Goal: Transaction & Acquisition: Purchase product/service

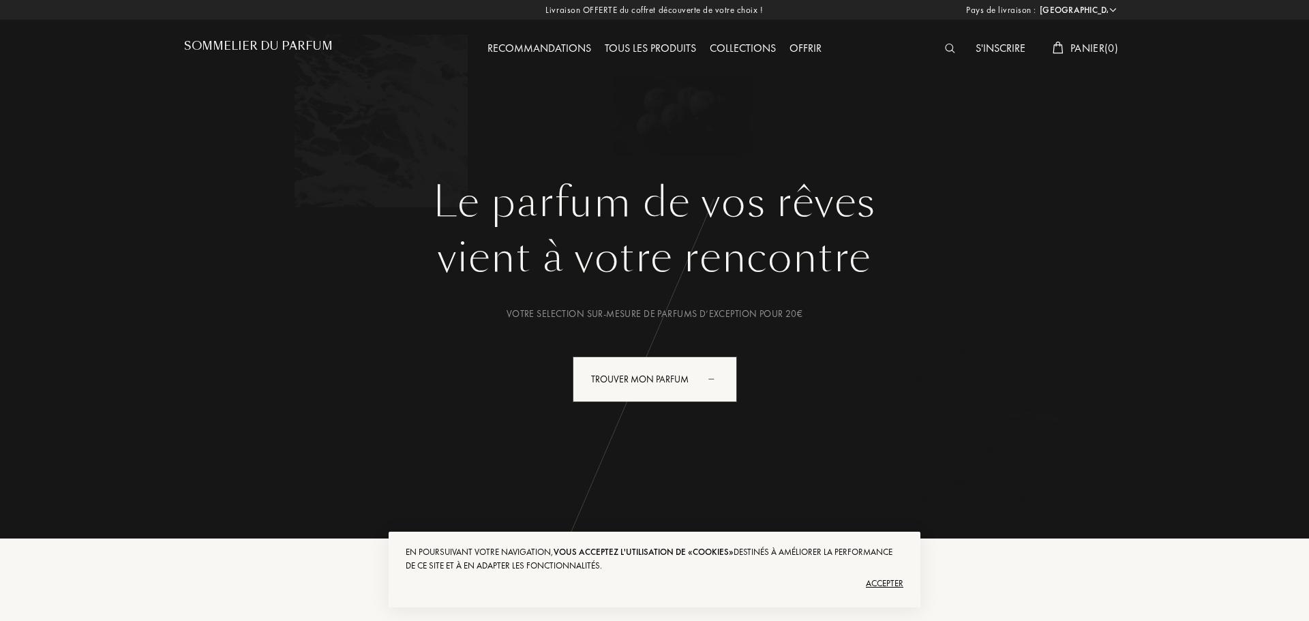
select select "FR"
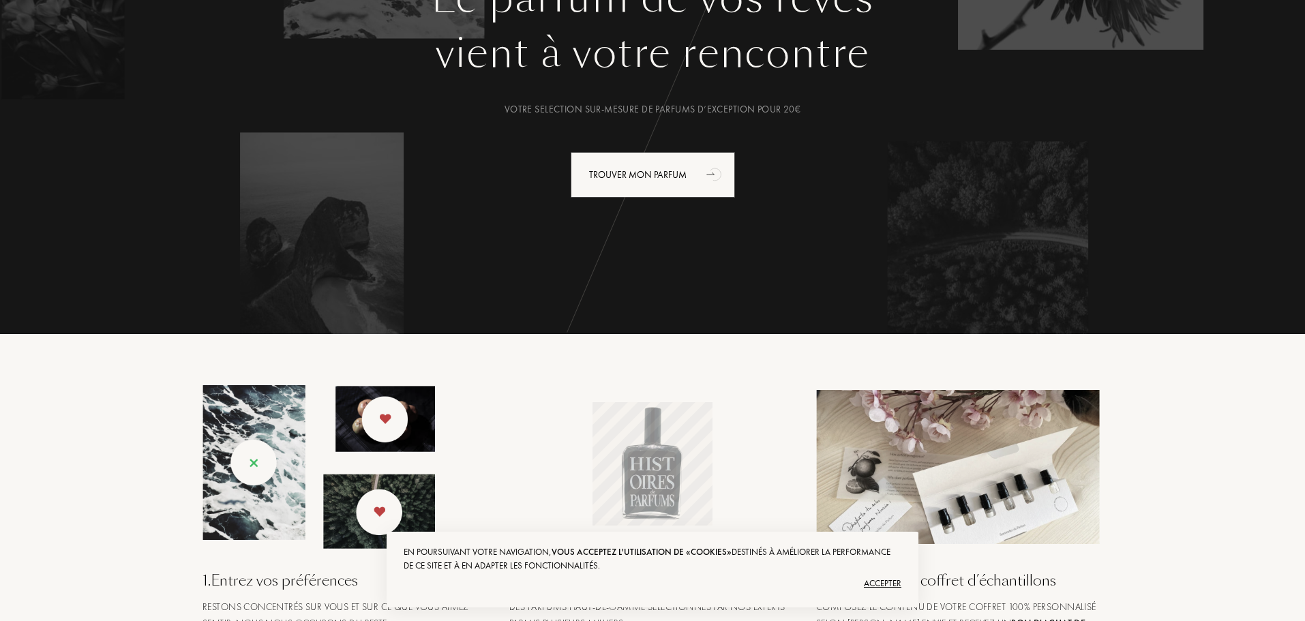
click at [881, 580] on div "Accepter" at bounding box center [652, 584] width 498 height 22
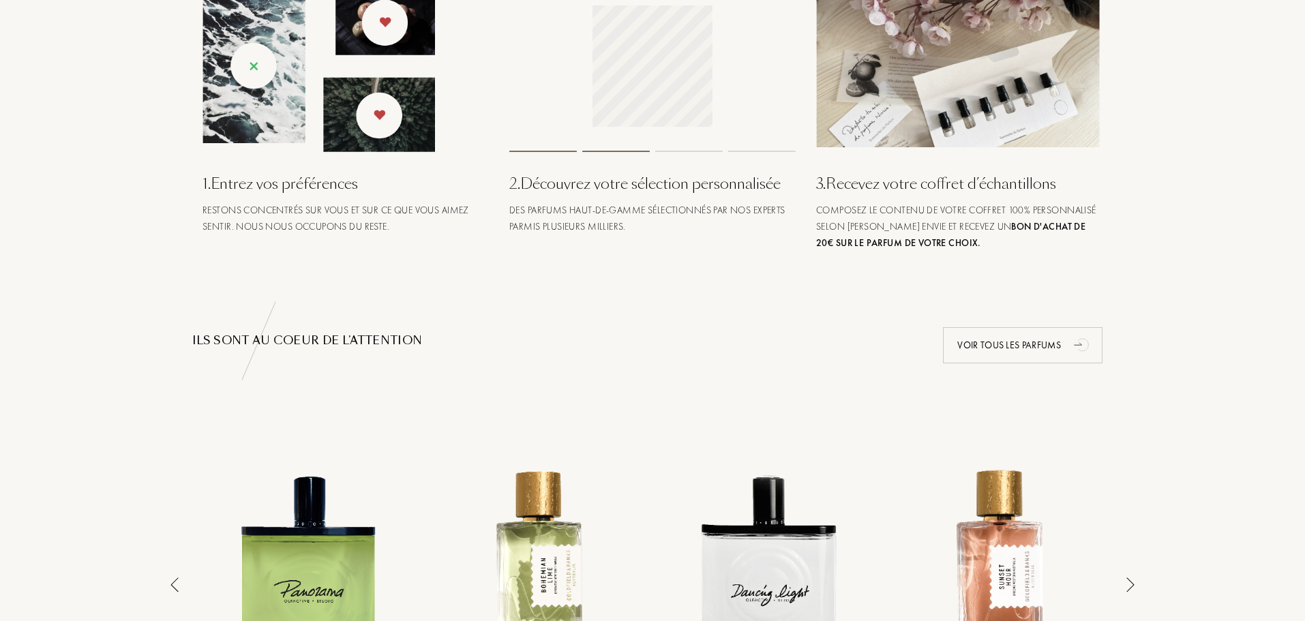
scroll to position [545, 0]
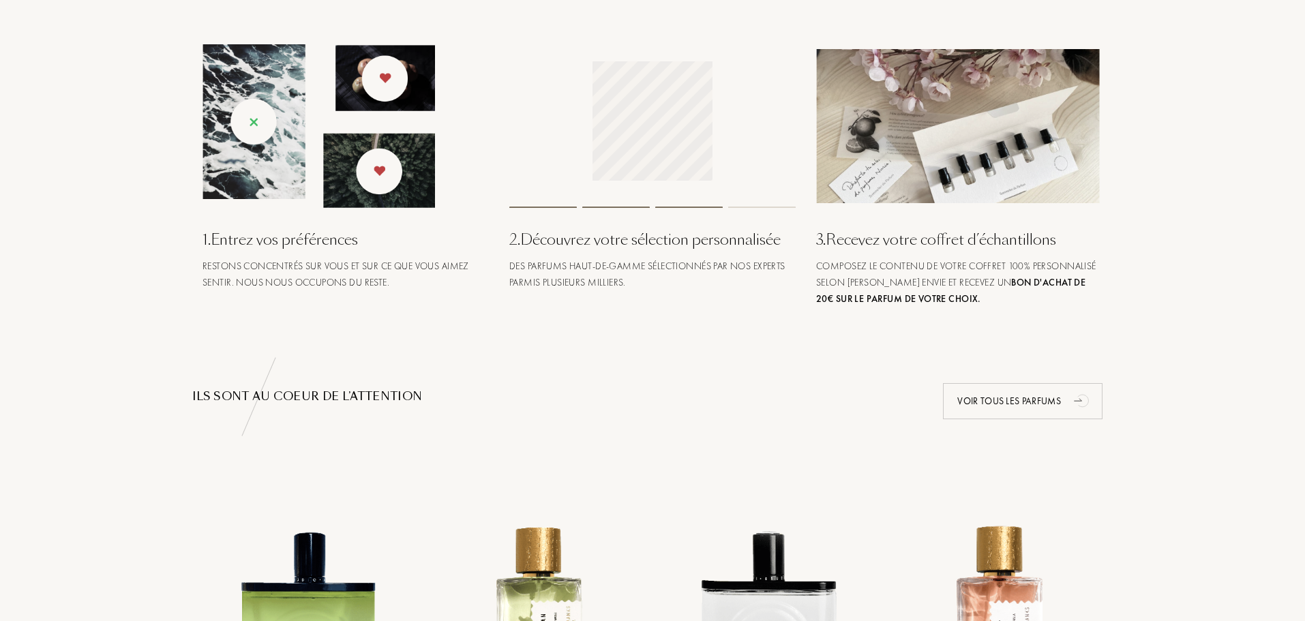
click at [272, 115] on img at bounding box center [318, 126] width 232 height 164
click at [295, 182] on img at bounding box center [318, 126] width 232 height 164
click at [316, 281] on div "Restons concentrés sur vous et sur ce que vous aimez sentir. Nous nous occupons…" at bounding box center [345, 274] width 286 height 33
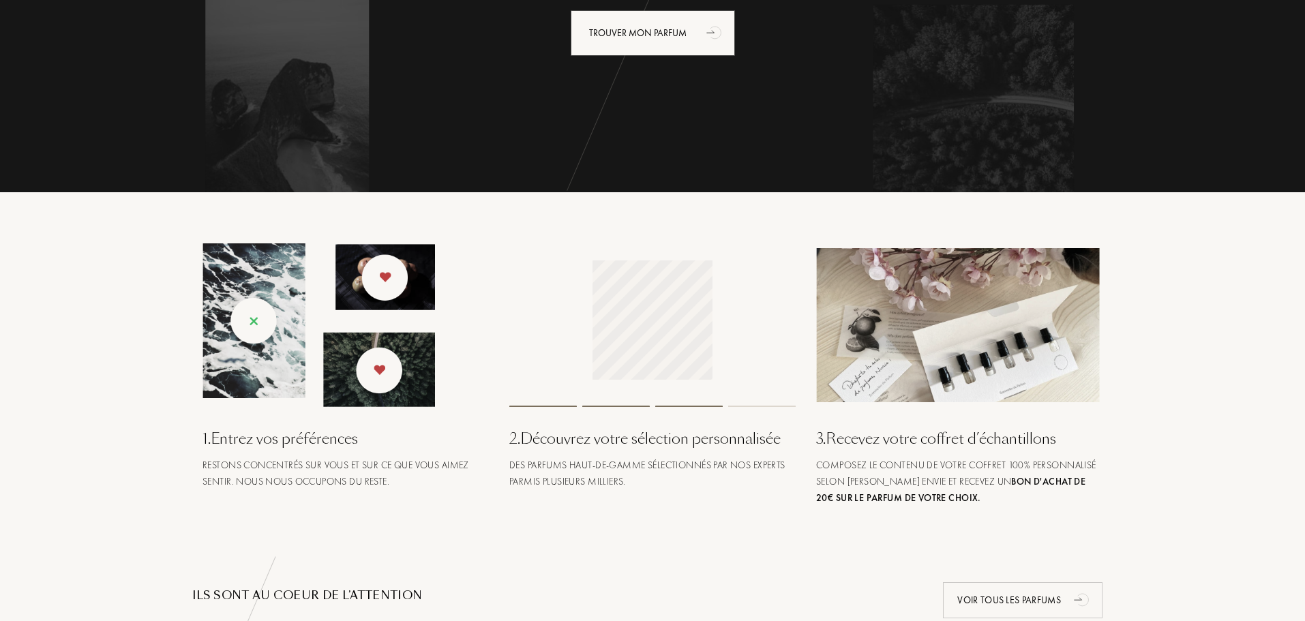
scroll to position [136, 0]
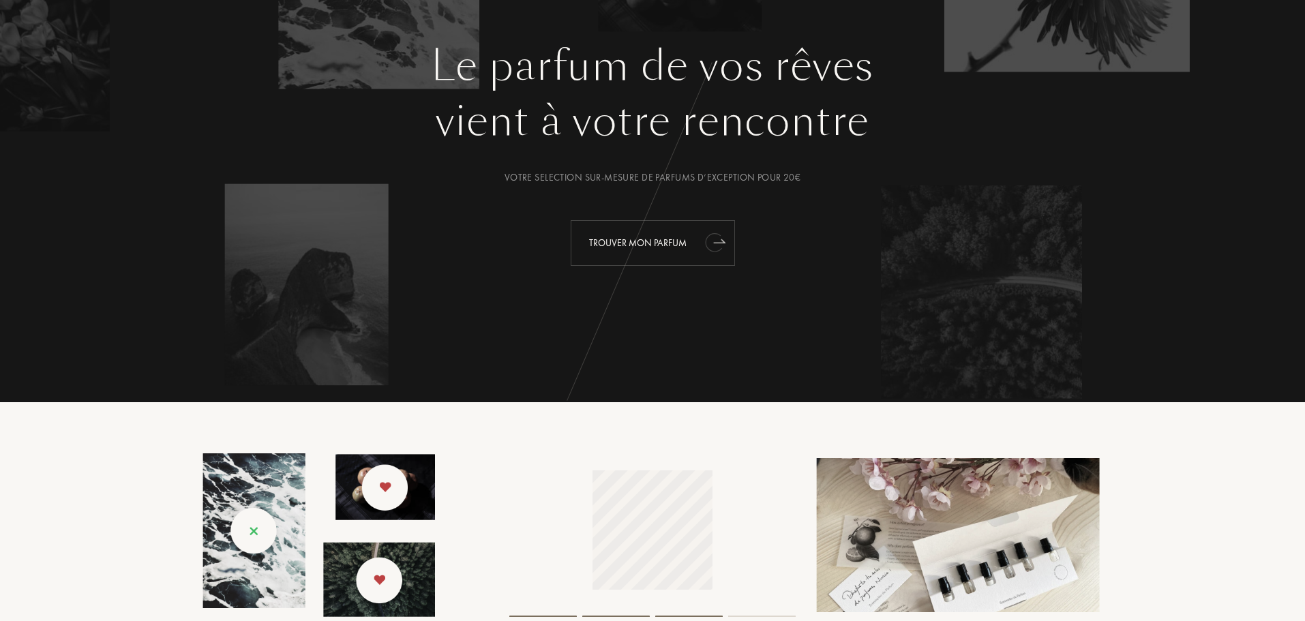
click at [629, 245] on div "Trouver mon parfum" at bounding box center [652, 243] width 164 height 46
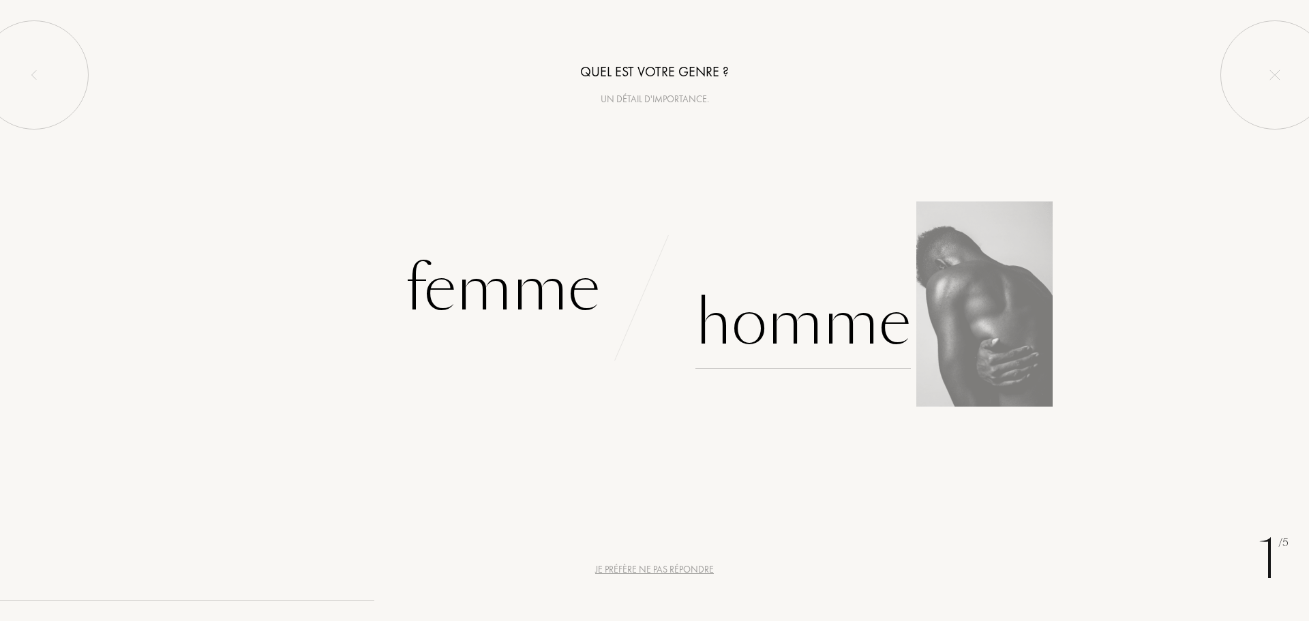
click at [793, 335] on div "Homme" at bounding box center [802, 323] width 215 height 92
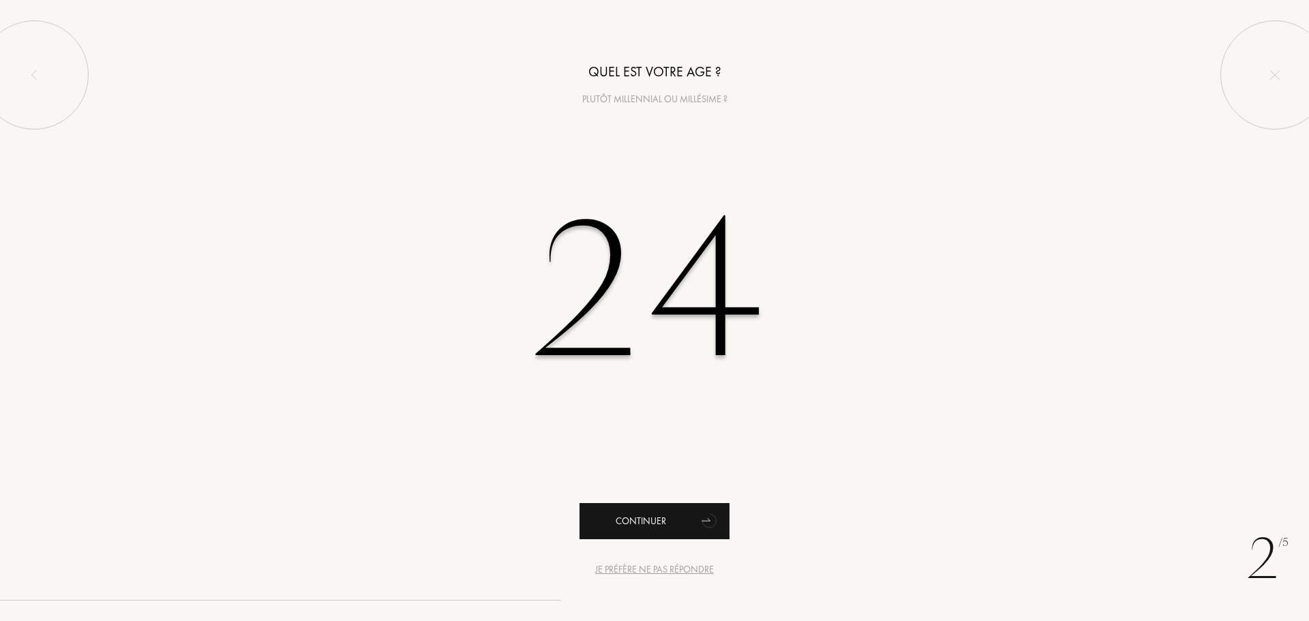
type input "24"
click at [632, 518] on div "Continuer" at bounding box center [654, 521] width 150 height 36
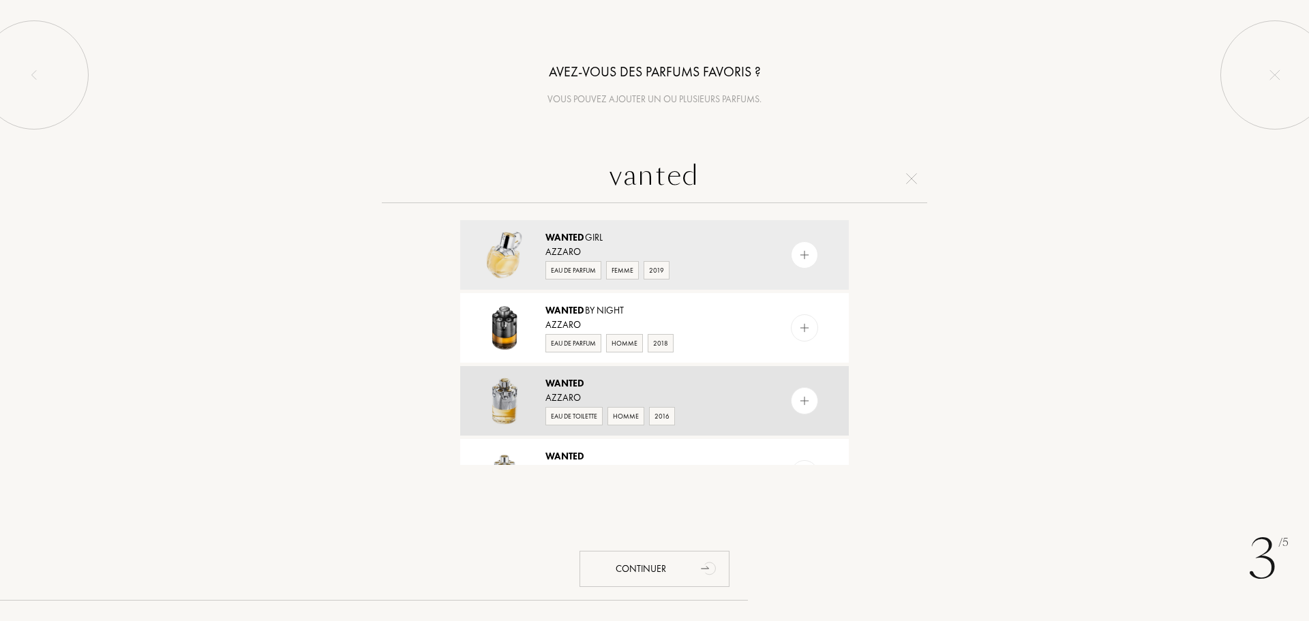
type input "vanted"
click at [585, 414] on div "Eau de Toilette" at bounding box center [573, 416] width 57 height 18
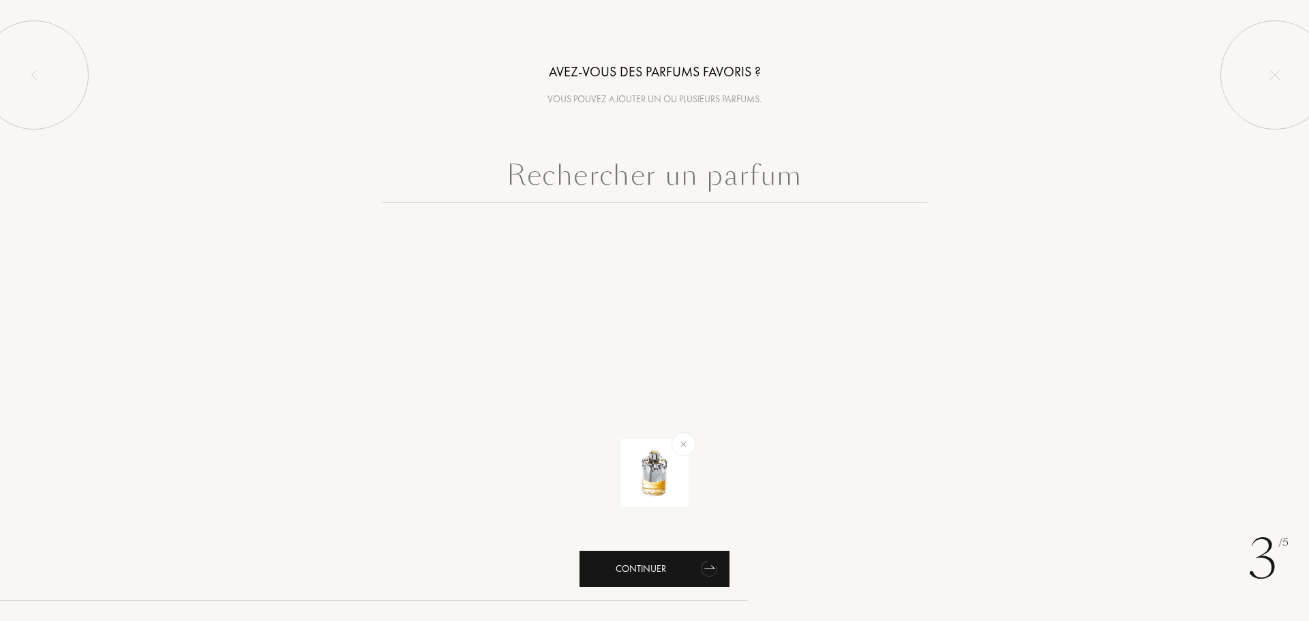
click at [646, 567] on div "Continuer" at bounding box center [654, 569] width 150 height 36
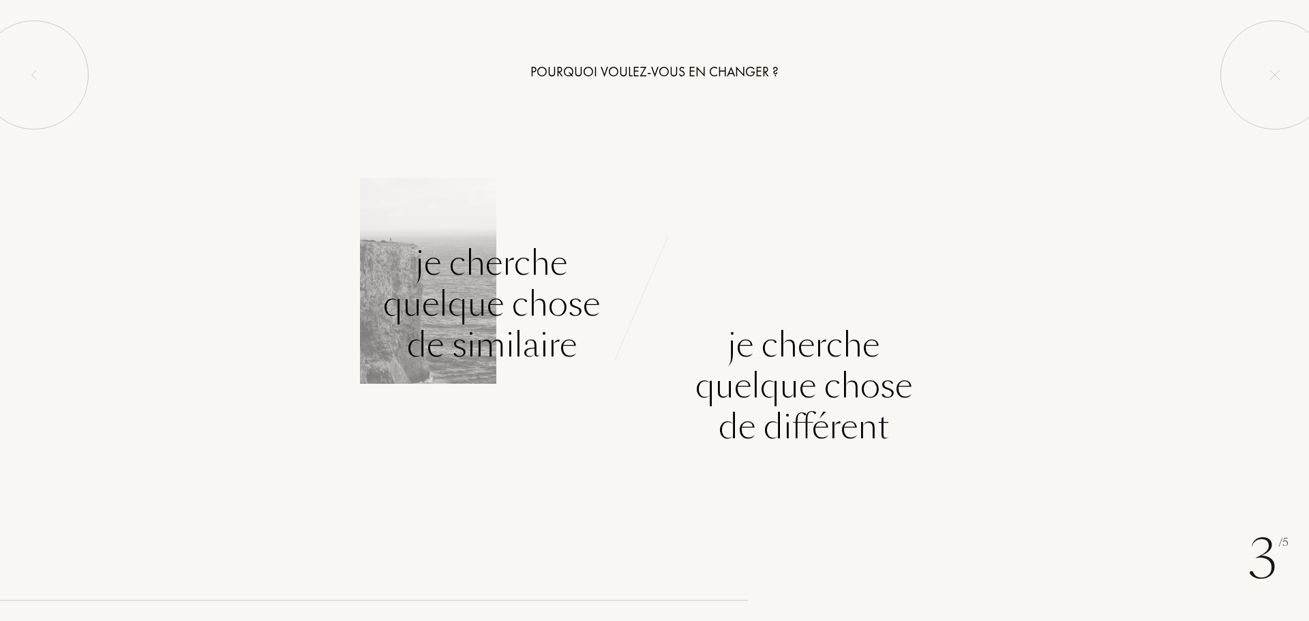
click at [496, 296] on div "Je cherche quelque chose de similaire" at bounding box center [491, 304] width 217 height 123
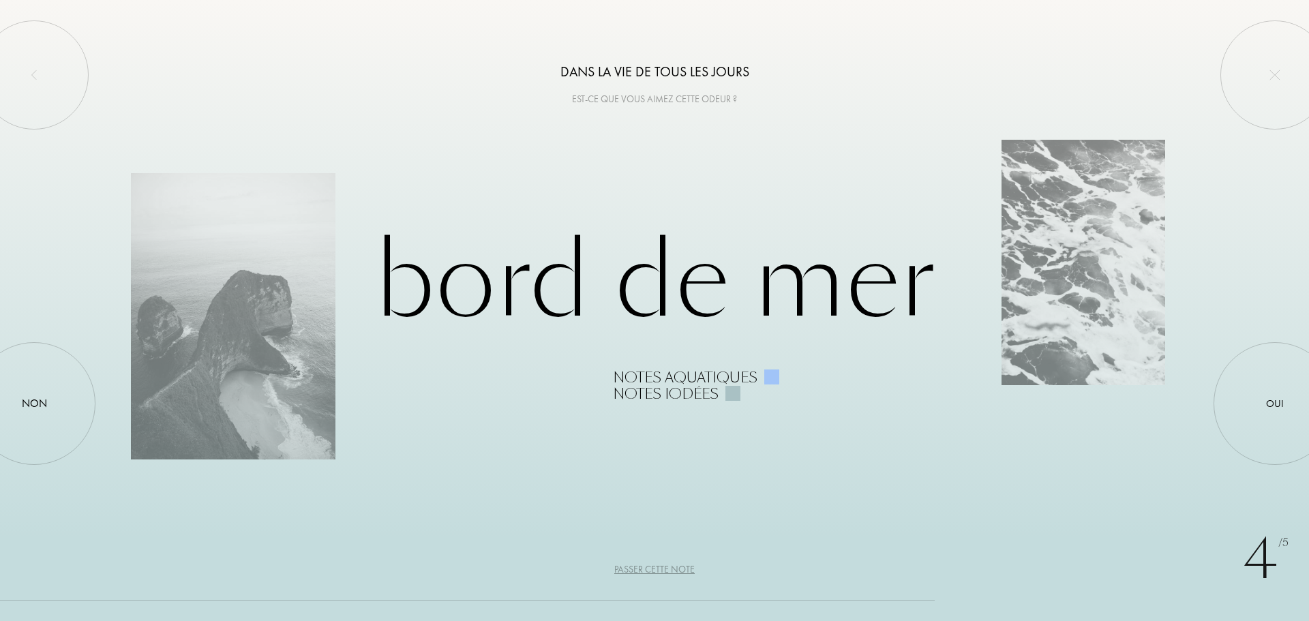
click at [648, 570] on div "Passer cette note" at bounding box center [654, 569] width 80 height 14
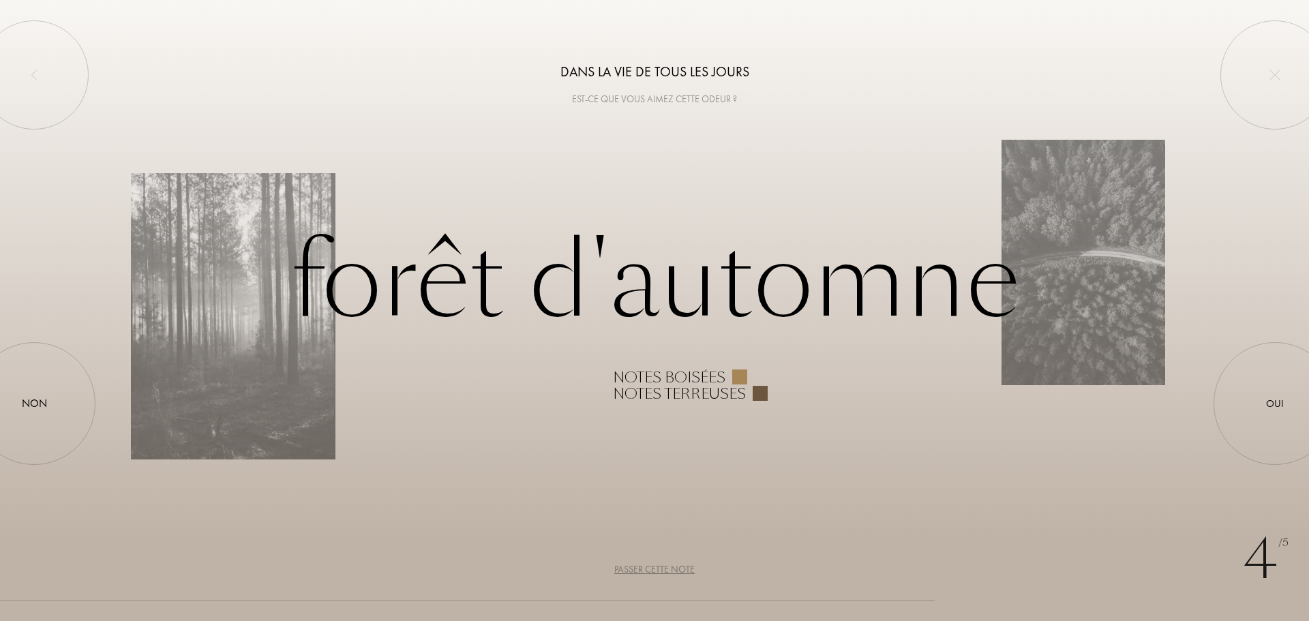
click at [732, 377] on div at bounding box center [739, 376] width 15 height 15
click at [733, 377] on div at bounding box center [739, 376] width 15 height 15
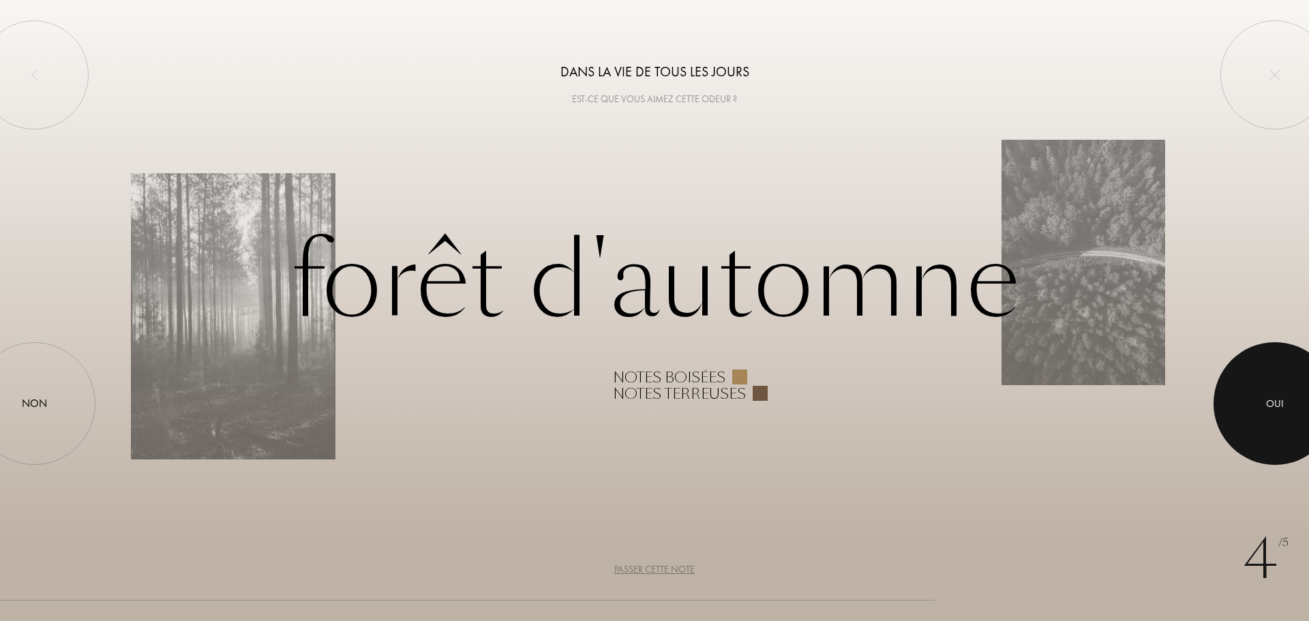
click at [1290, 394] on div at bounding box center [1274, 403] width 123 height 123
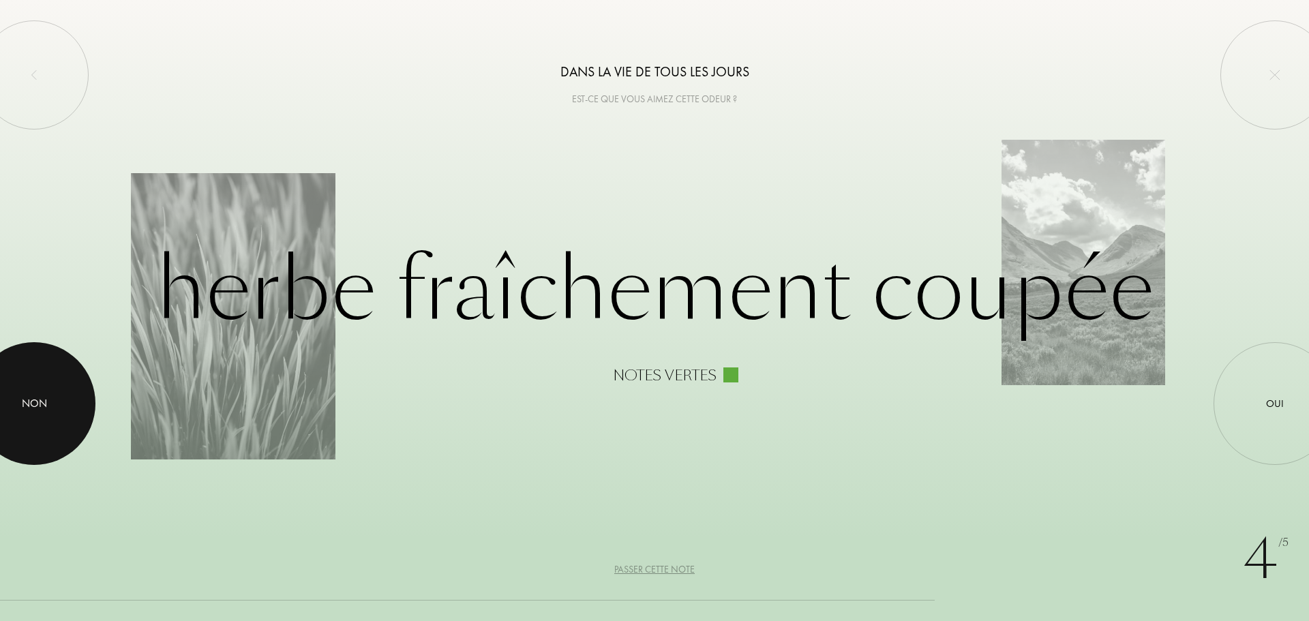
click at [46, 388] on div at bounding box center [34, 403] width 123 height 123
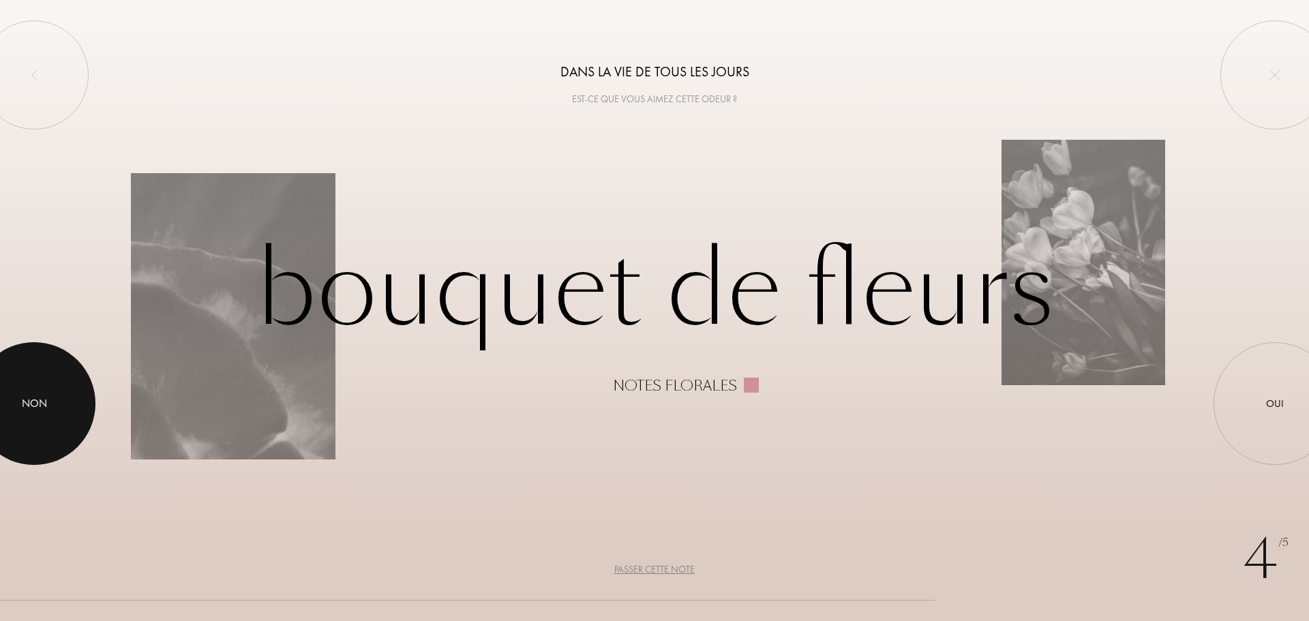
click at [22, 418] on div at bounding box center [34, 403] width 123 height 123
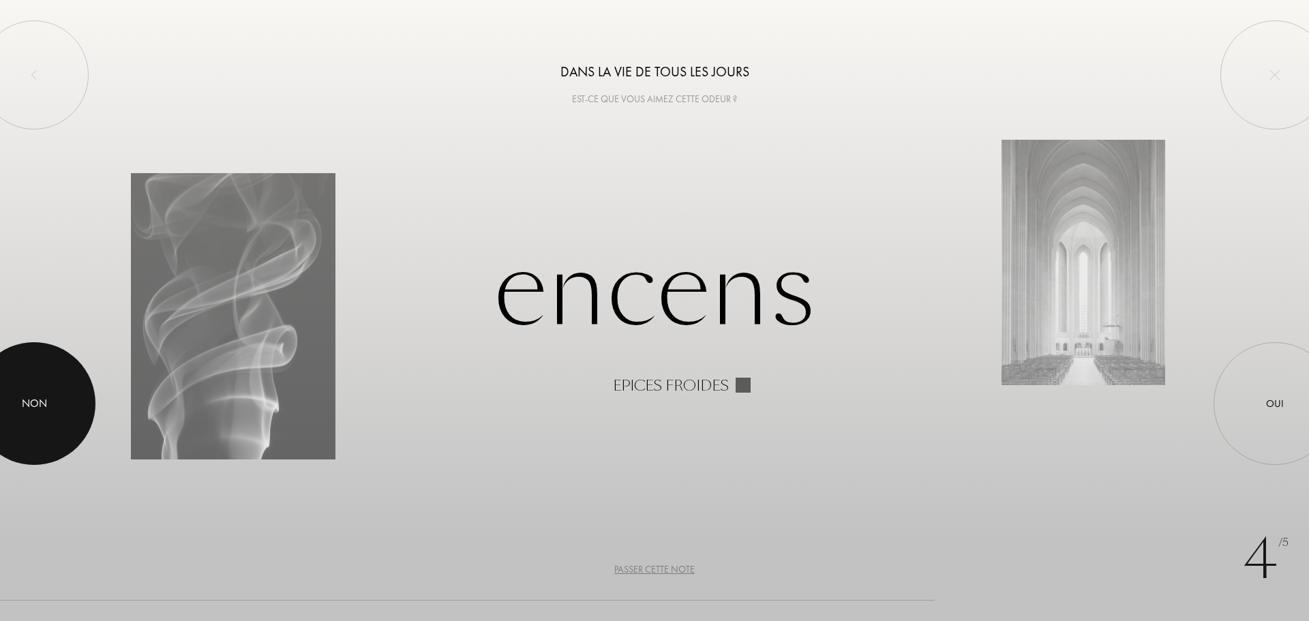
click at [27, 407] on div "Non" at bounding box center [34, 403] width 25 height 16
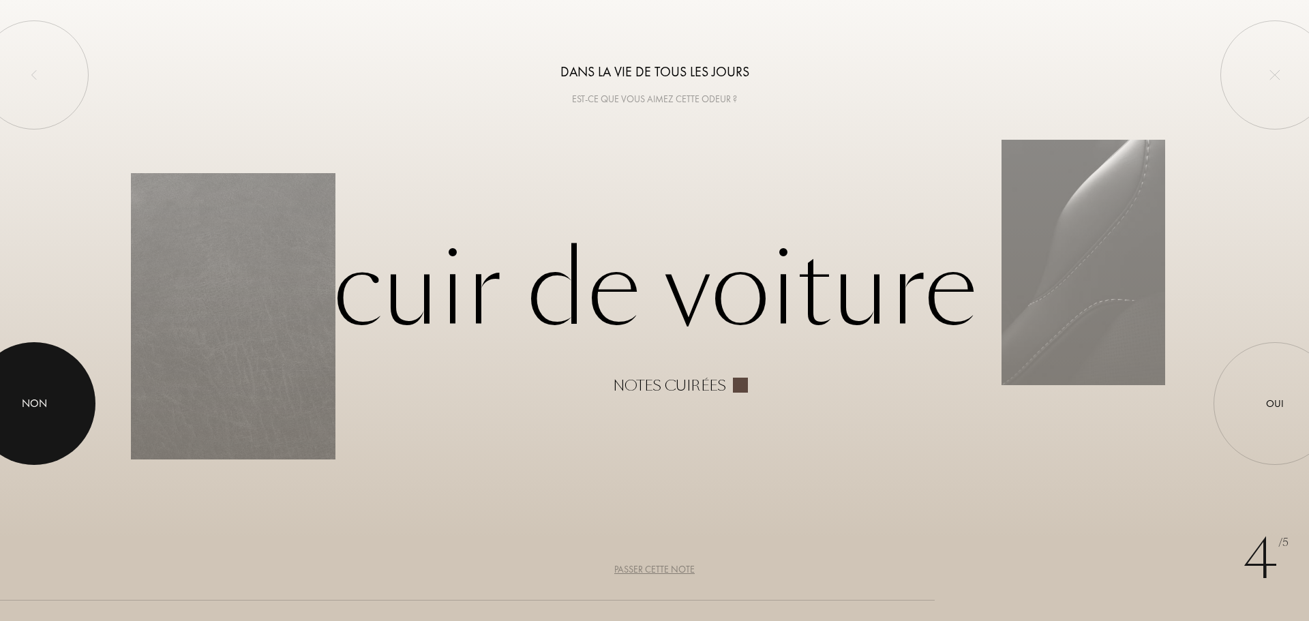
click at [27, 407] on div "Non" at bounding box center [34, 403] width 25 height 16
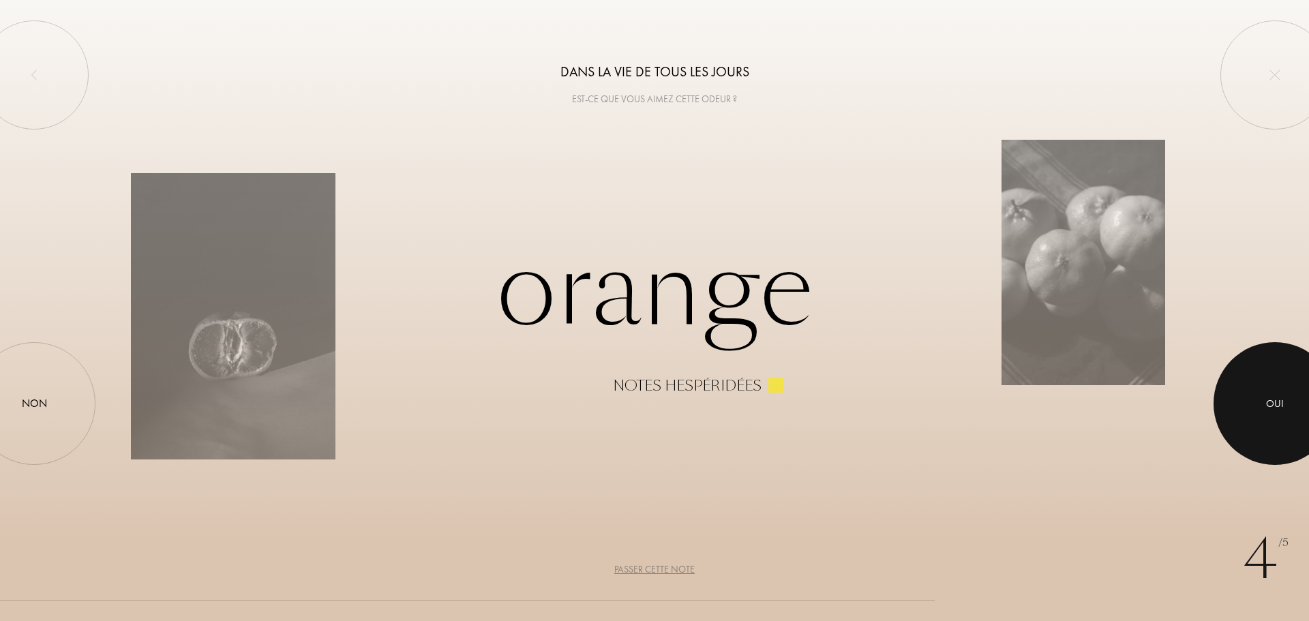
click at [1255, 410] on div at bounding box center [1274, 403] width 123 height 123
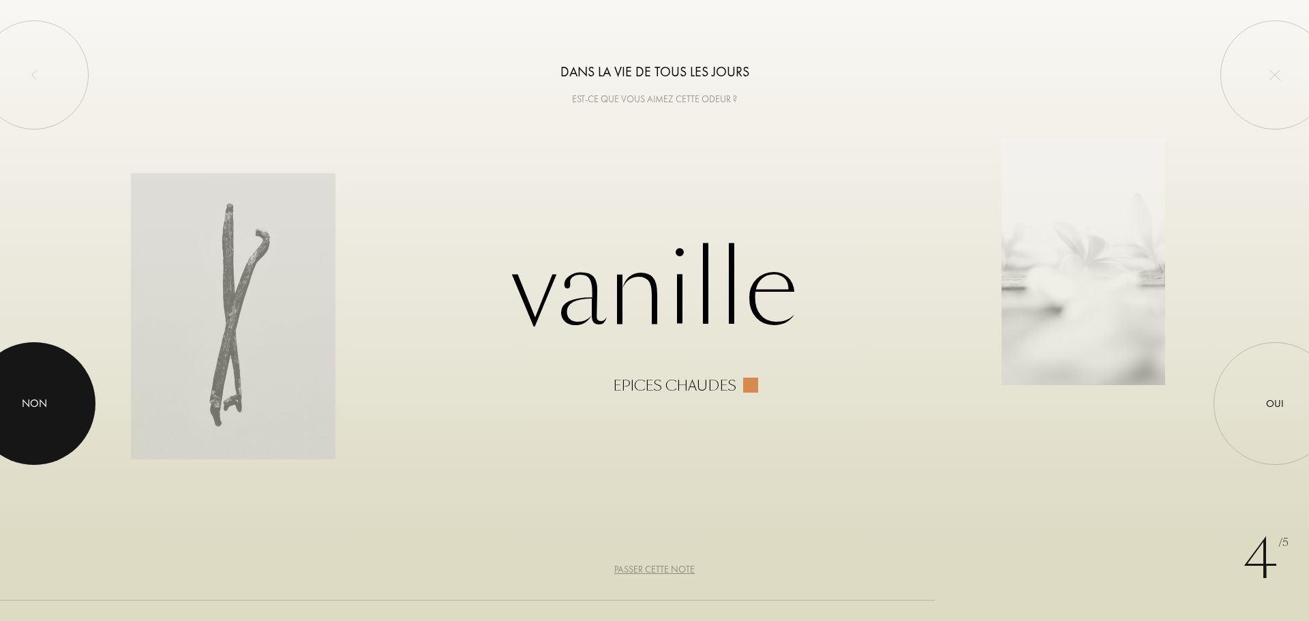
click at [40, 401] on div "Non" at bounding box center [34, 403] width 25 height 16
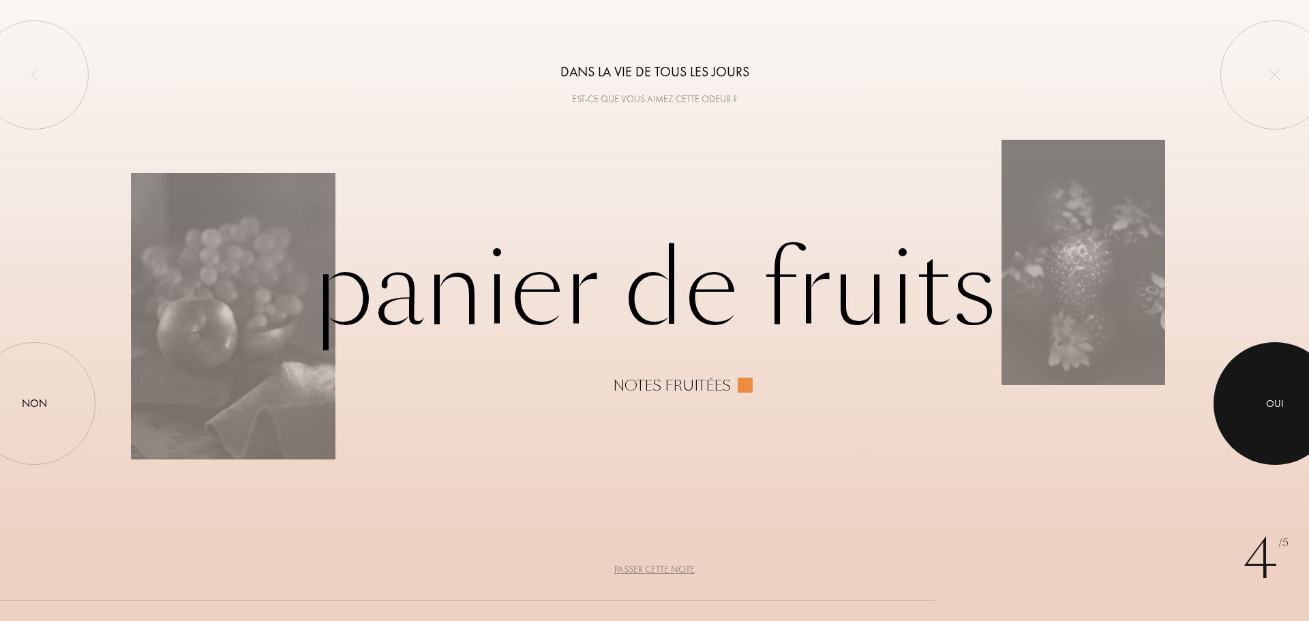
click at [1279, 393] on div at bounding box center [1274, 403] width 123 height 123
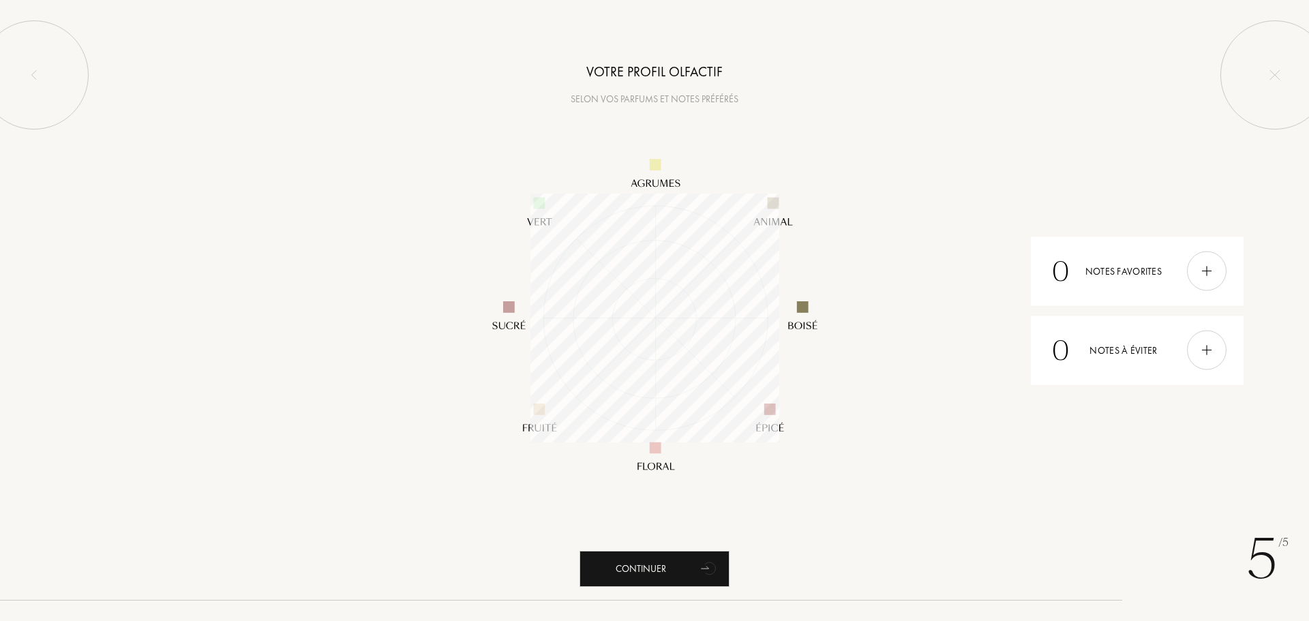
scroll to position [249, 249]
click at [624, 567] on div "Continuer" at bounding box center [654, 569] width 150 height 36
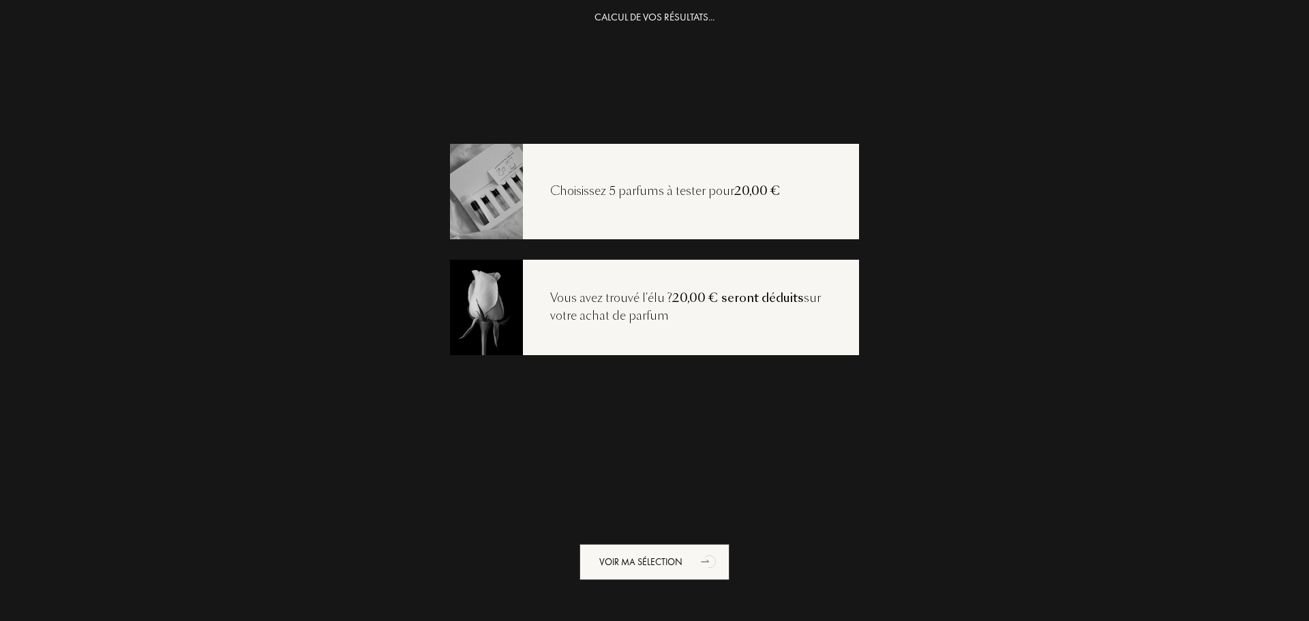
scroll to position [27, 0]
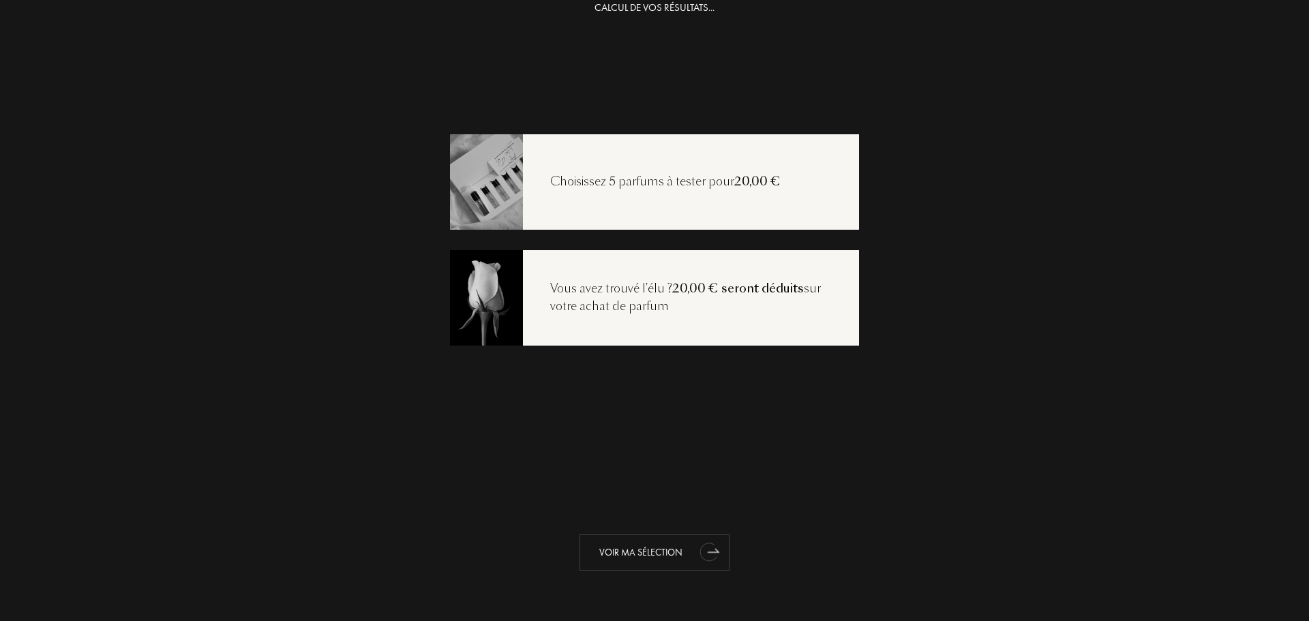
click at [635, 550] on div "Voir ma sélection" at bounding box center [654, 552] width 150 height 36
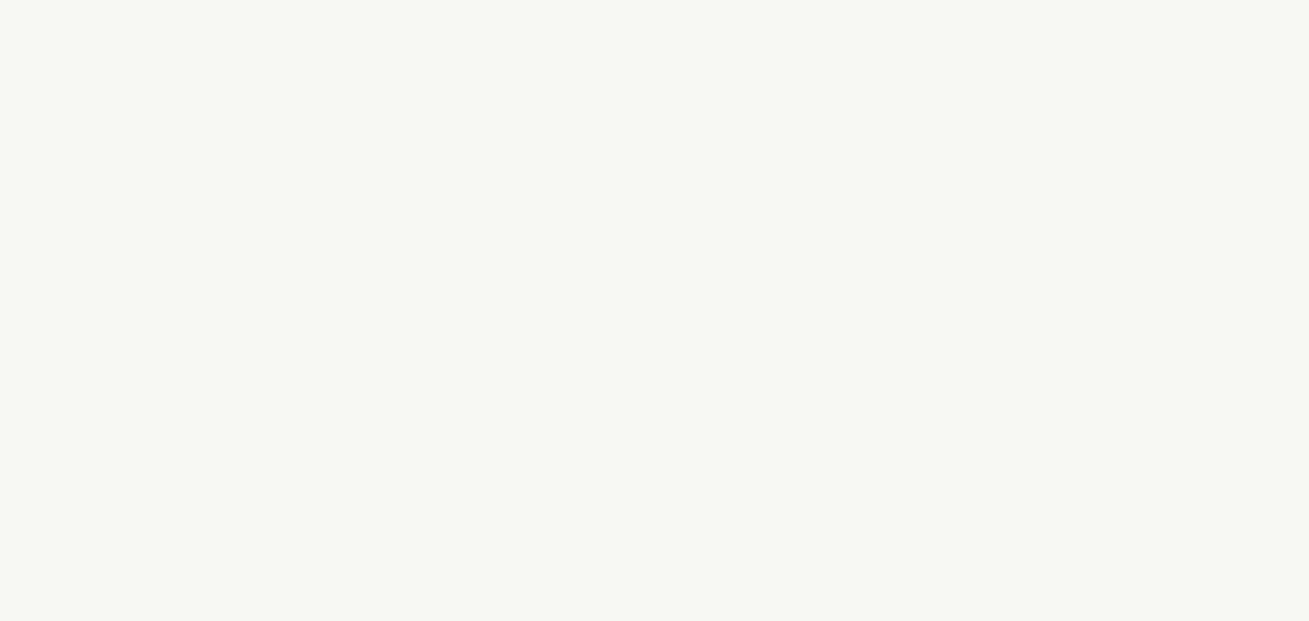
select select "FR"
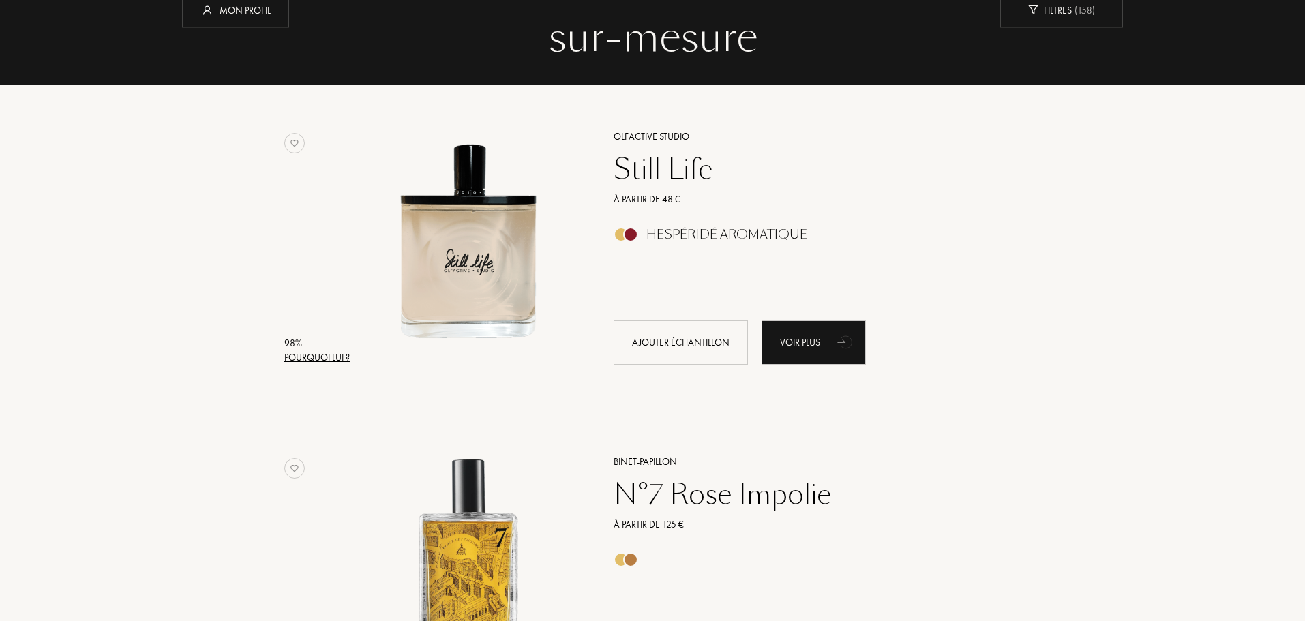
scroll to position [136, 0]
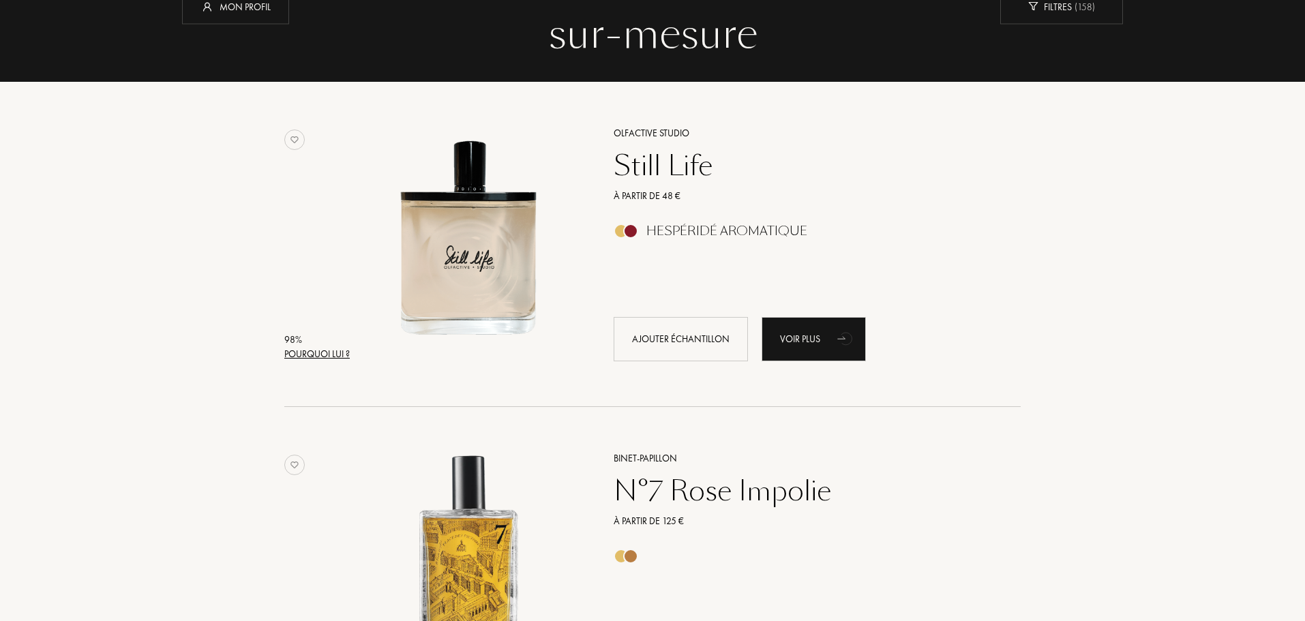
click at [727, 228] on div "Hespéridé Aromatique" at bounding box center [726, 231] width 161 height 15
click at [632, 549] on div at bounding box center [630, 556] width 15 height 15
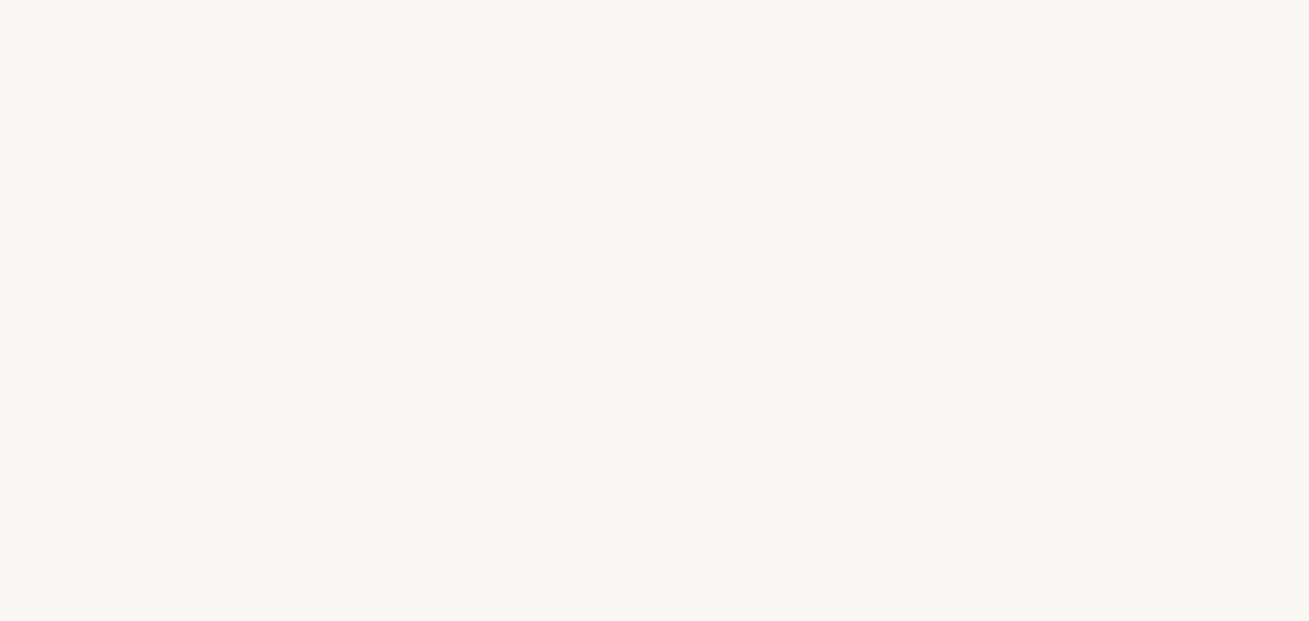
select select "FR"
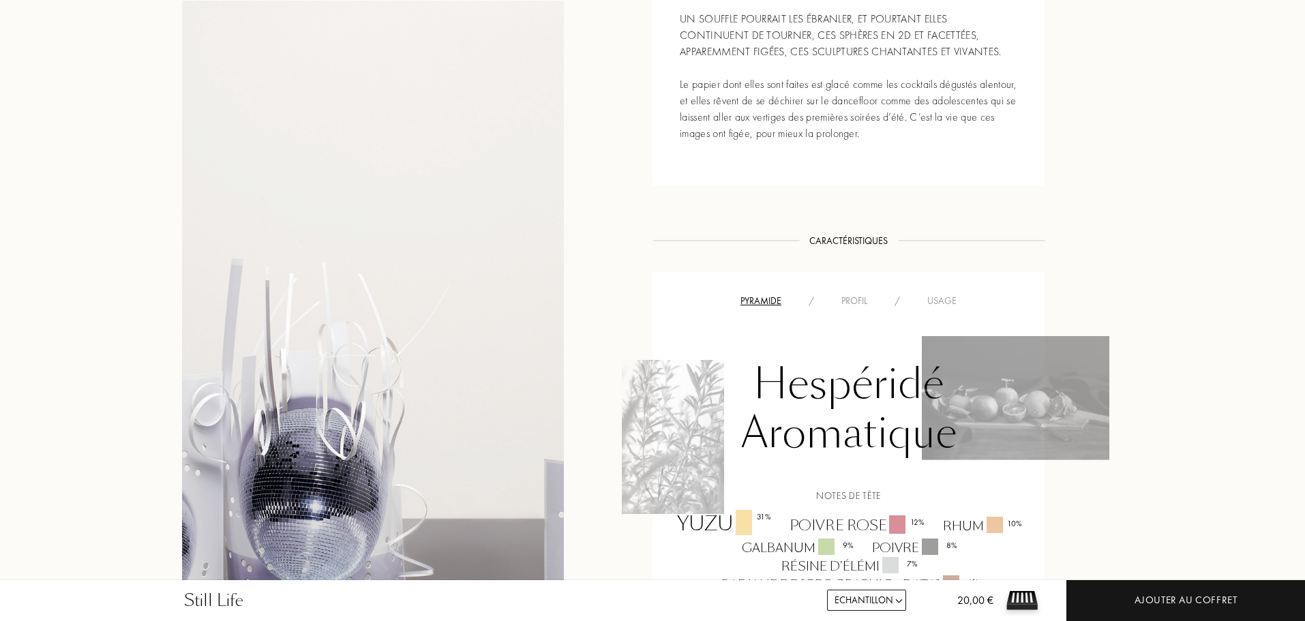
scroll to position [886, 0]
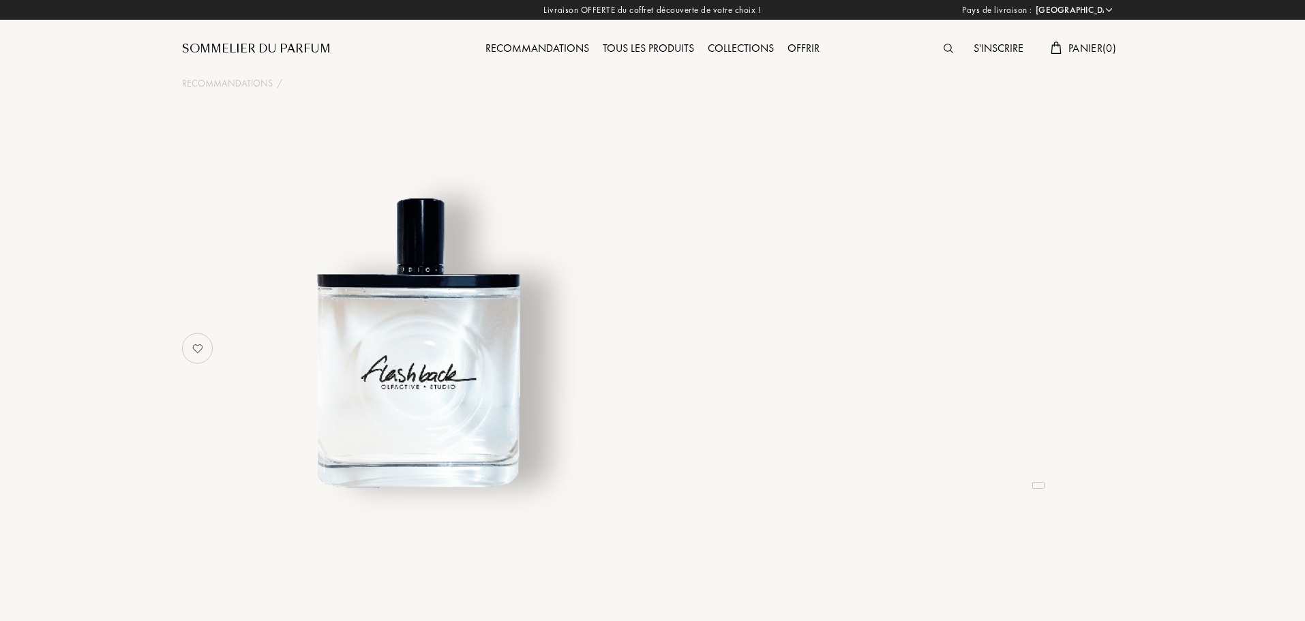
select select "FR"
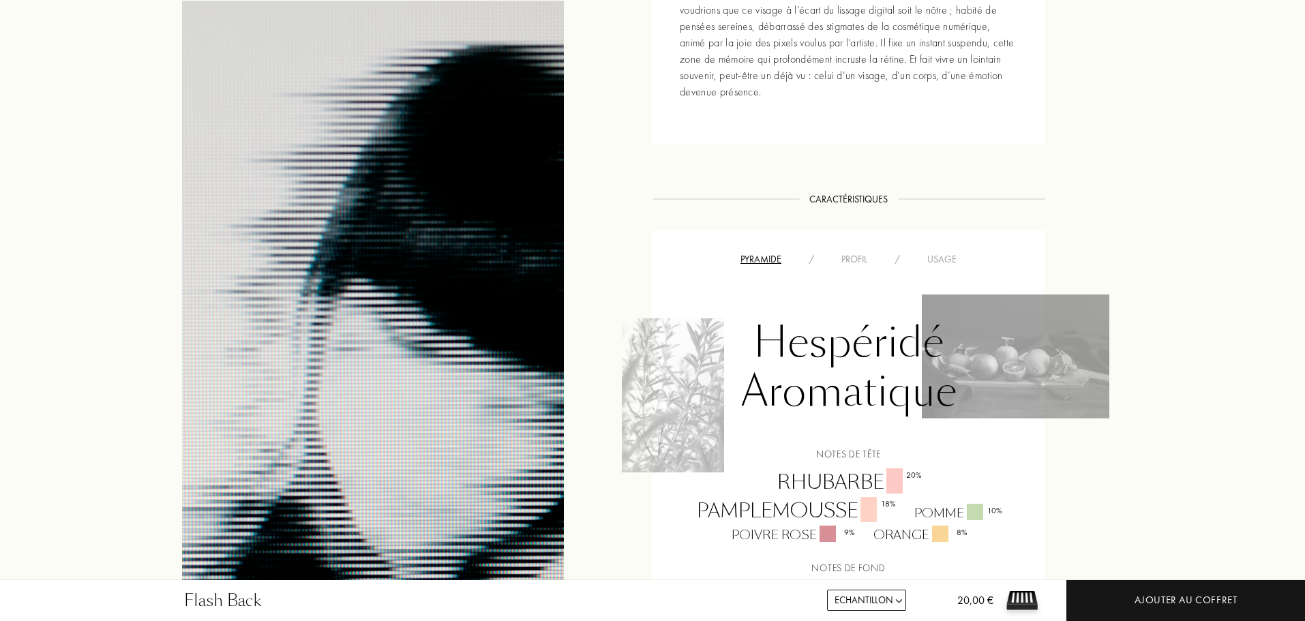
scroll to position [886, 0]
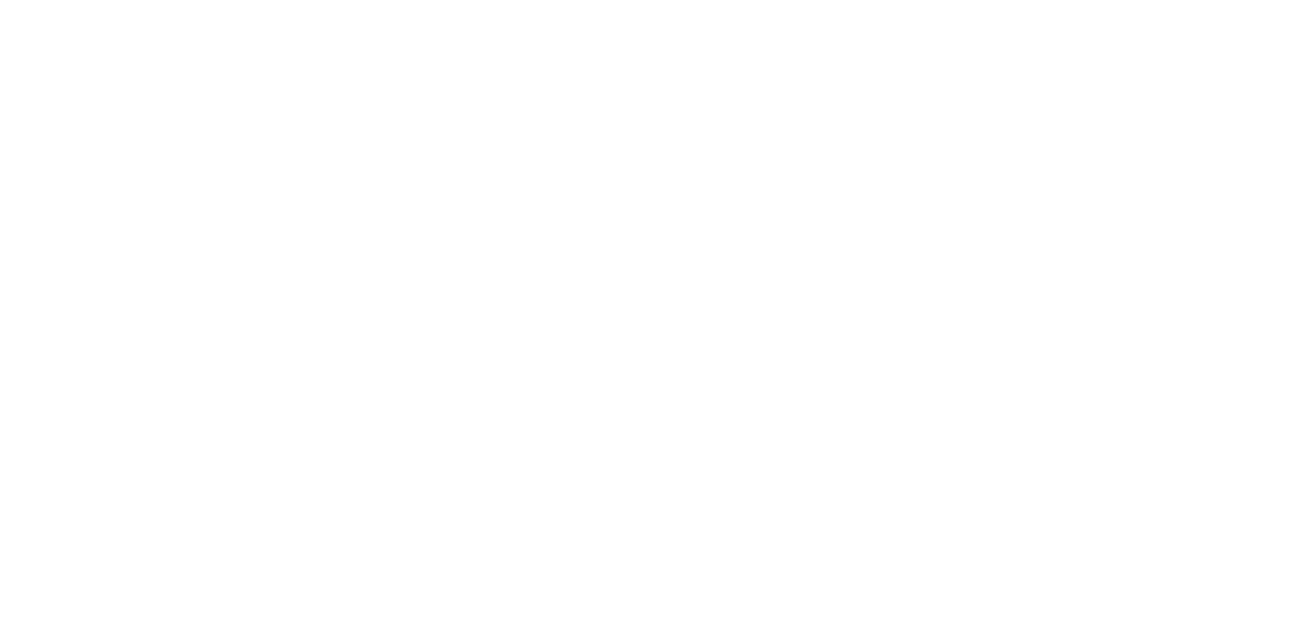
select select "FR"
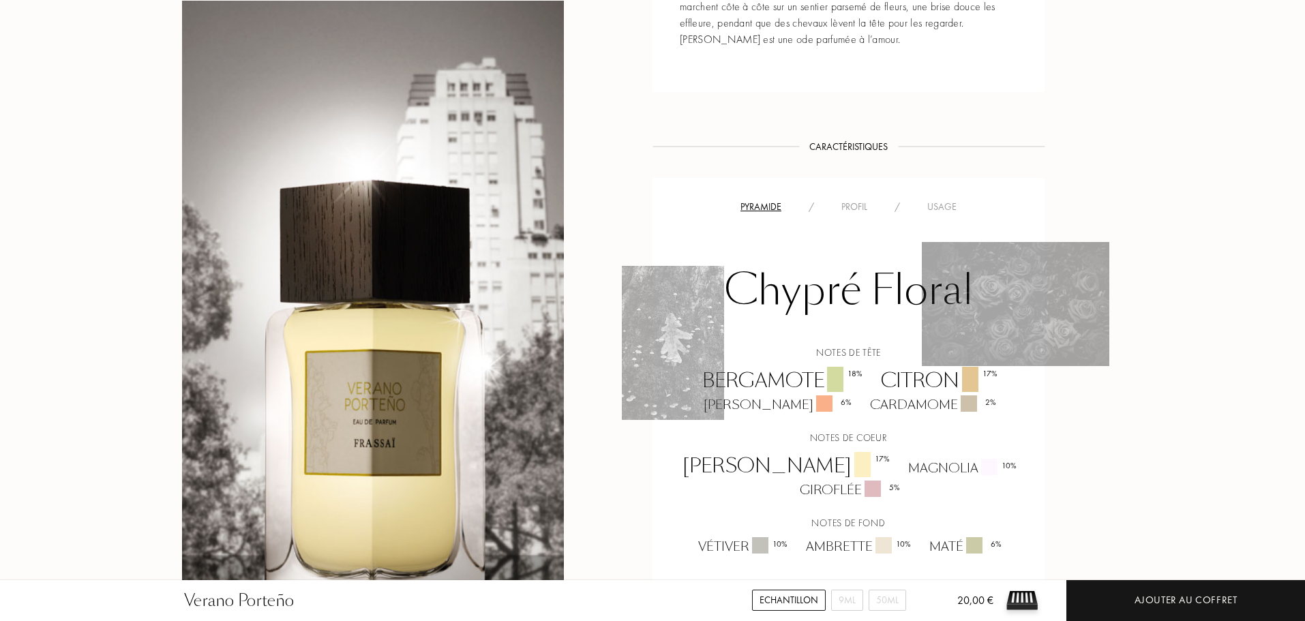
scroll to position [818, 0]
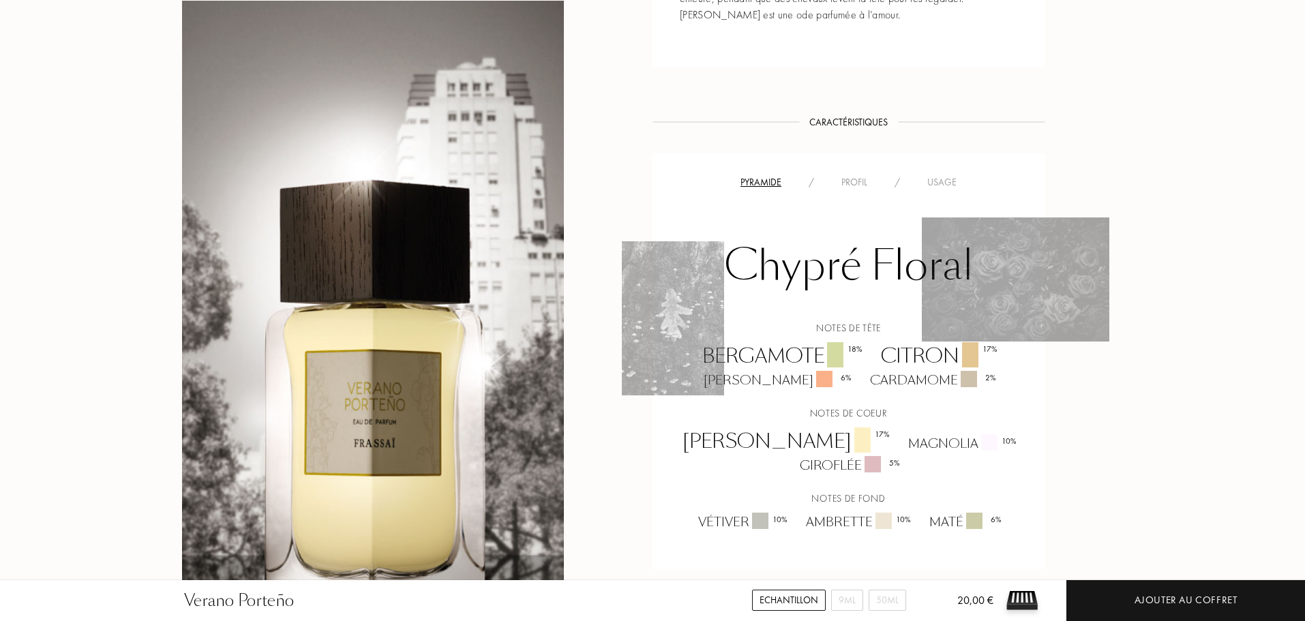
click at [799, 603] on div "Echantillon" at bounding box center [789, 600] width 74 height 21
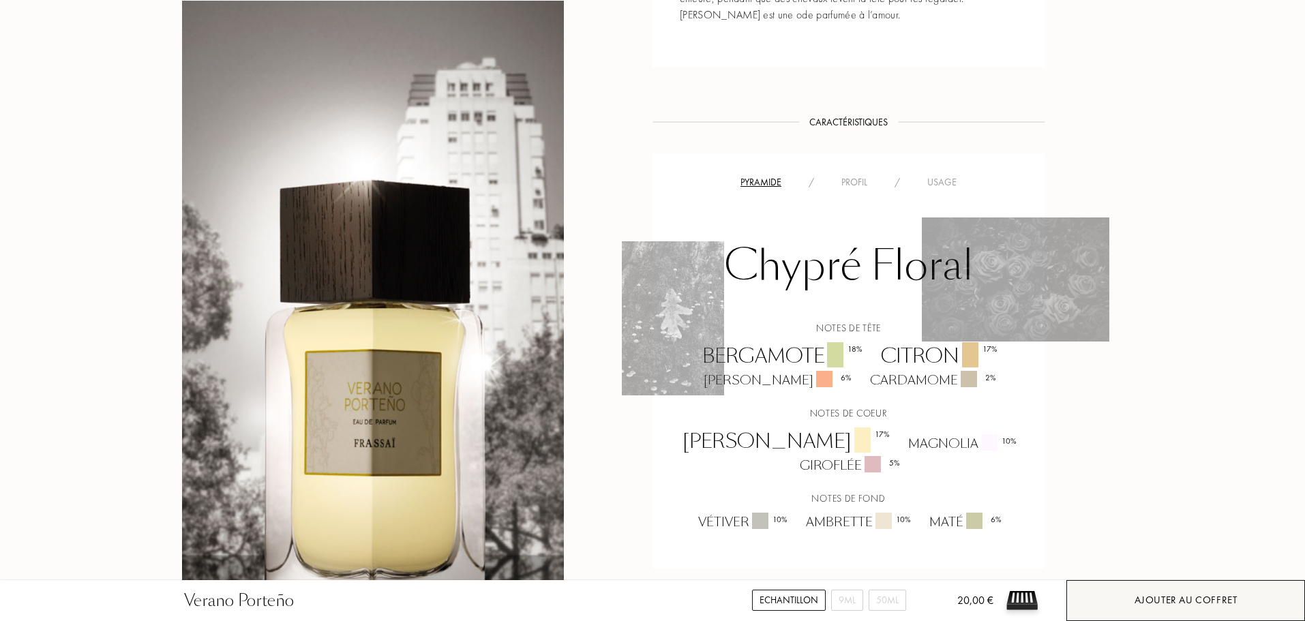
click at [1148, 605] on div "Ajouter au coffret" at bounding box center [1185, 600] width 103 height 16
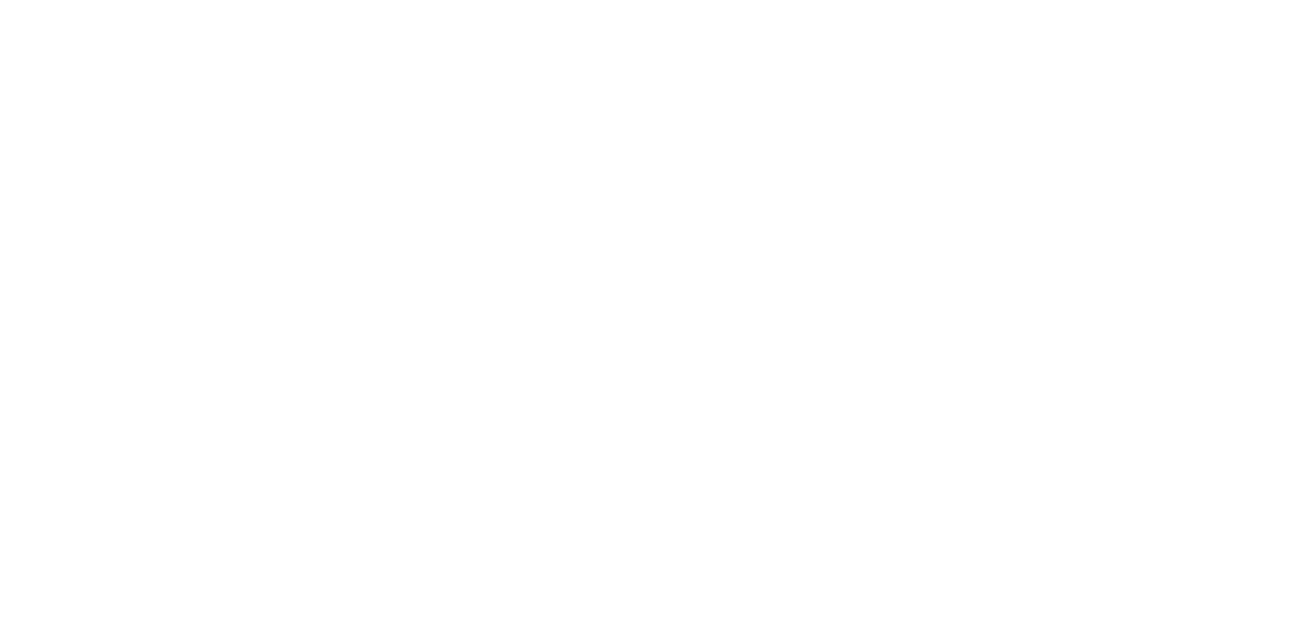
select select "FR"
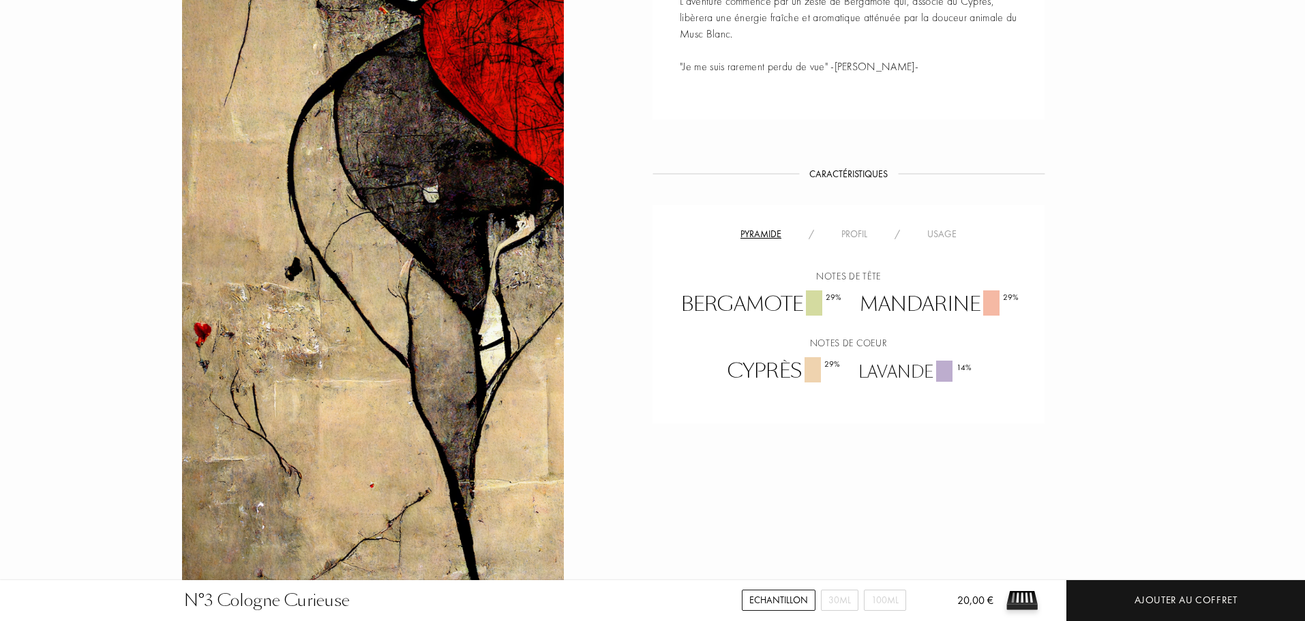
scroll to position [818, 0]
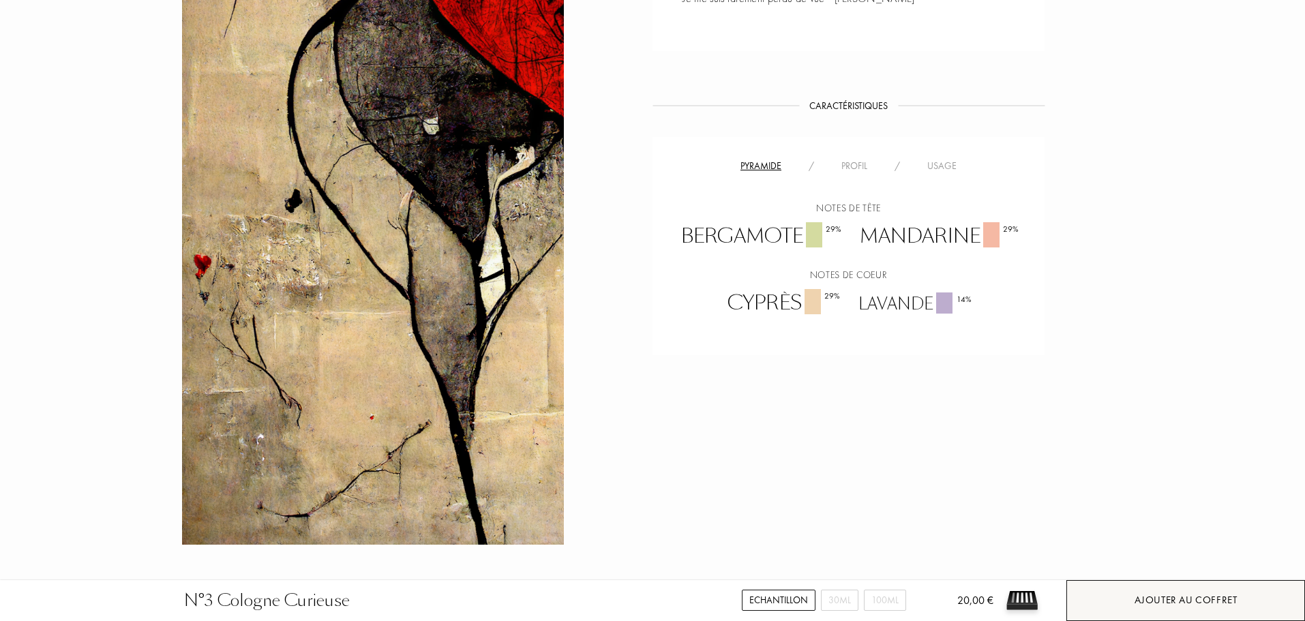
click at [1131, 603] on div "Ajouter au coffret" at bounding box center [1185, 600] width 239 height 41
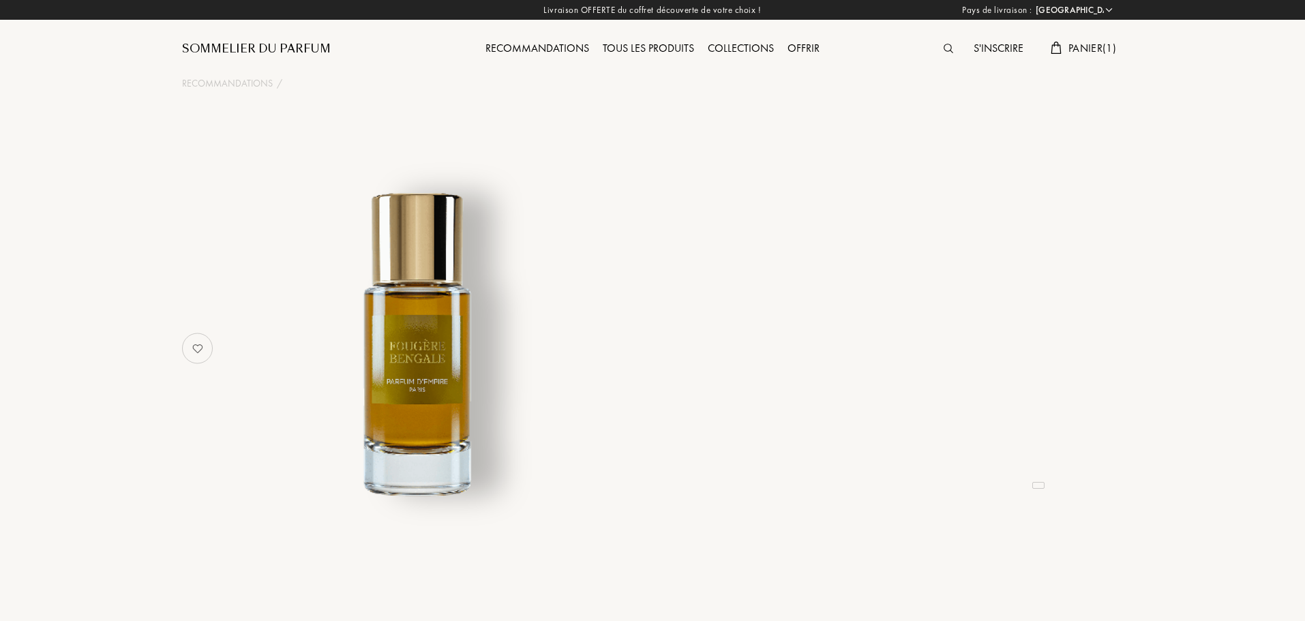
select select "FR"
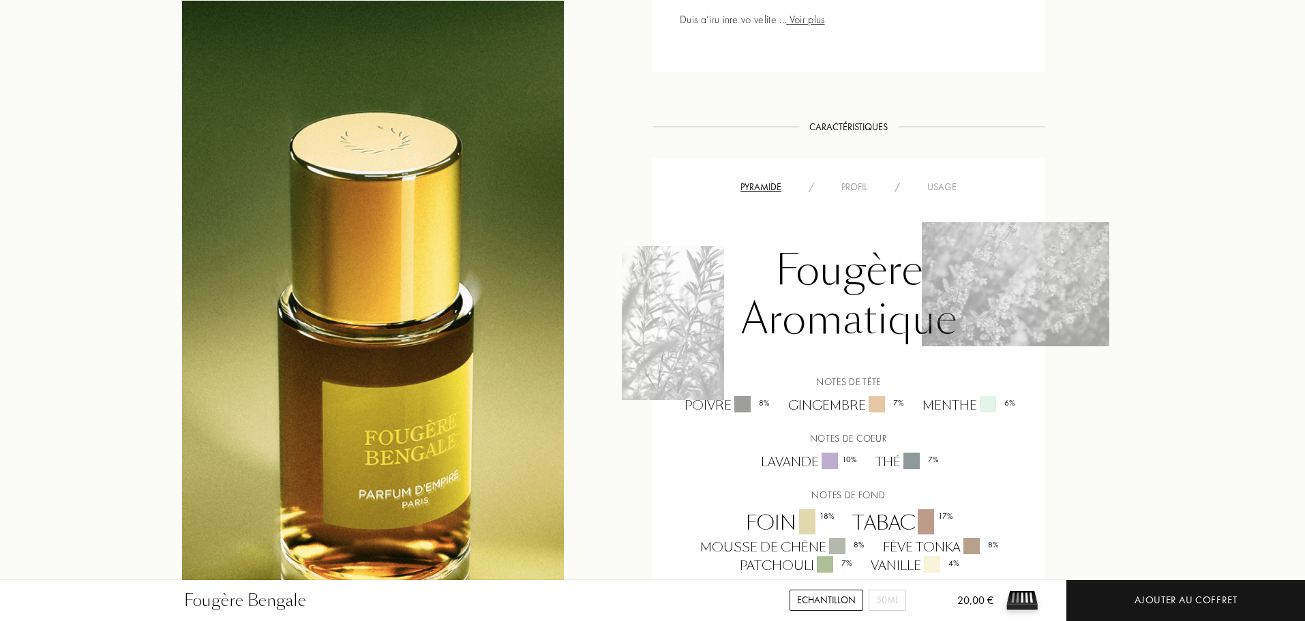
scroll to position [1022, 0]
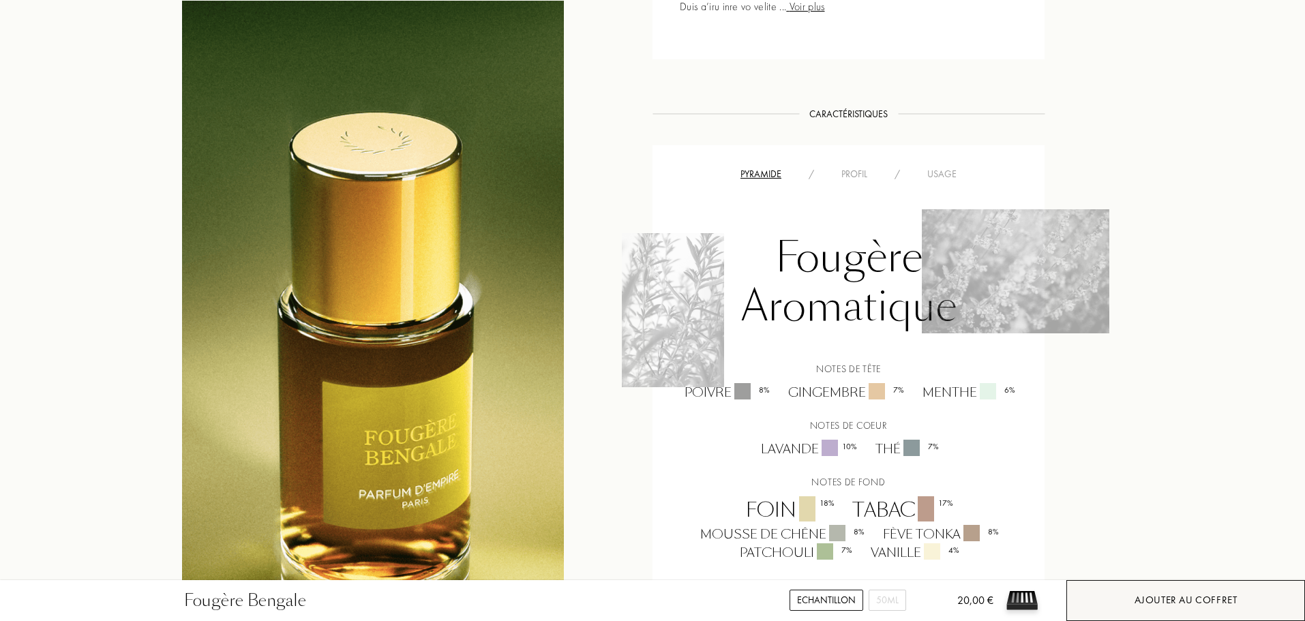
click at [1183, 603] on div "Ajouter au coffret" at bounding box center [1185, 600] width 103 height 16
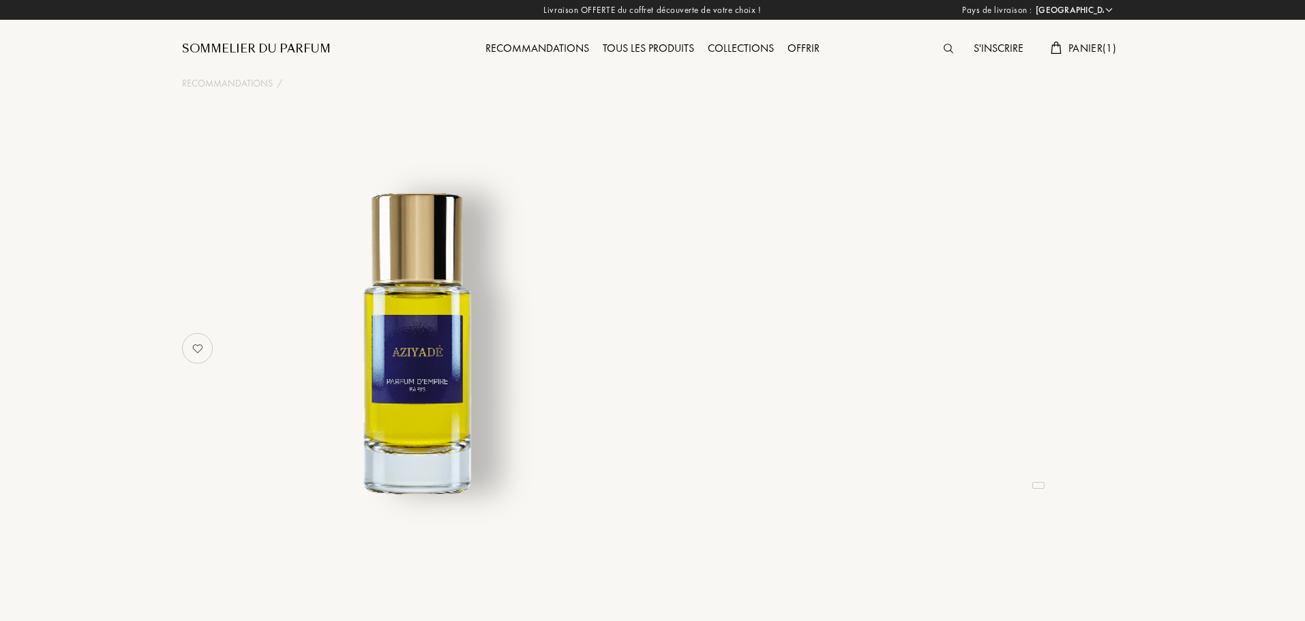
select select "FR"
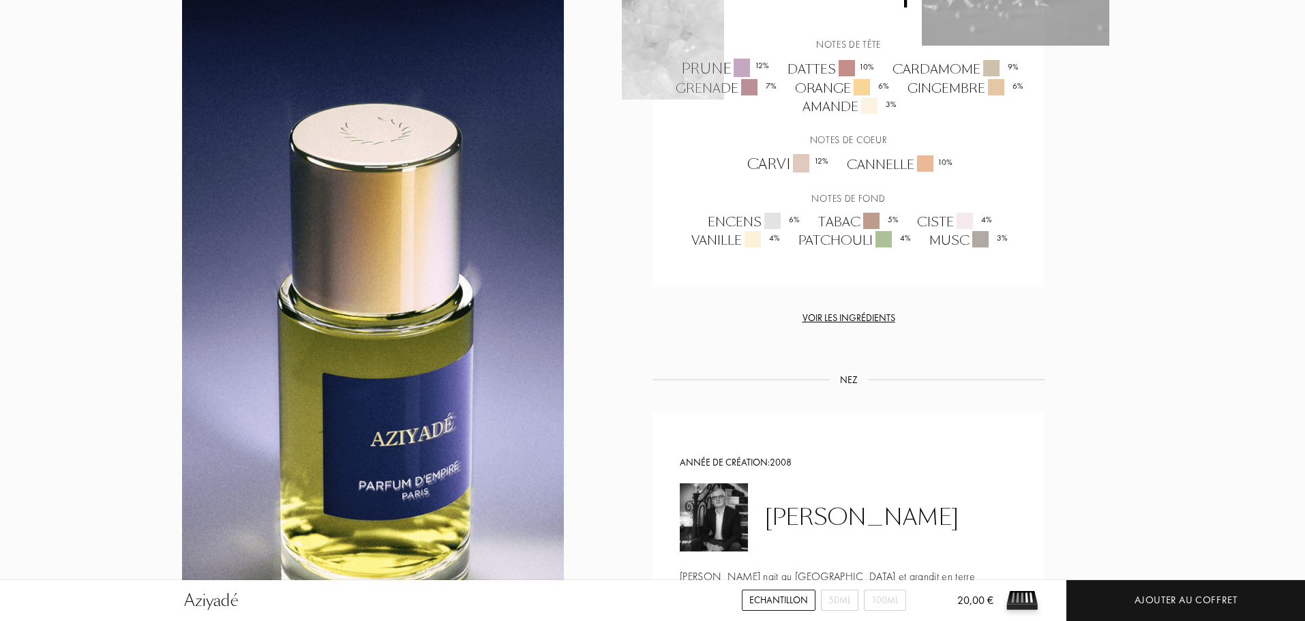
scroll to position [1704, 0]
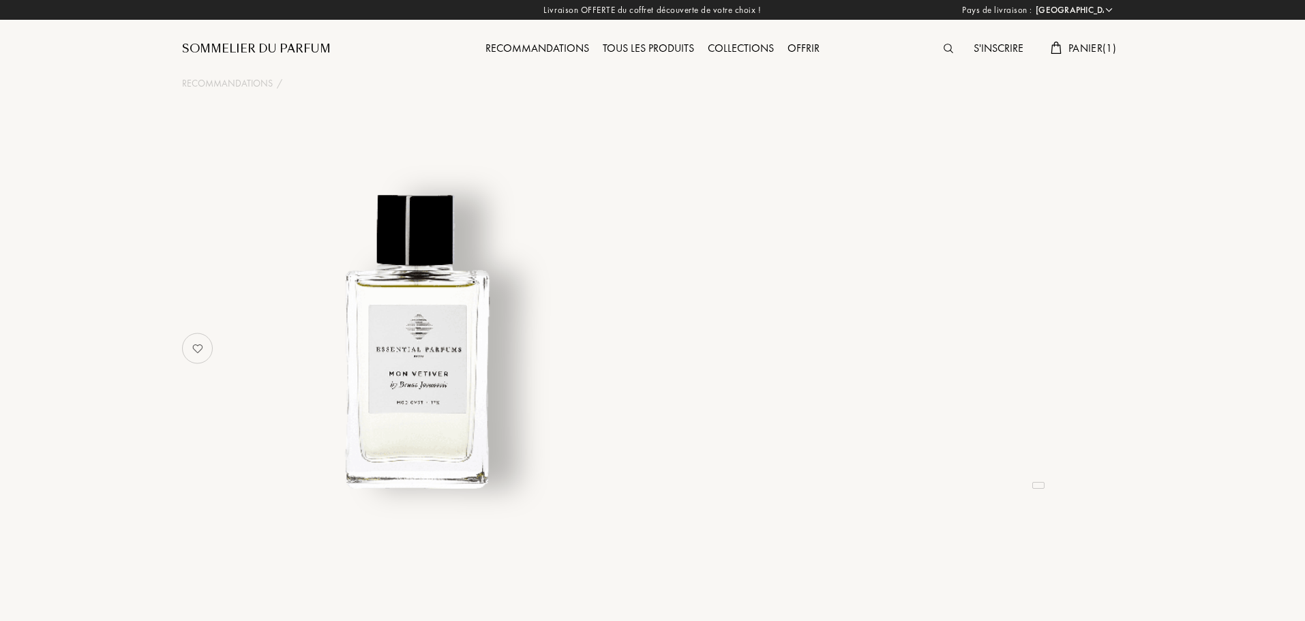
select select "FR"
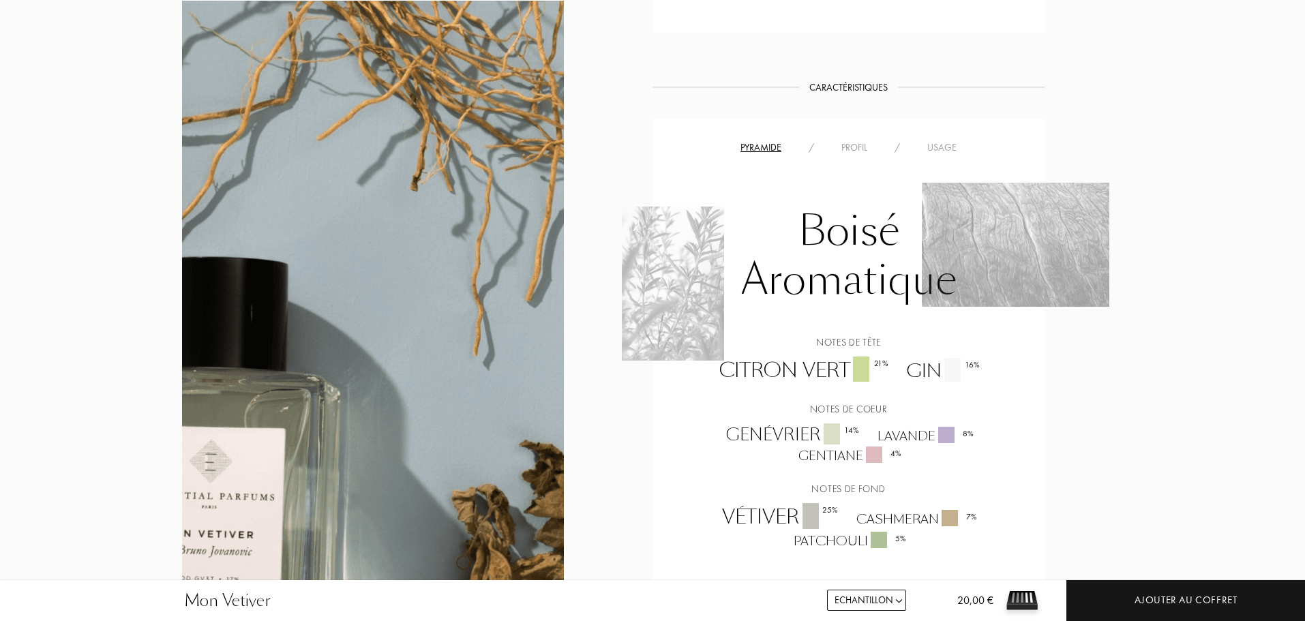
scroll to position [1022, 0]
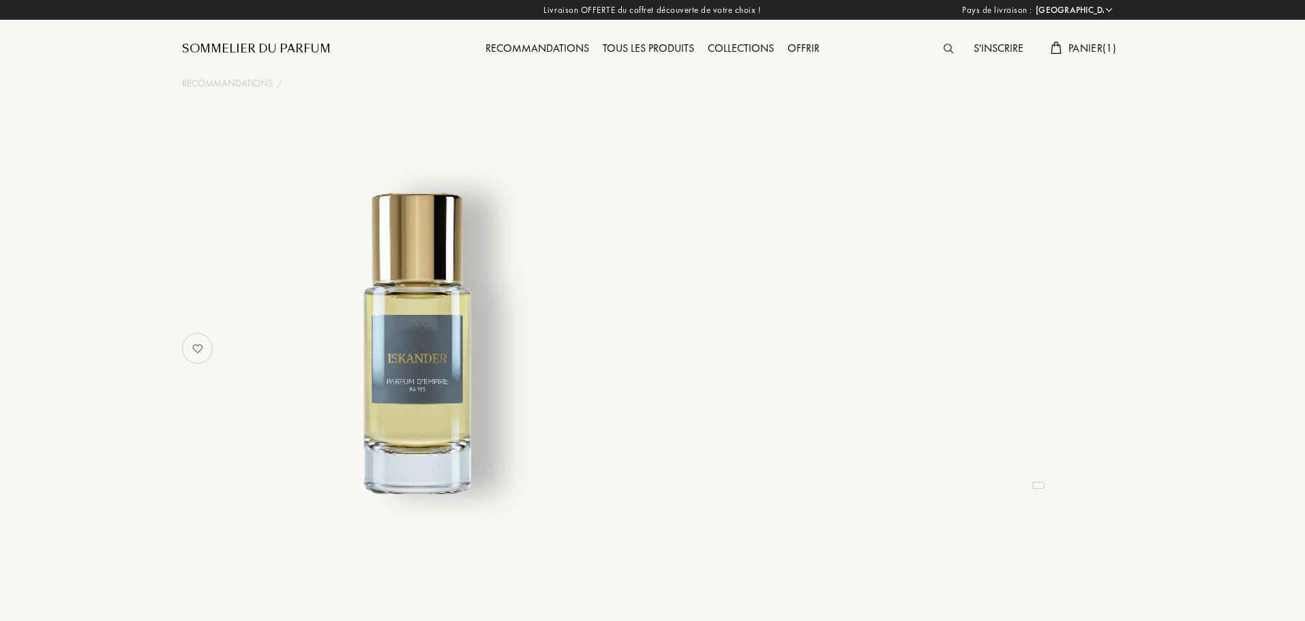
select select "FR"
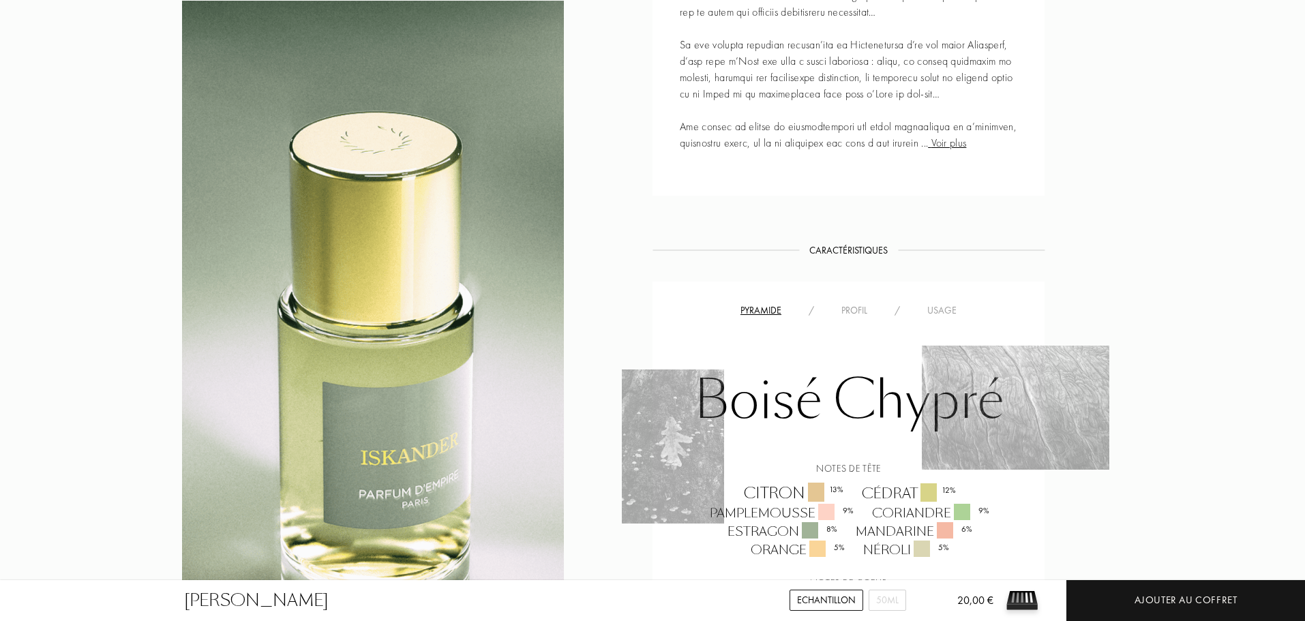
scroll to position [954, 0]
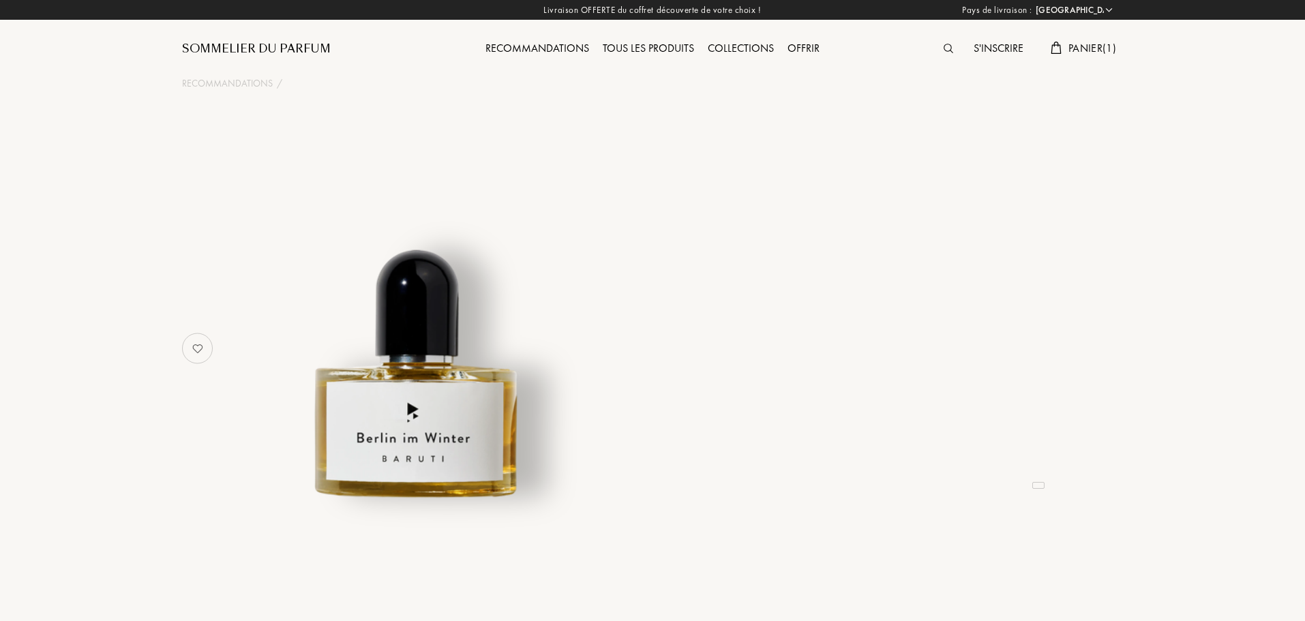
select select "FR"
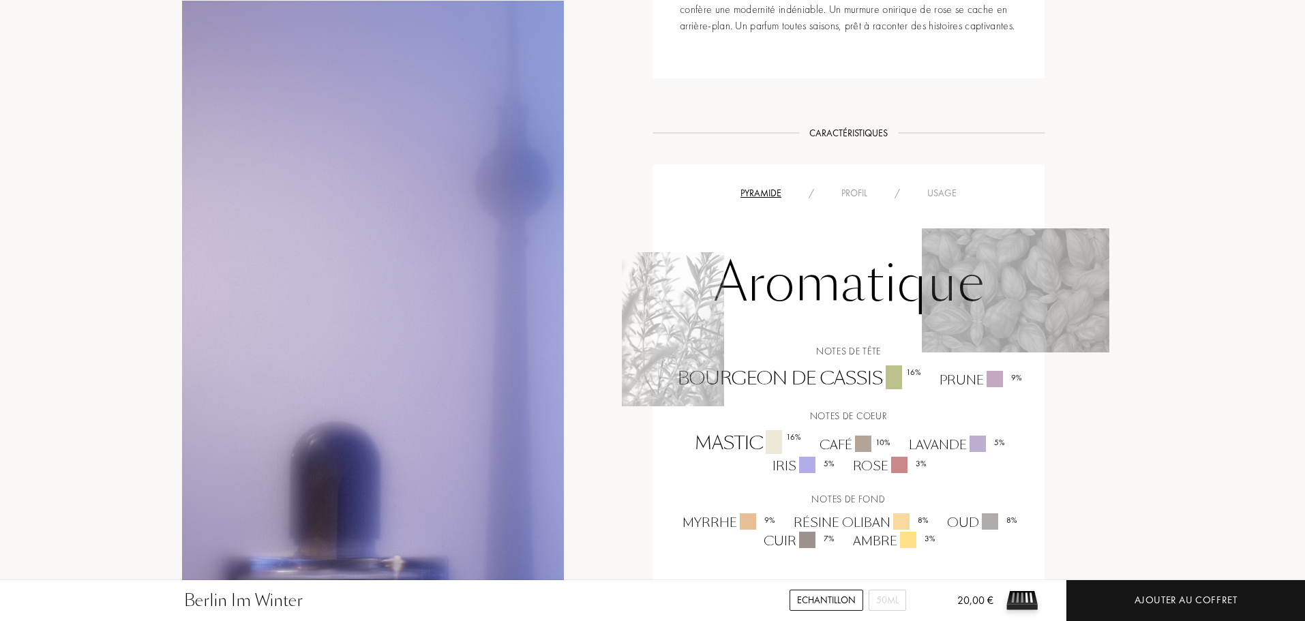
scroll to position [818, 0]
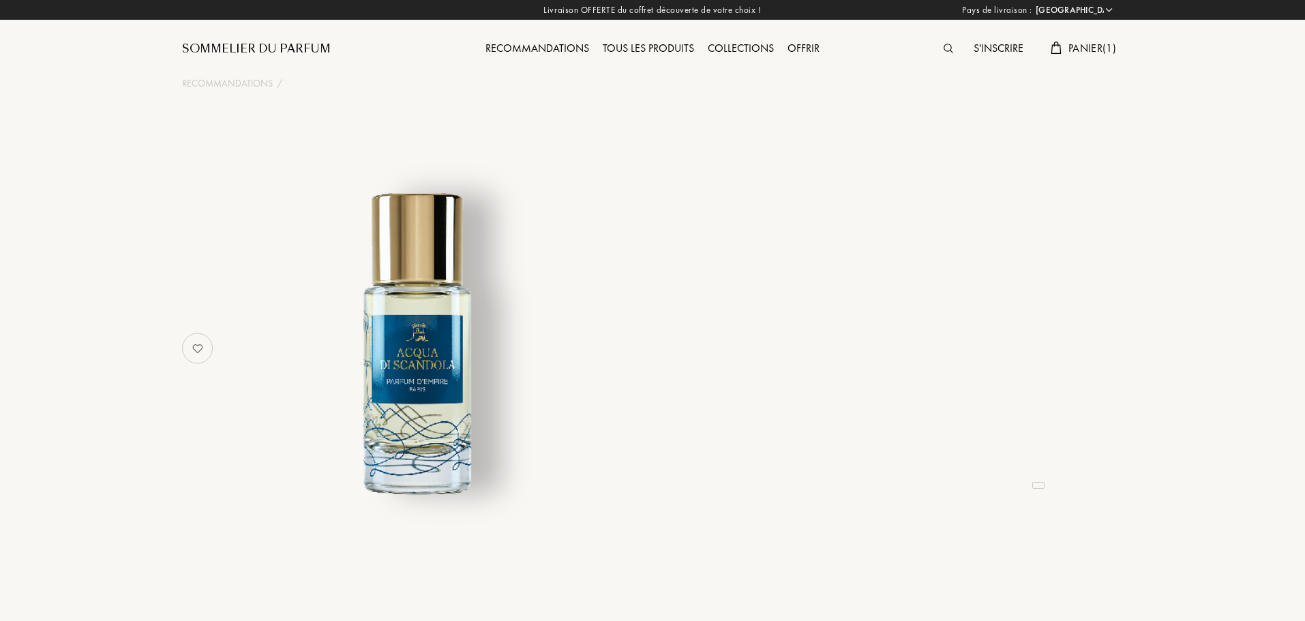
select select "FR"
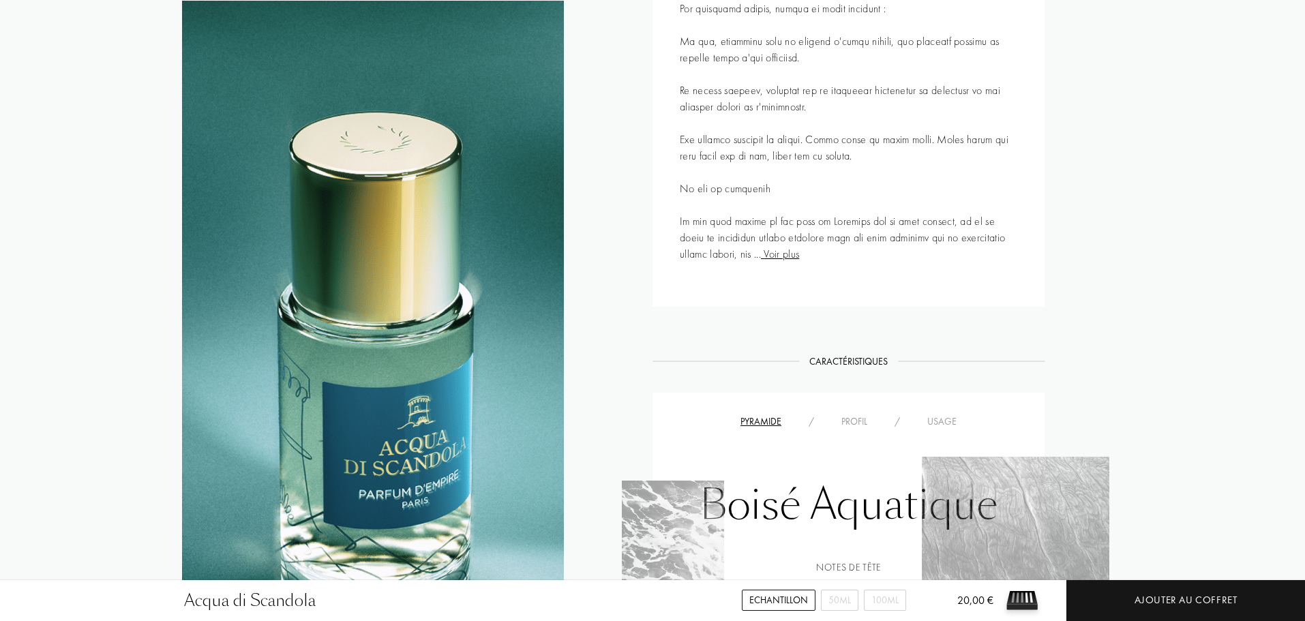
scroll to position [954, 0]
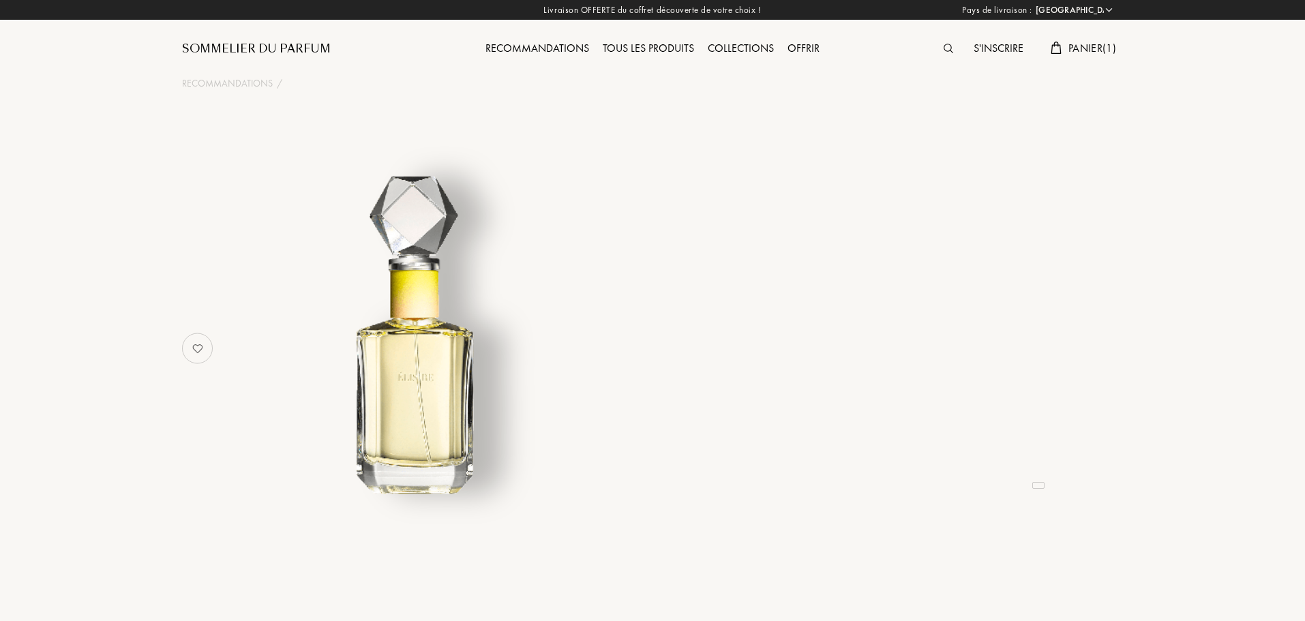
select select "FR"
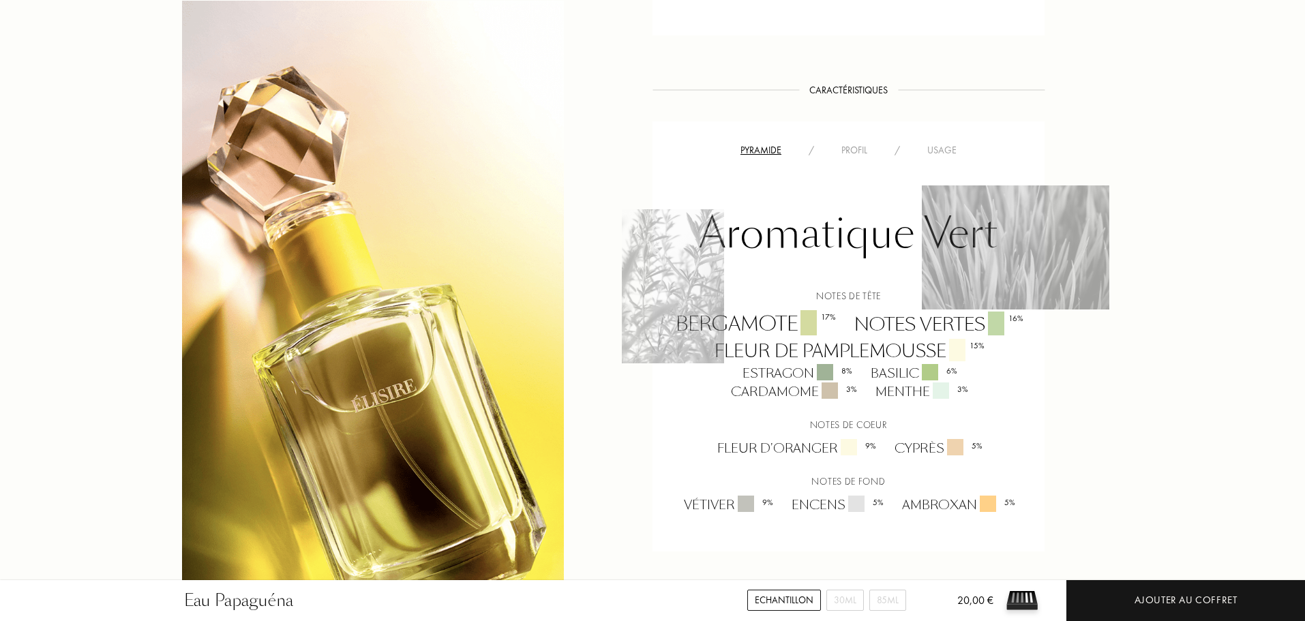
scroll to position [886, 0]
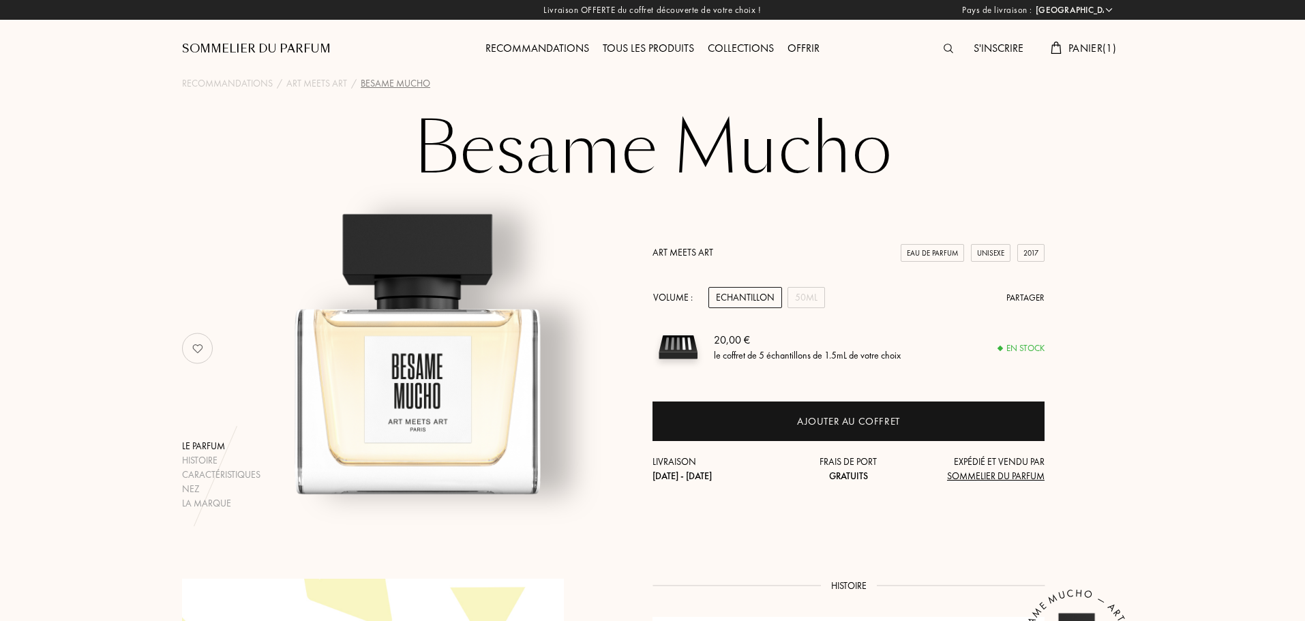
select select "FR"
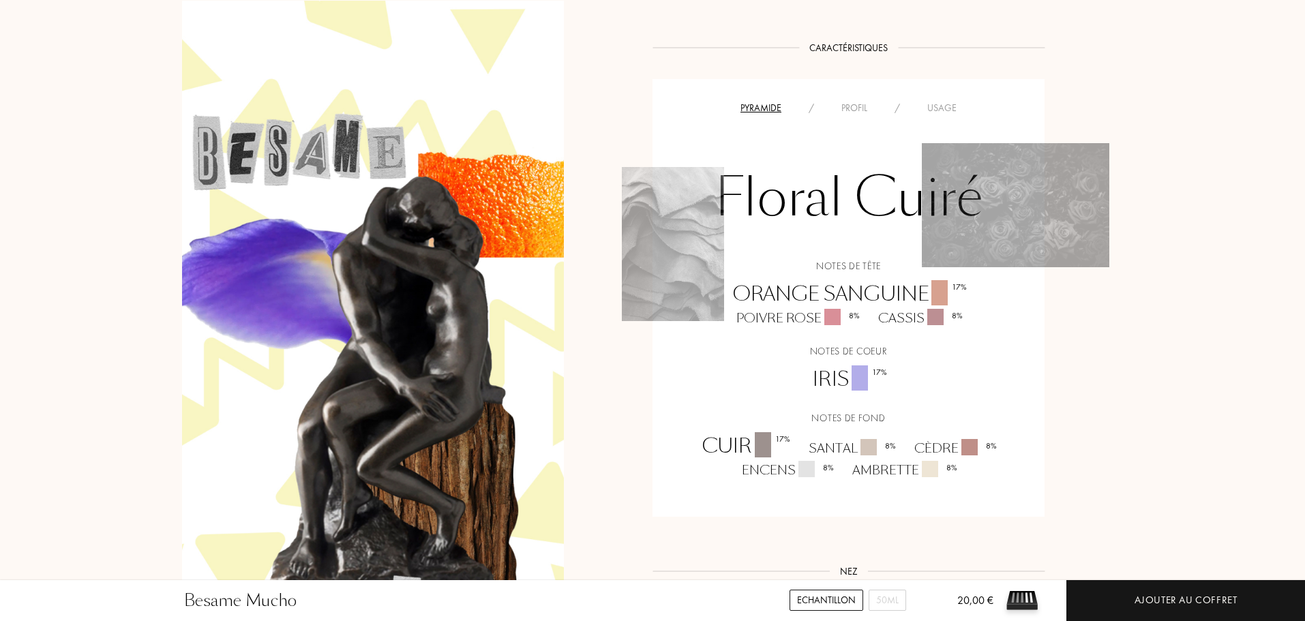
scroll to position [1022, 0]
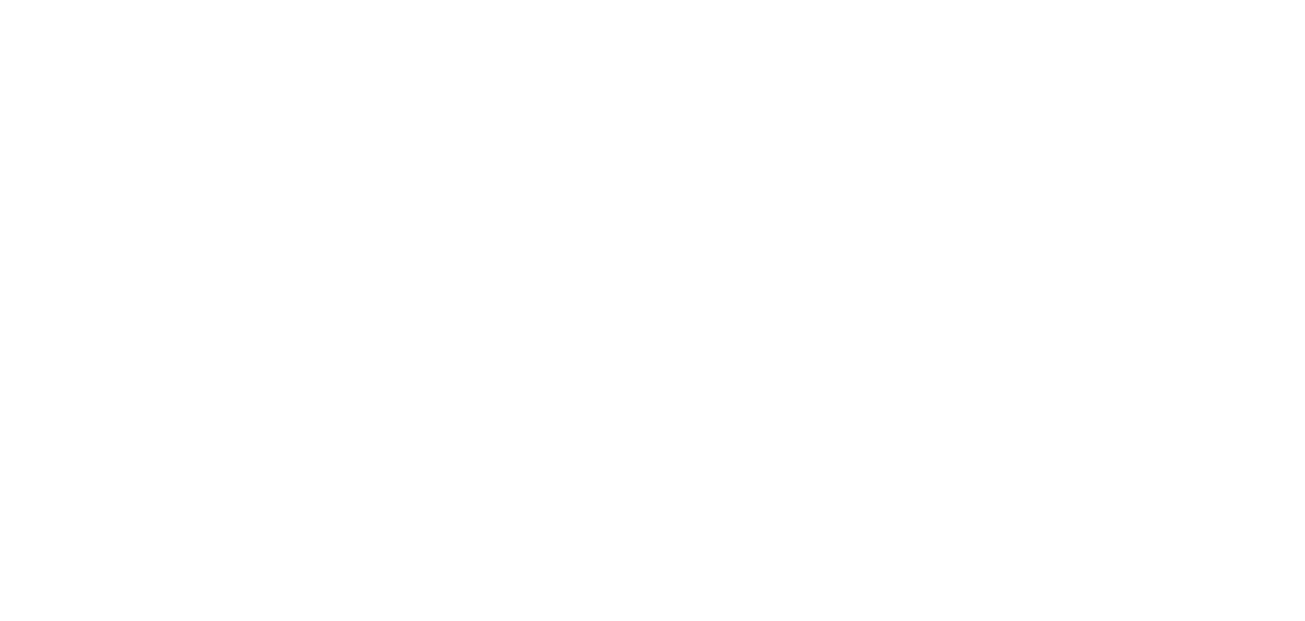
select select "FR"
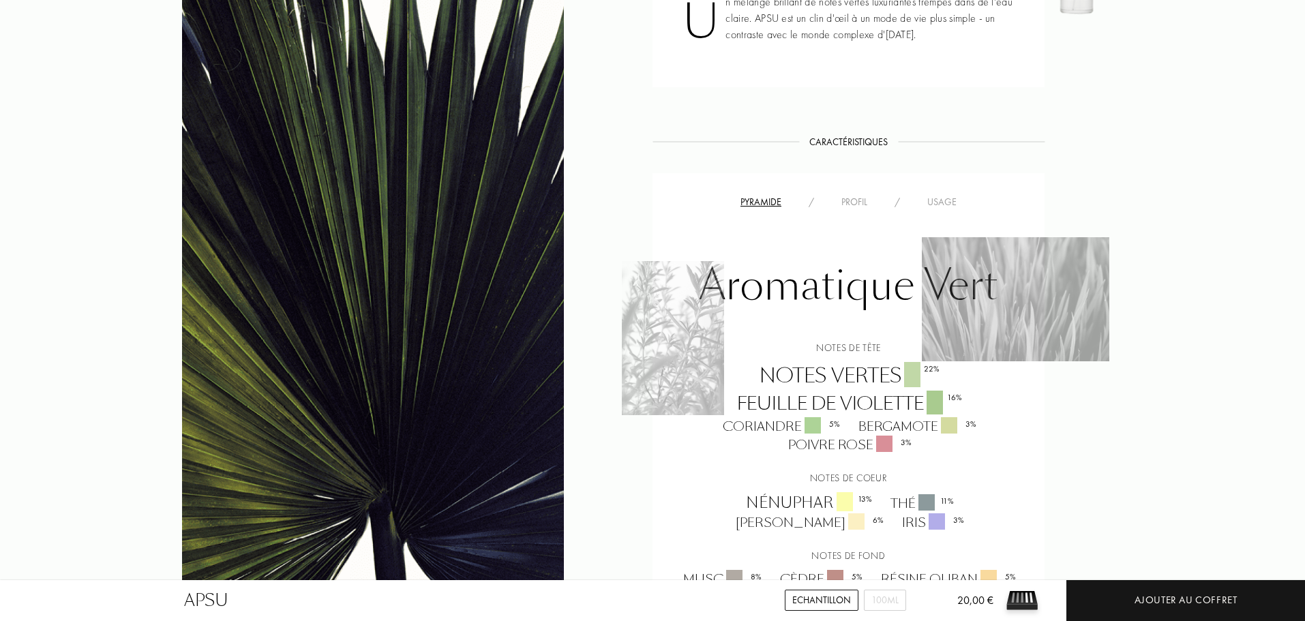
scroll to position [750, 0]
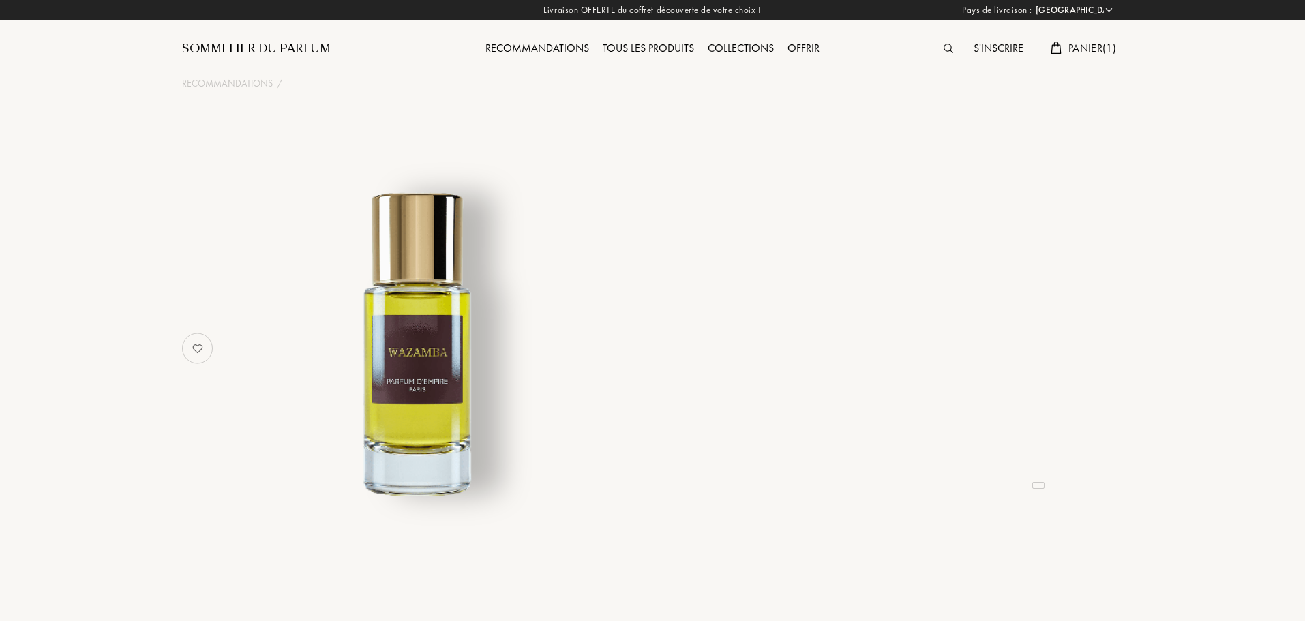
select select "FR"
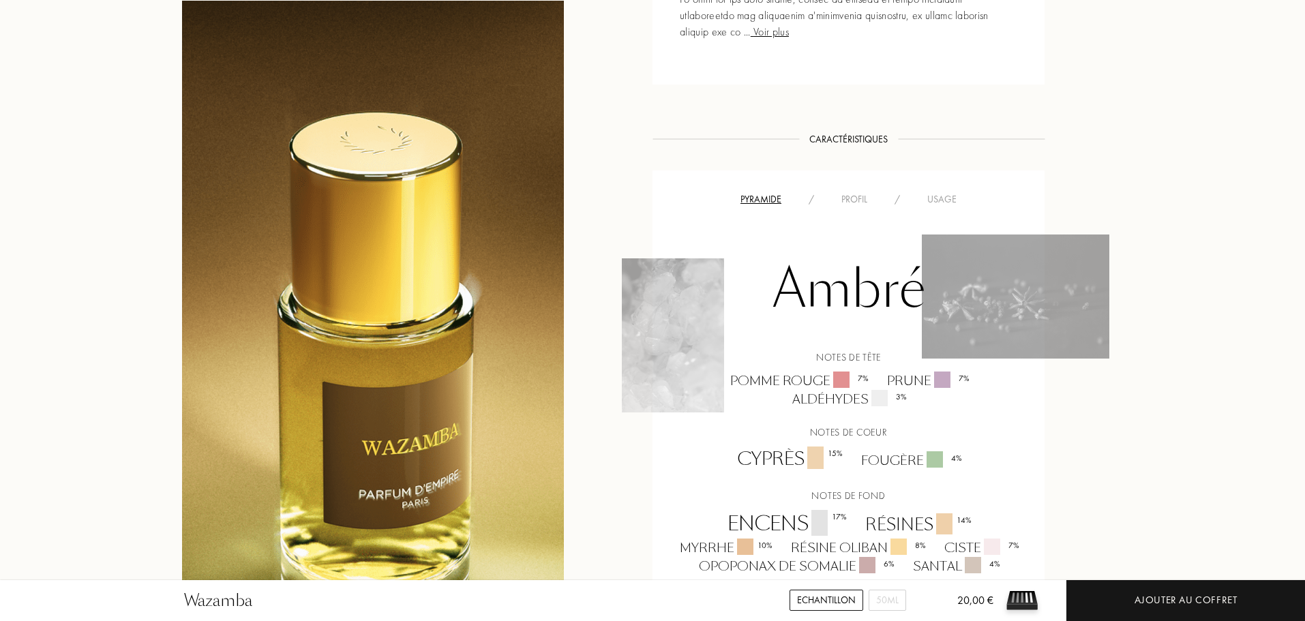
scroll to position [1091, 0]
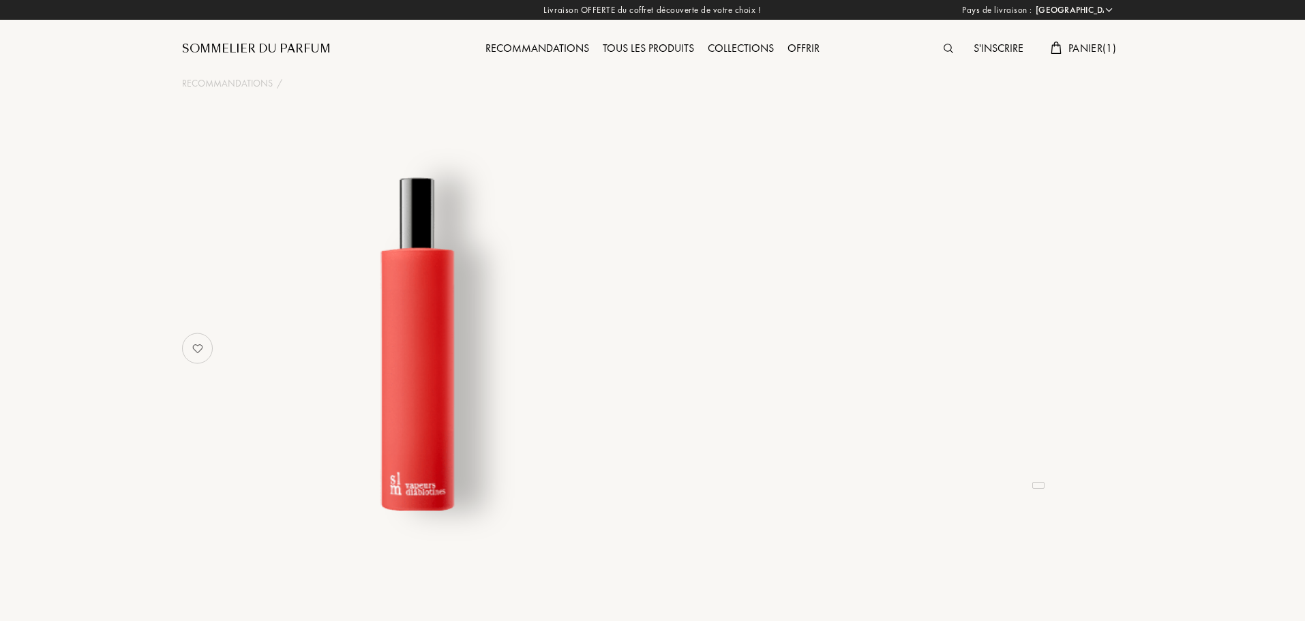
select select "FR"
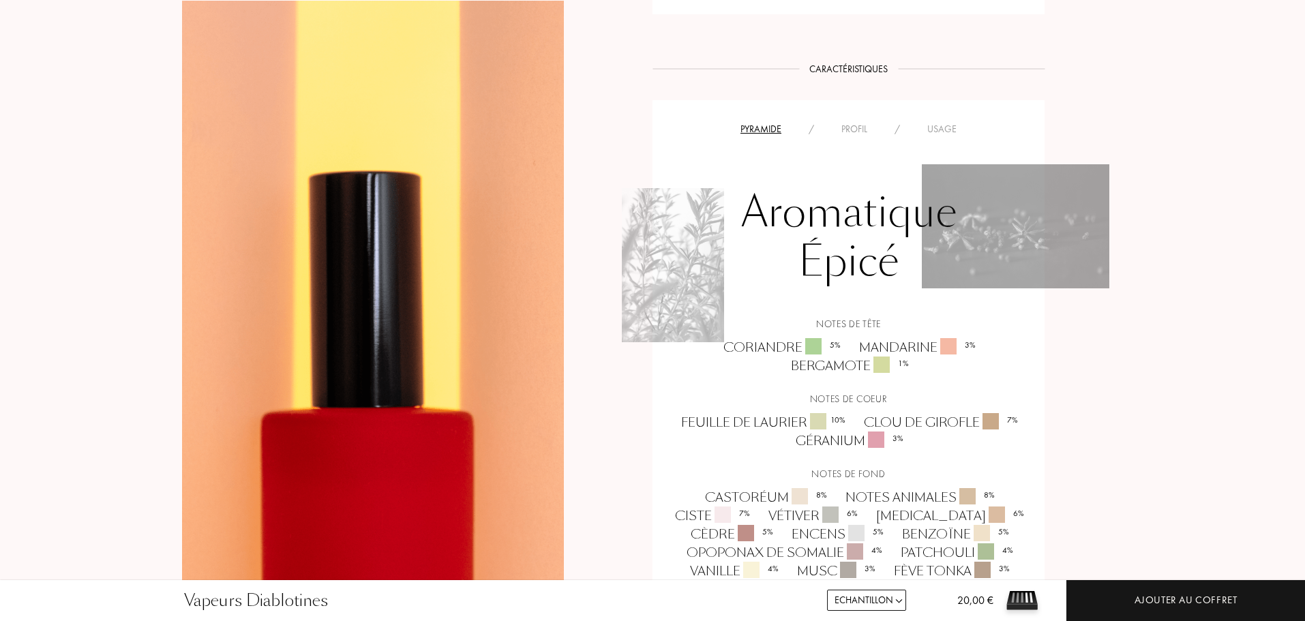
scroll to position [954, 0]
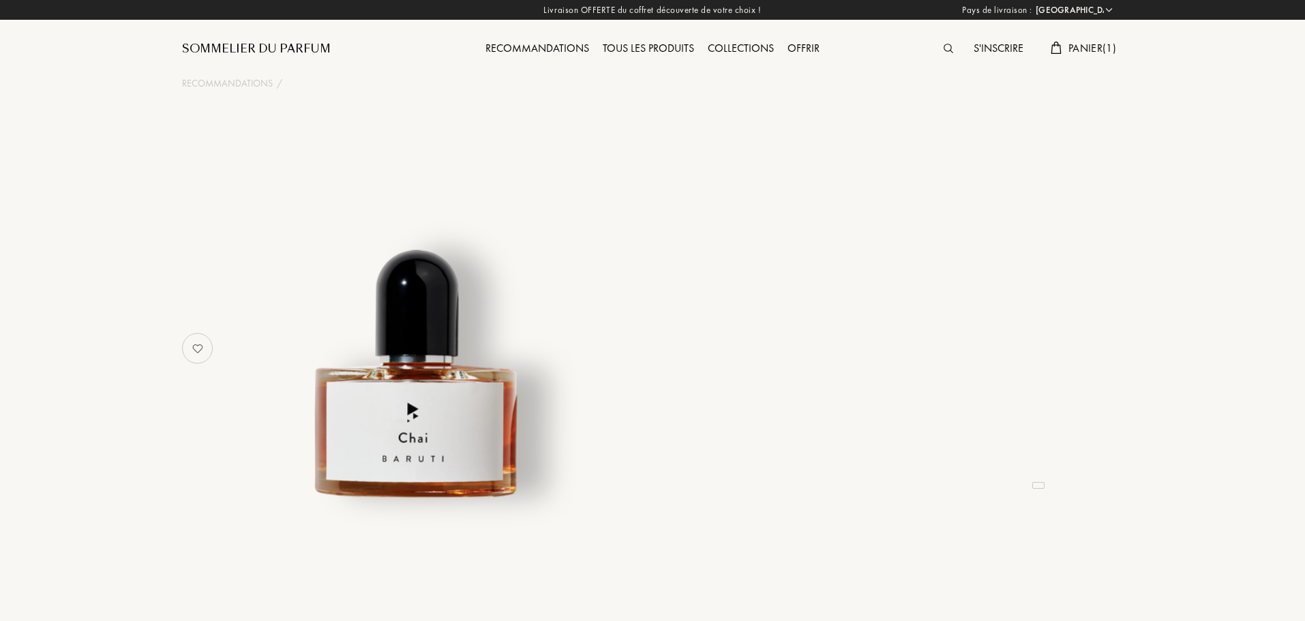
select select "FR"
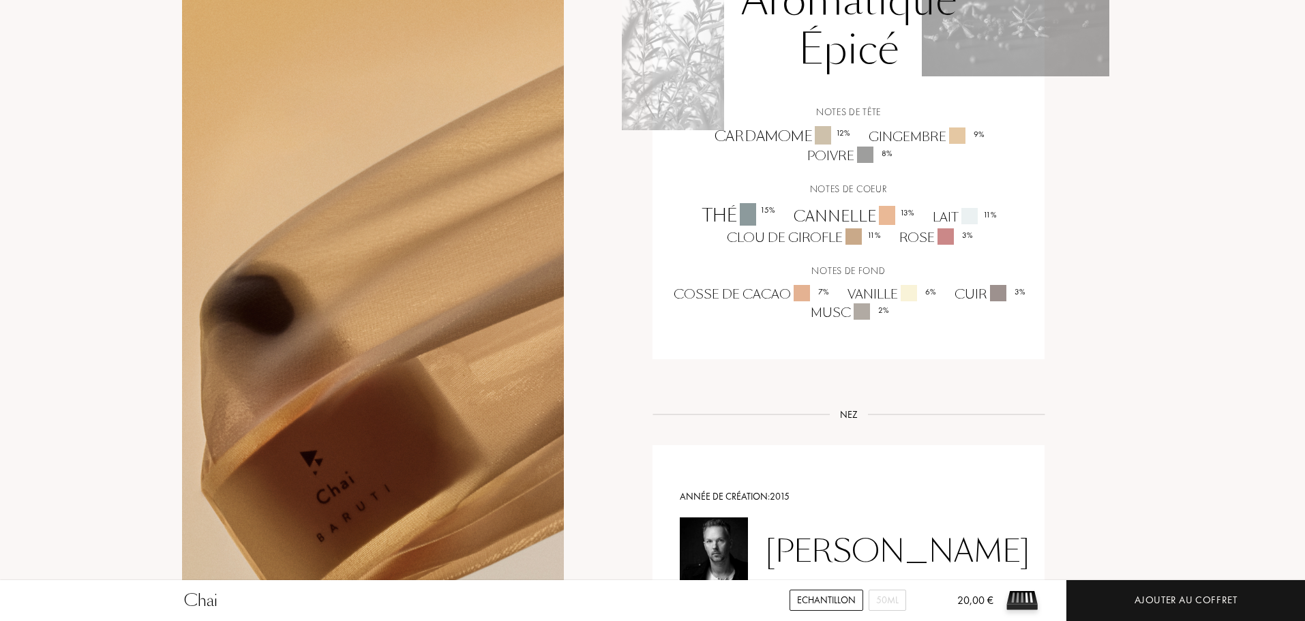
scroll to position [1022, 0]
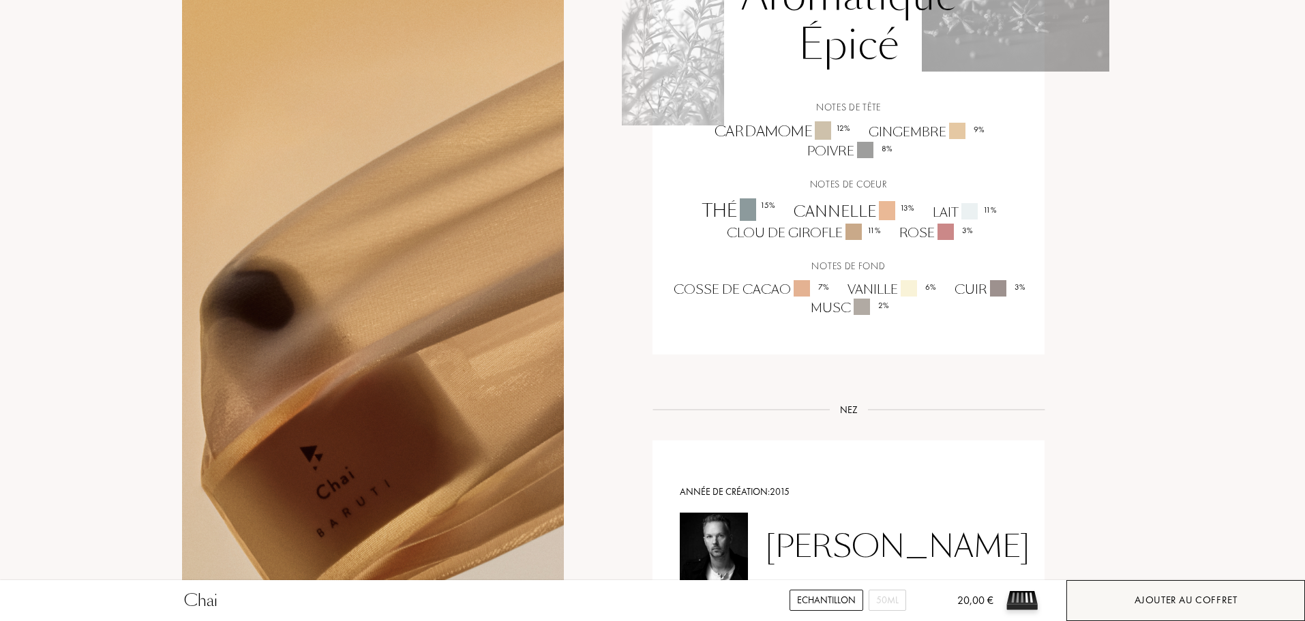
click at [1136, 594] on div "Ajouter au coffret" at bounding box center [1185, 600] width 103 height 16
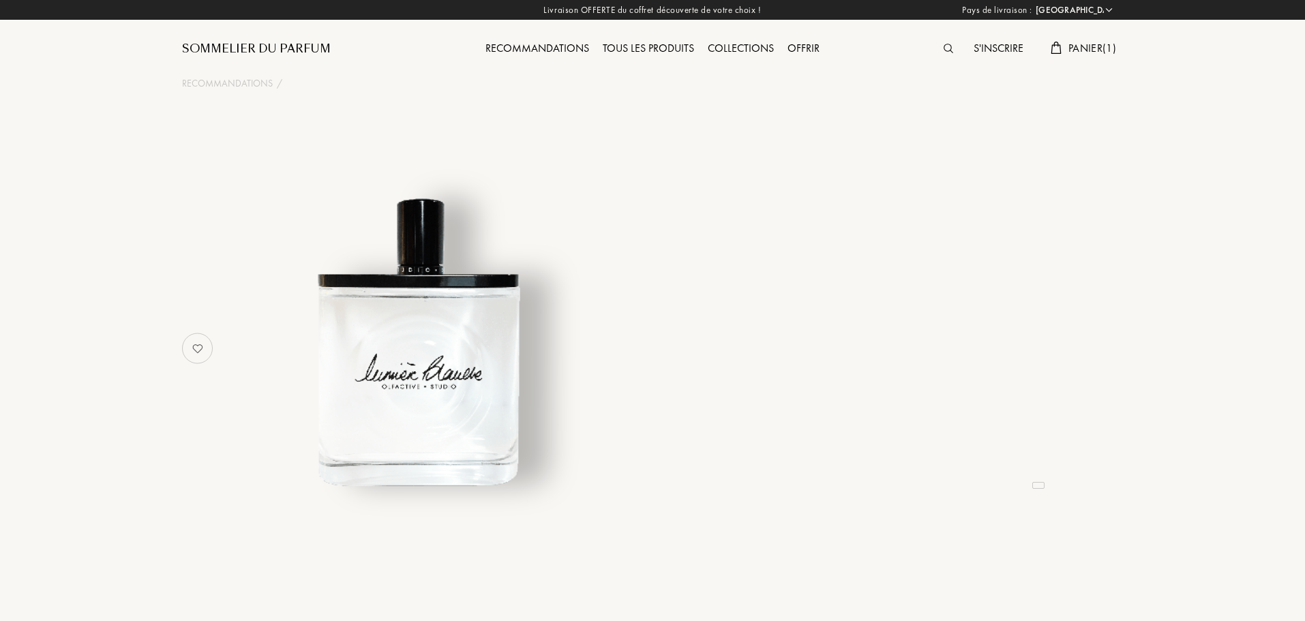
select select "FR"
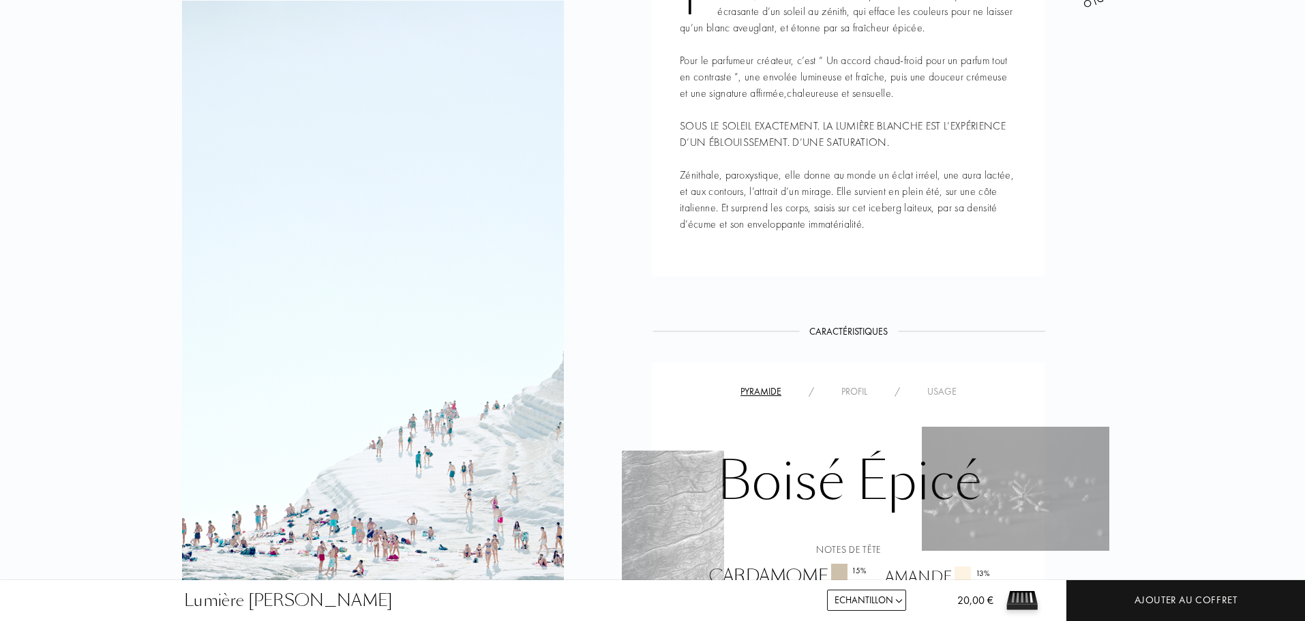
scroll to position [954, 0]
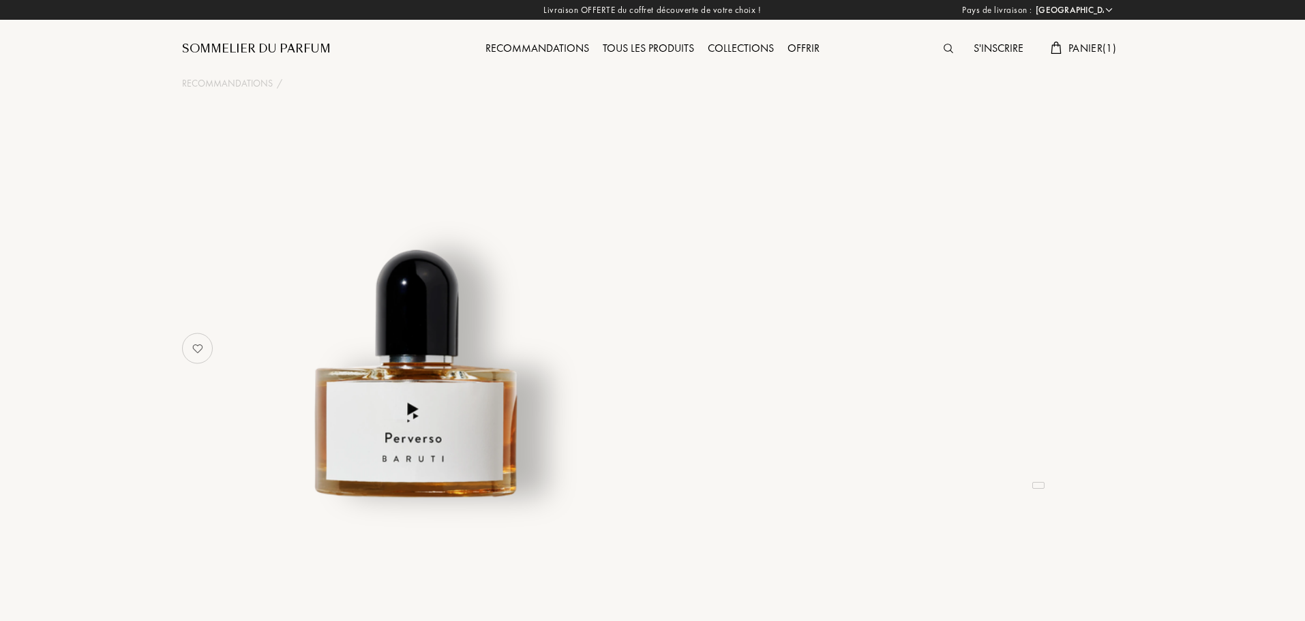
select select "FR"
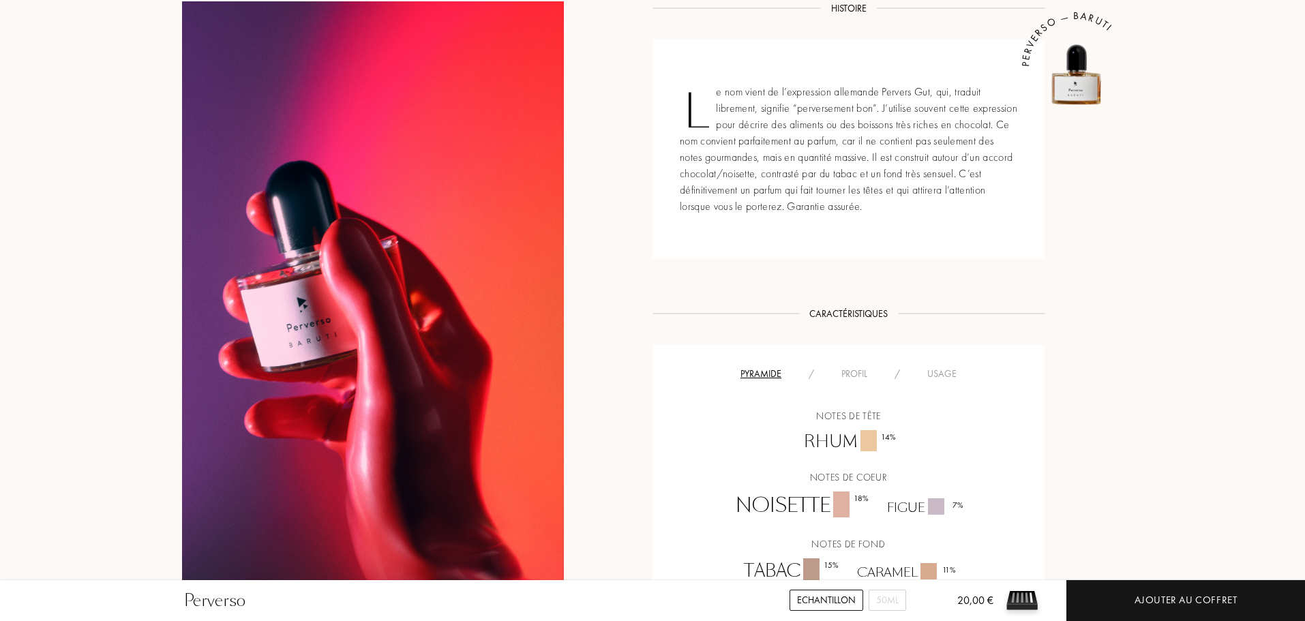
scroll to position [886, 0]
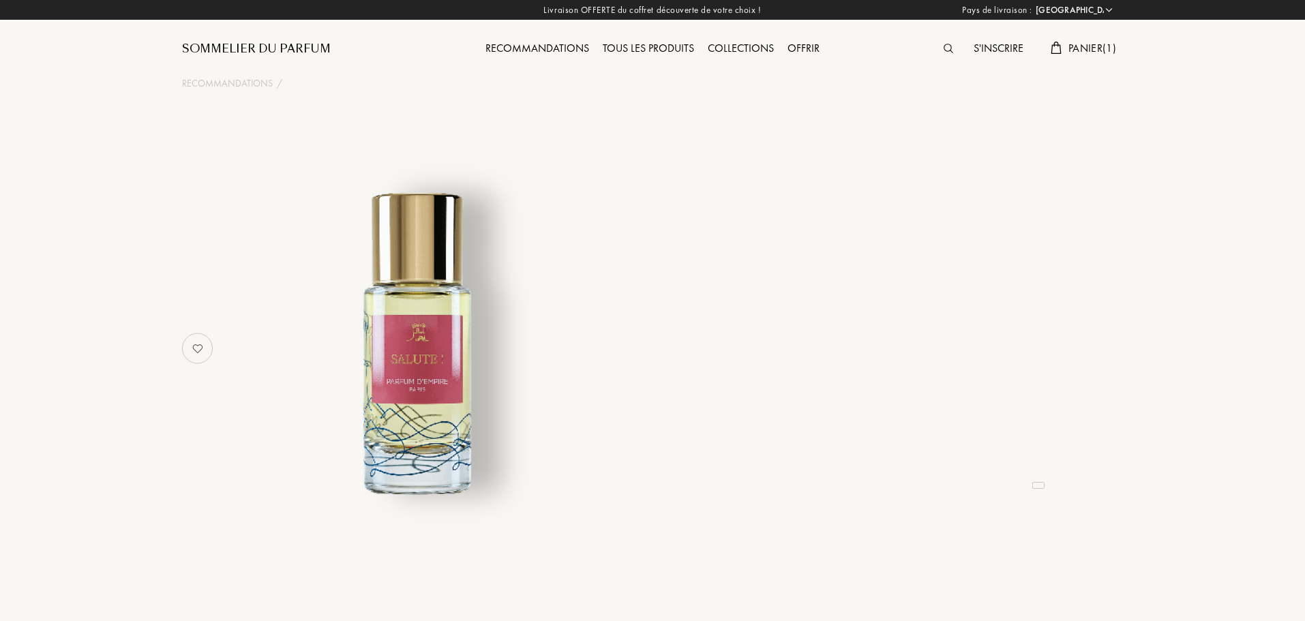
select select "FR"
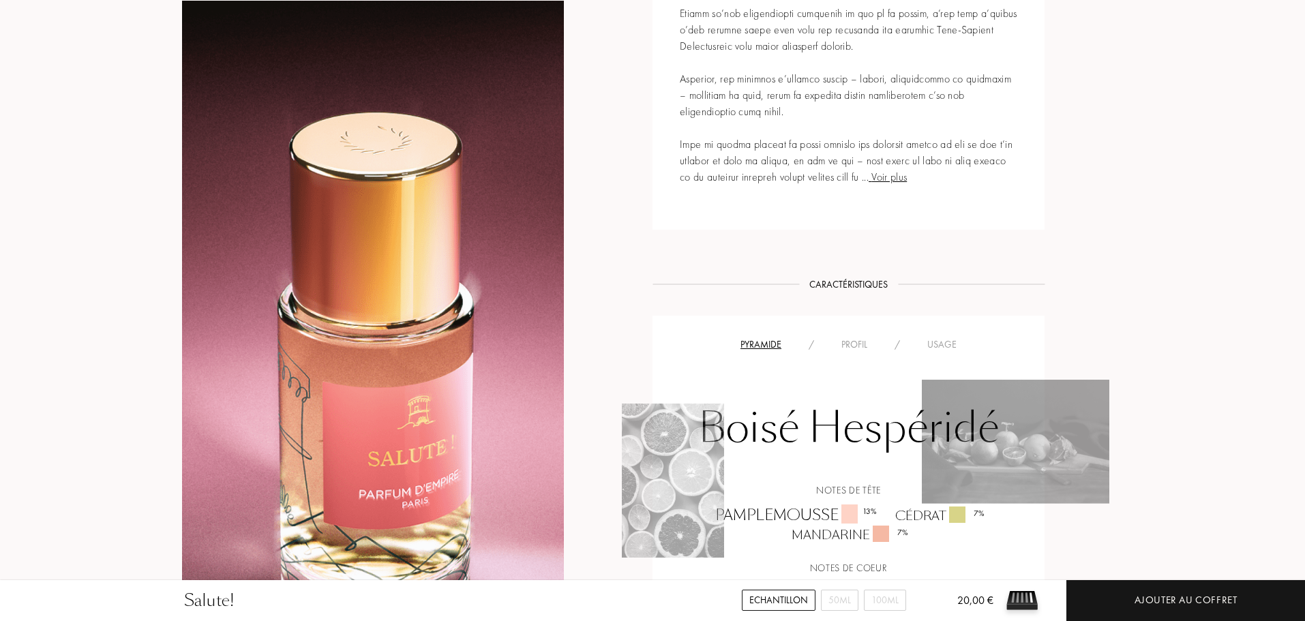
scroll to position [1022, 0]
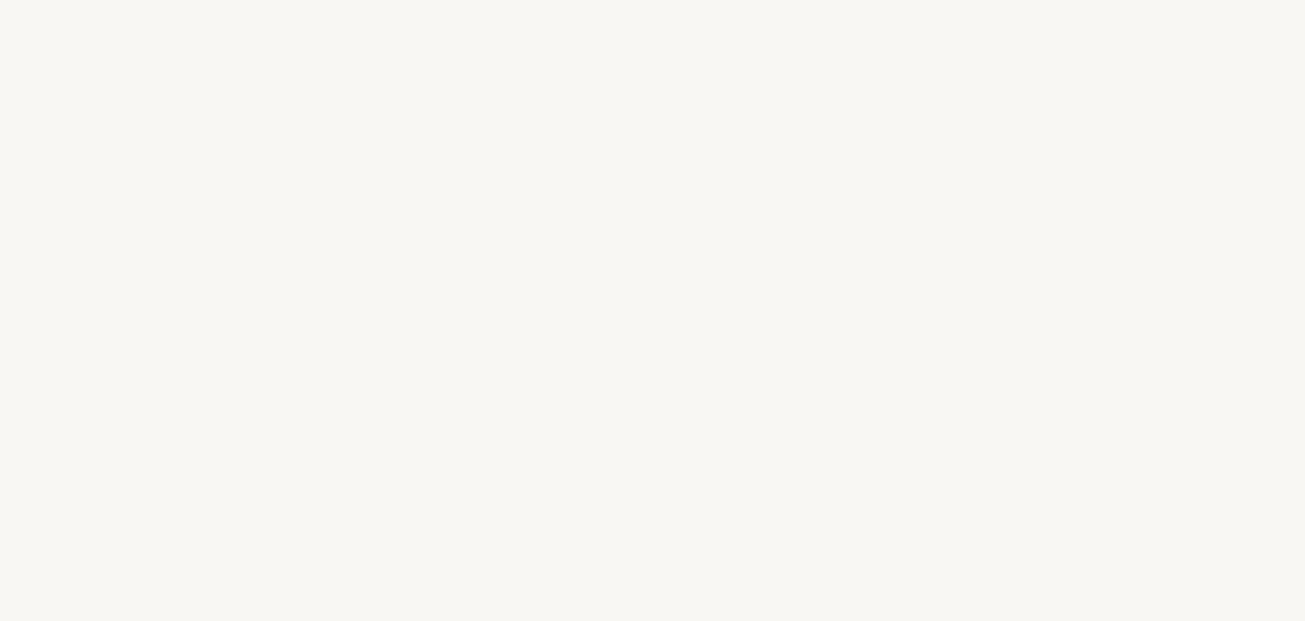
select select "FR"
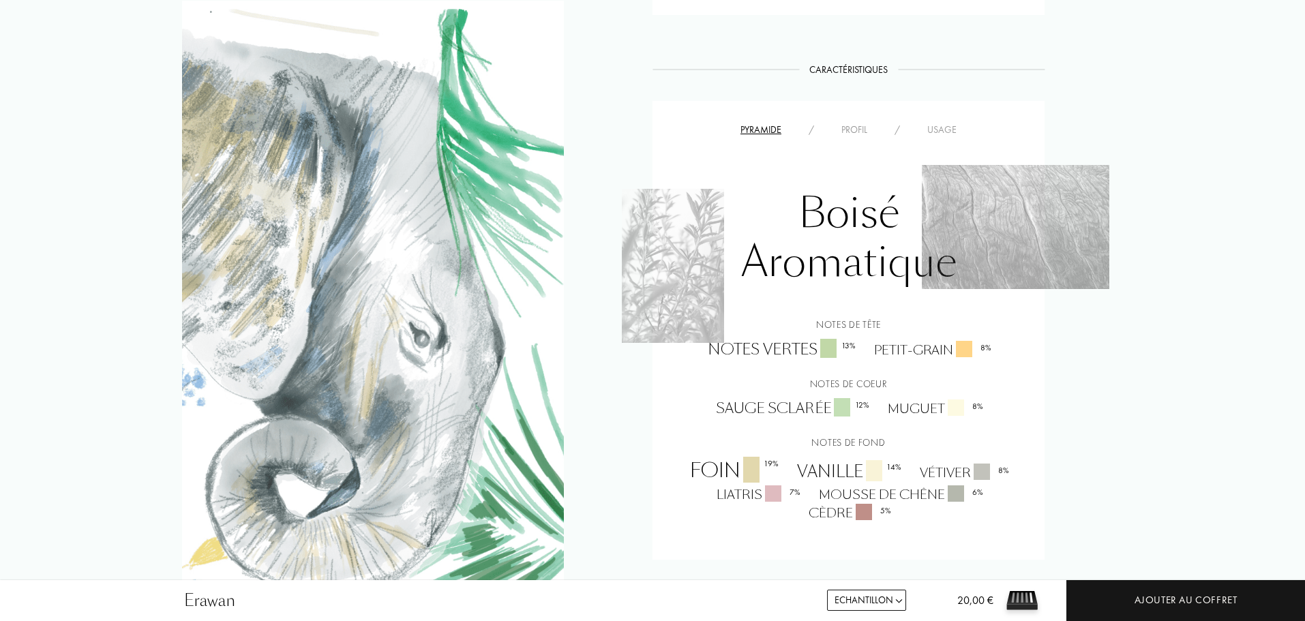
scroll to position [818, 0]
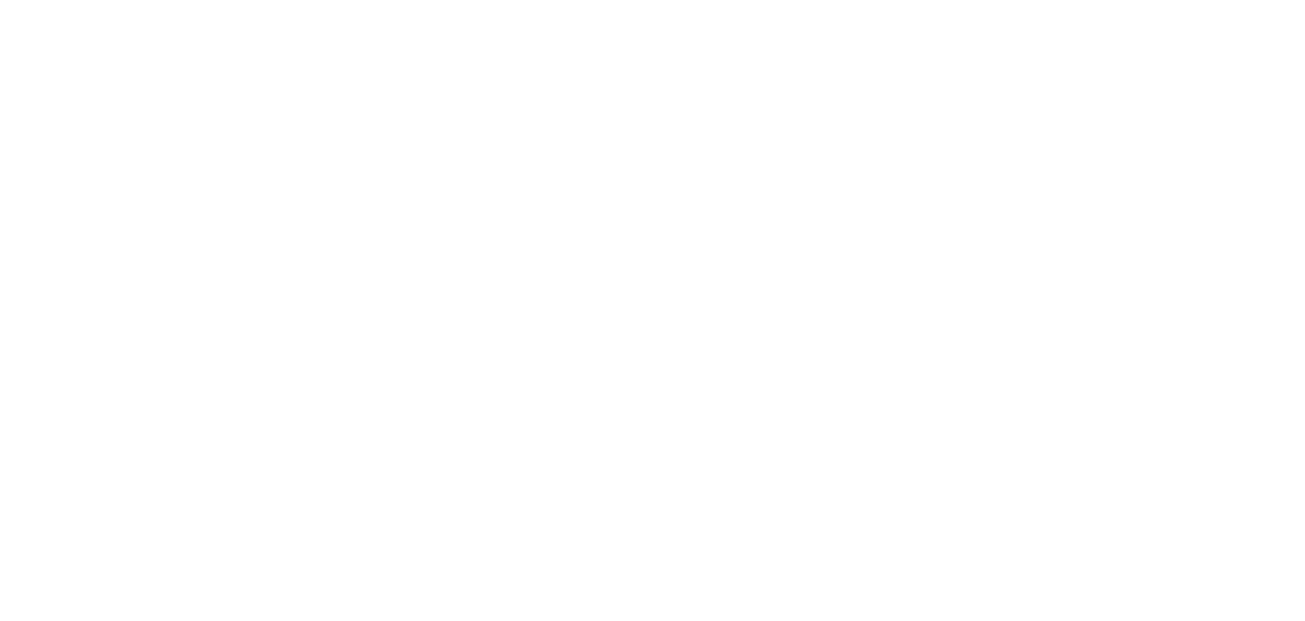
select select "FR"
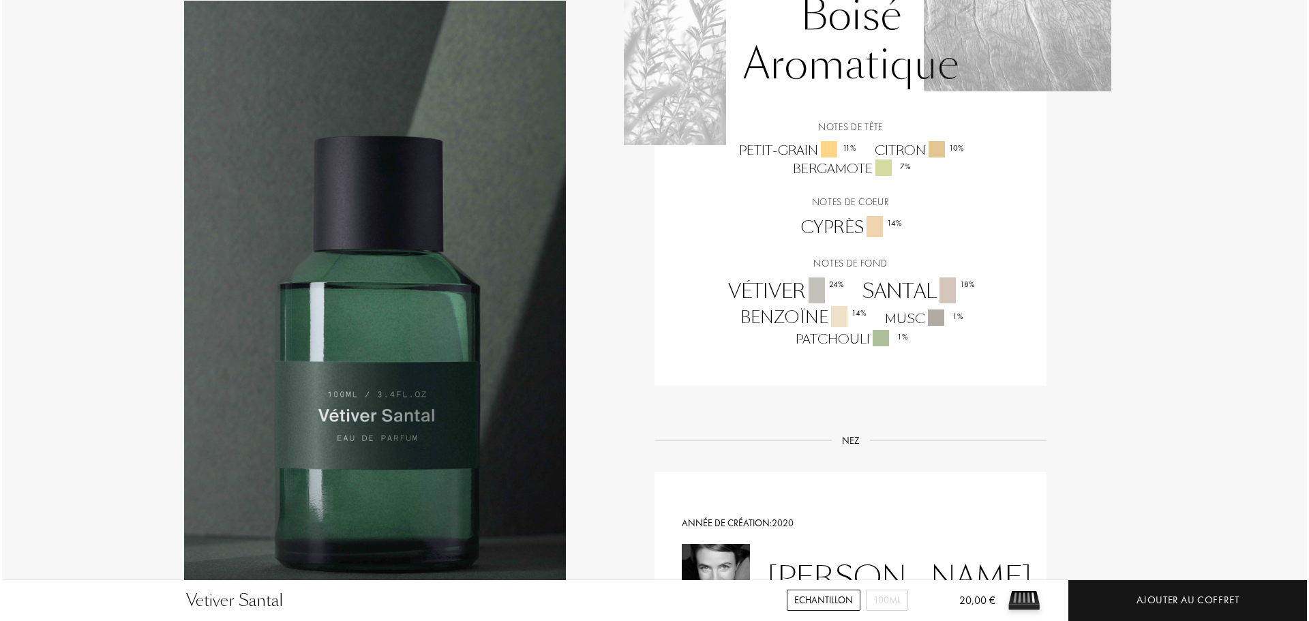
scroll to position [954, 0]
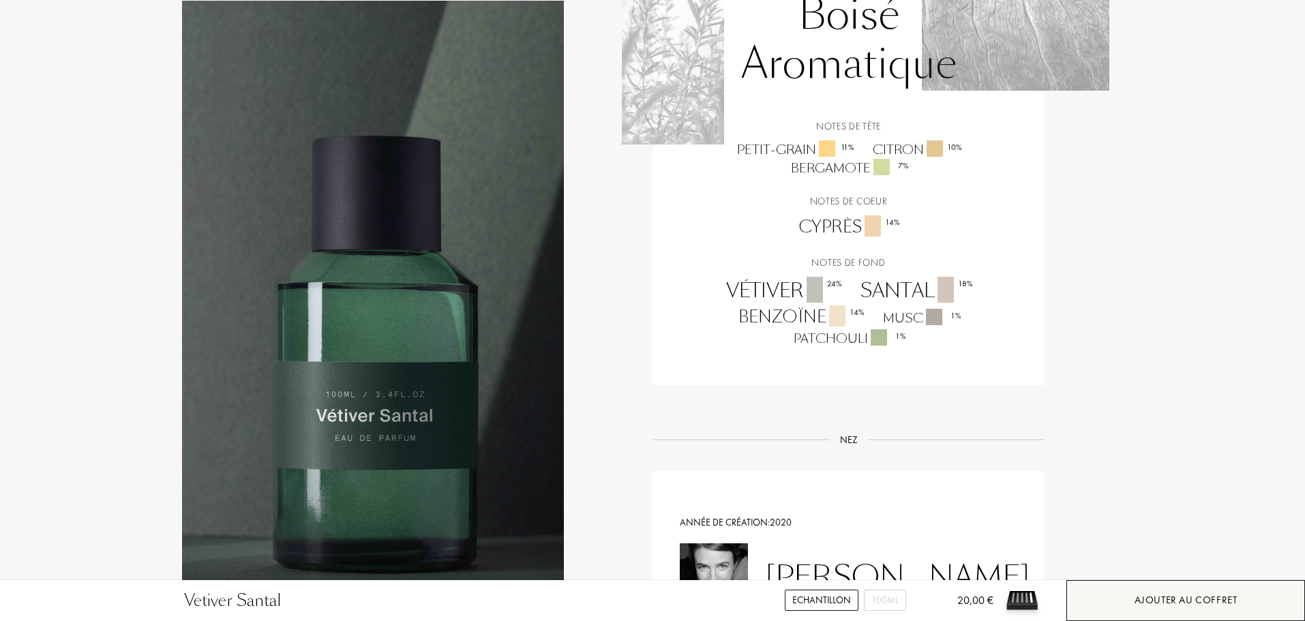
click at [1184, 600] on div "Ajouter au coffret" at bounding box center [1185, 600] width 103 height 16
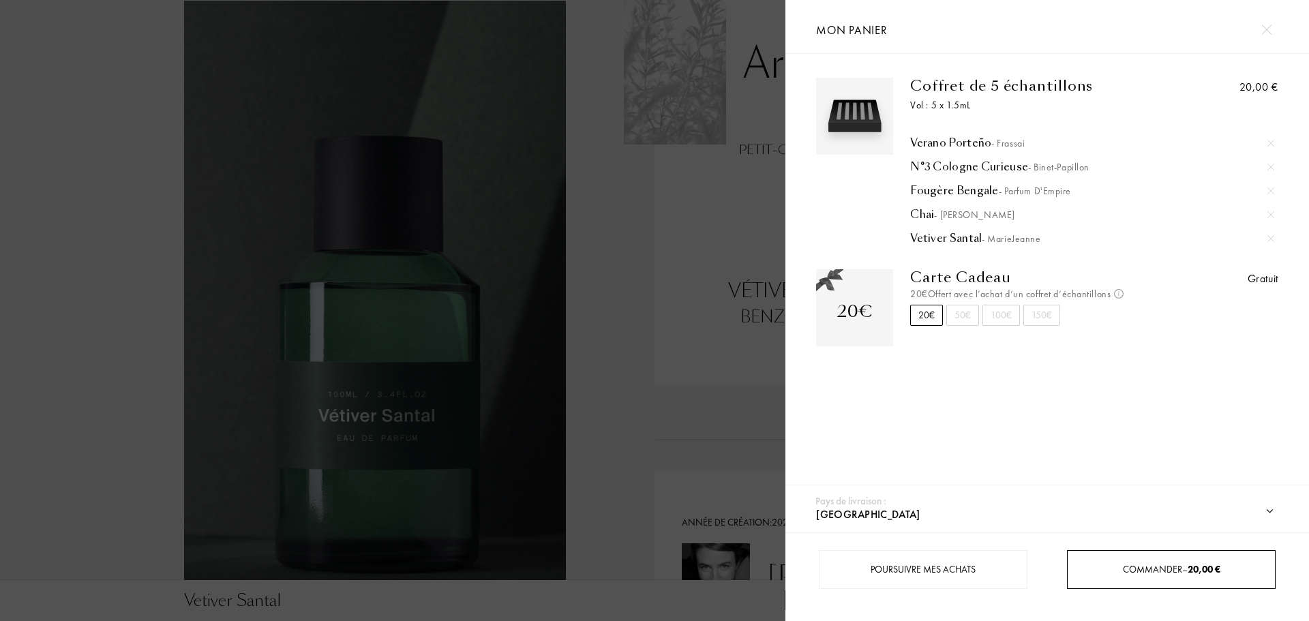
click at [1144, 565] on span "Commander – 20,00 €" at bounding box center [1171, 569] width 97 height 12
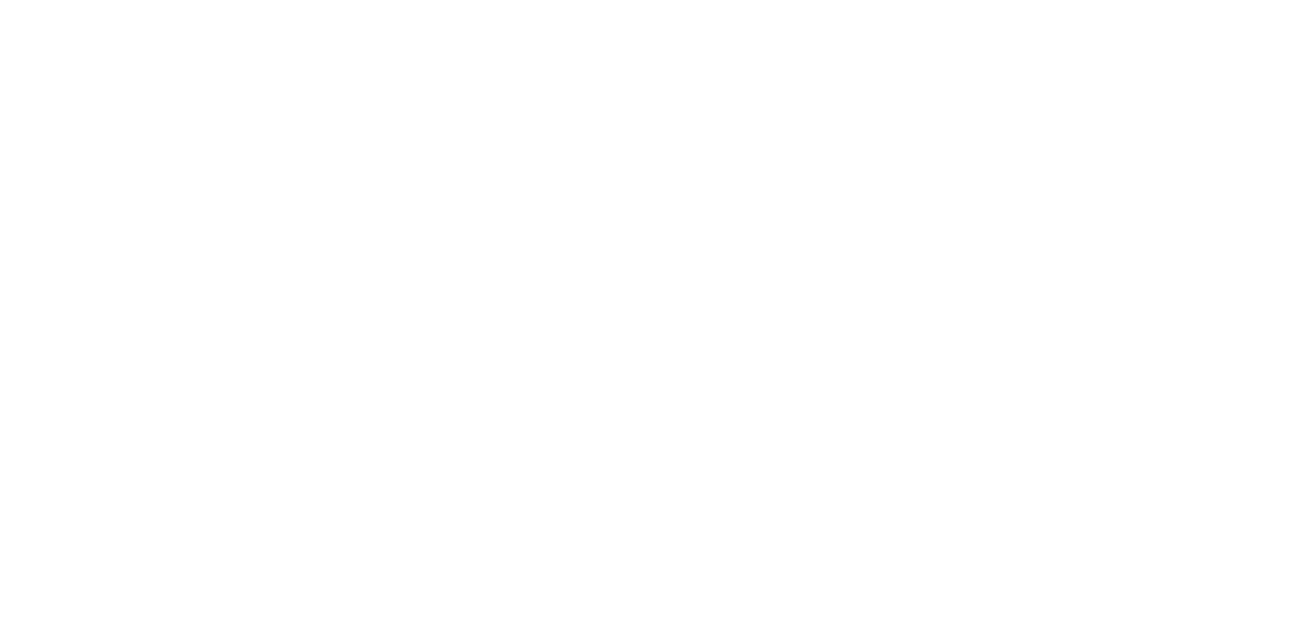
select select "FR"
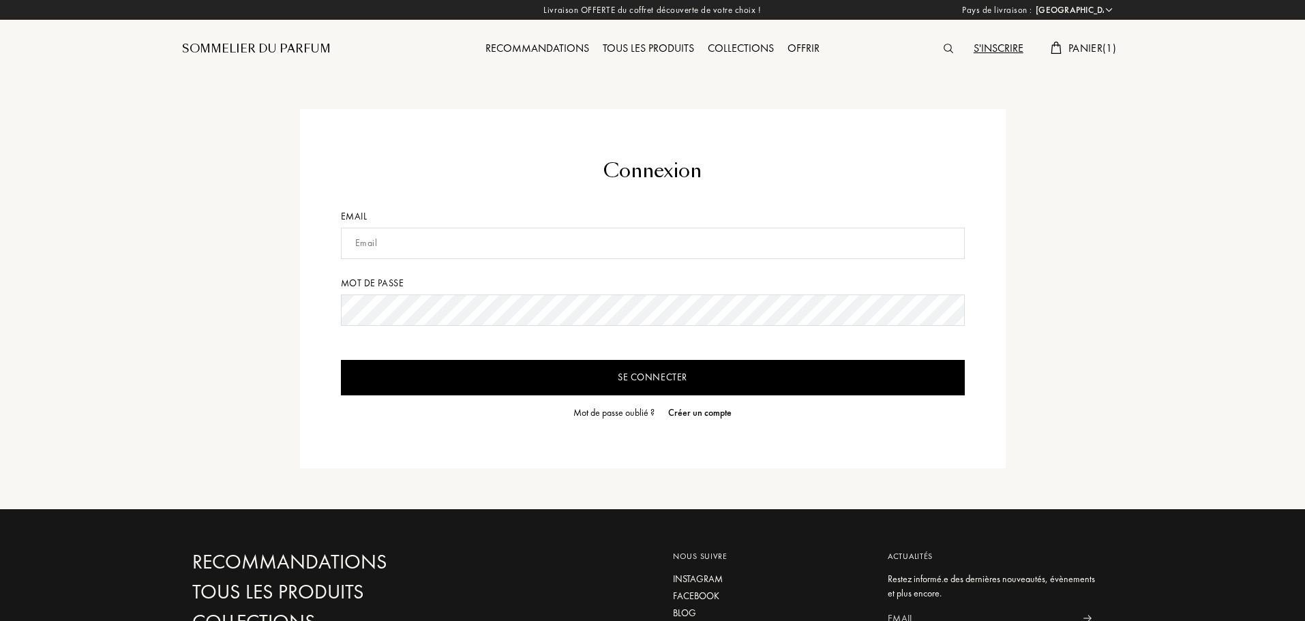
click at [363, 256] on input "text" at bounding box center [653, 243] width 624 height 31
type input "[EMAIL_ADDRESS][DOMAIN_NAME]"
click at [341, 360] on input "Se connecter" at bounding box center [653, 377] width 624 height 35
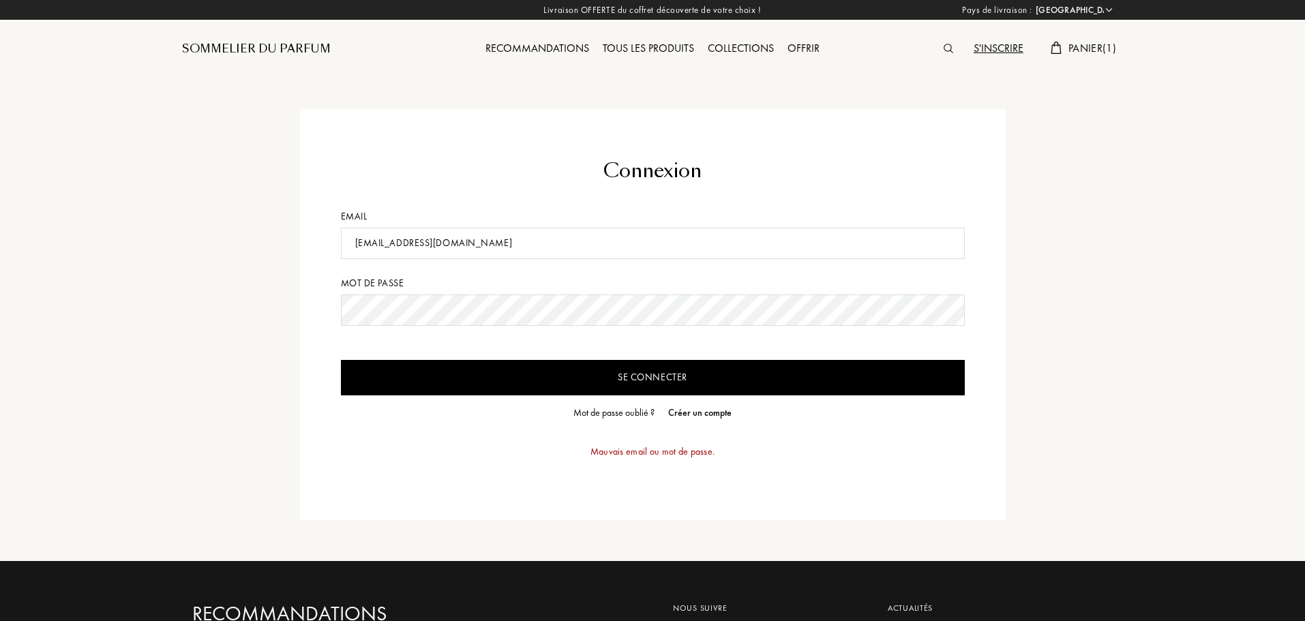
click at [341, 360] on input "Se connecter" at bounding box center [653, 377] width 624 height 35
click at [0, 245] on div "Connexion Email ccochelin13@gmail.com Mot de passe Se connecter Mot de passe ou…" at bounding box center [652, 280] width 1305 height 561
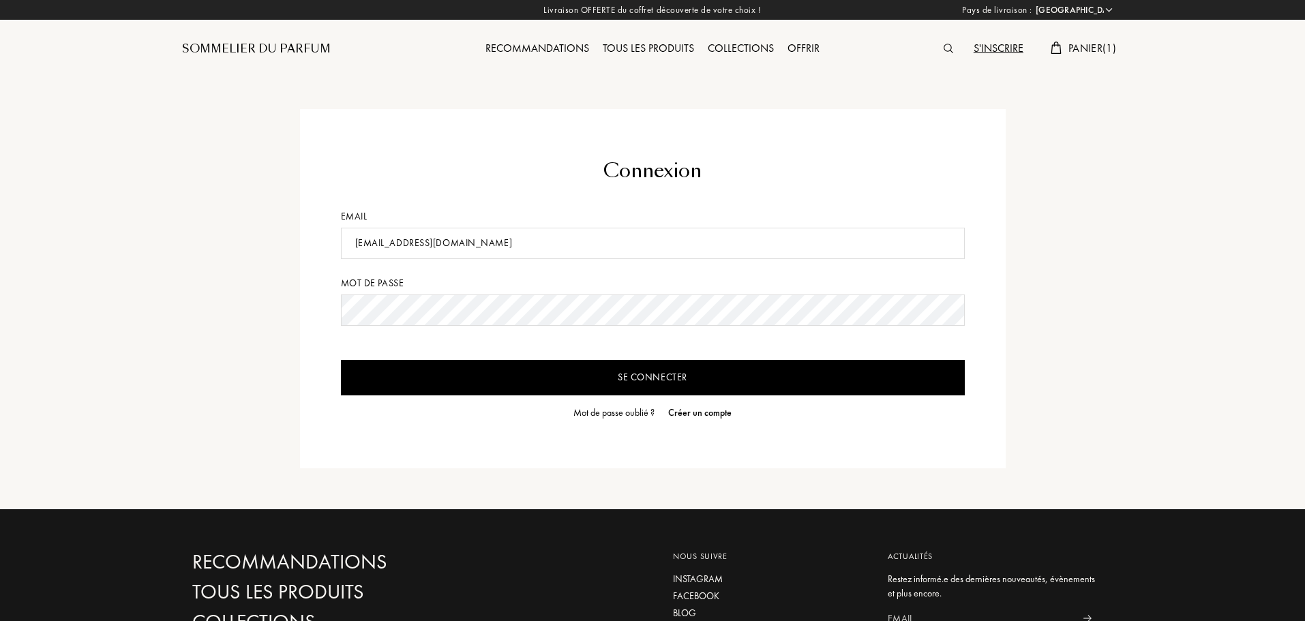
click at [341, 360] on input "Se connecter" at bounding box center [653, 377] width 624 height 35
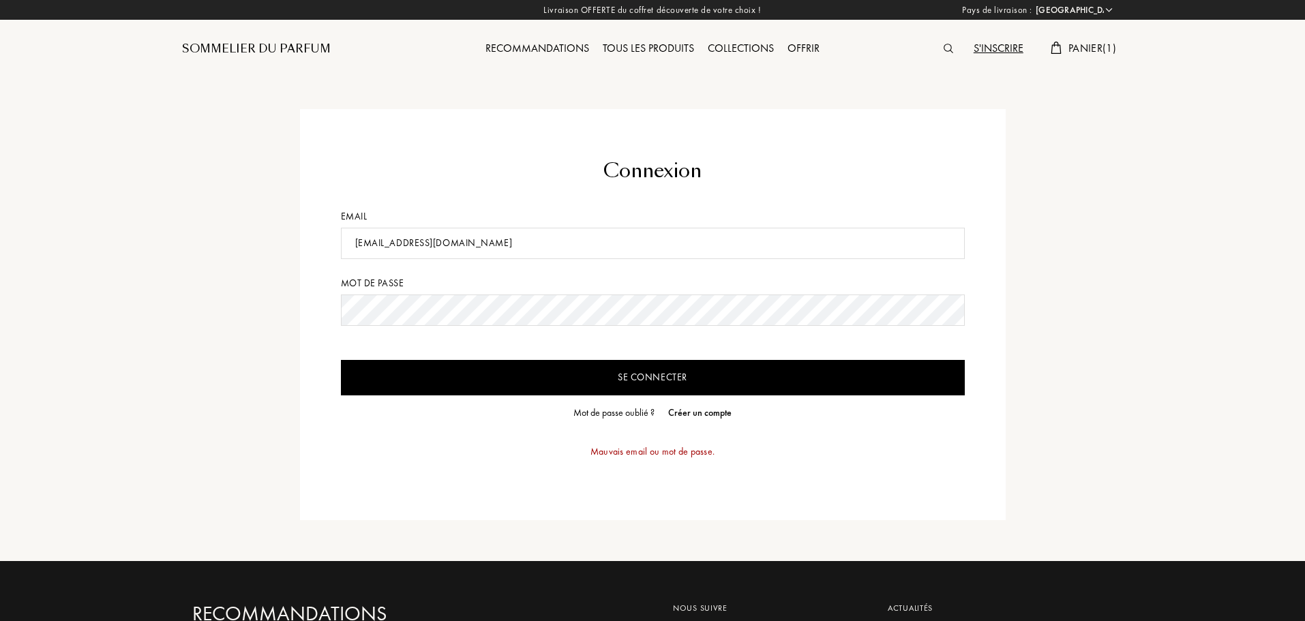
click at [341, 360] on input "Se connecter" at bounding box center [653, 377] width 624 height 35
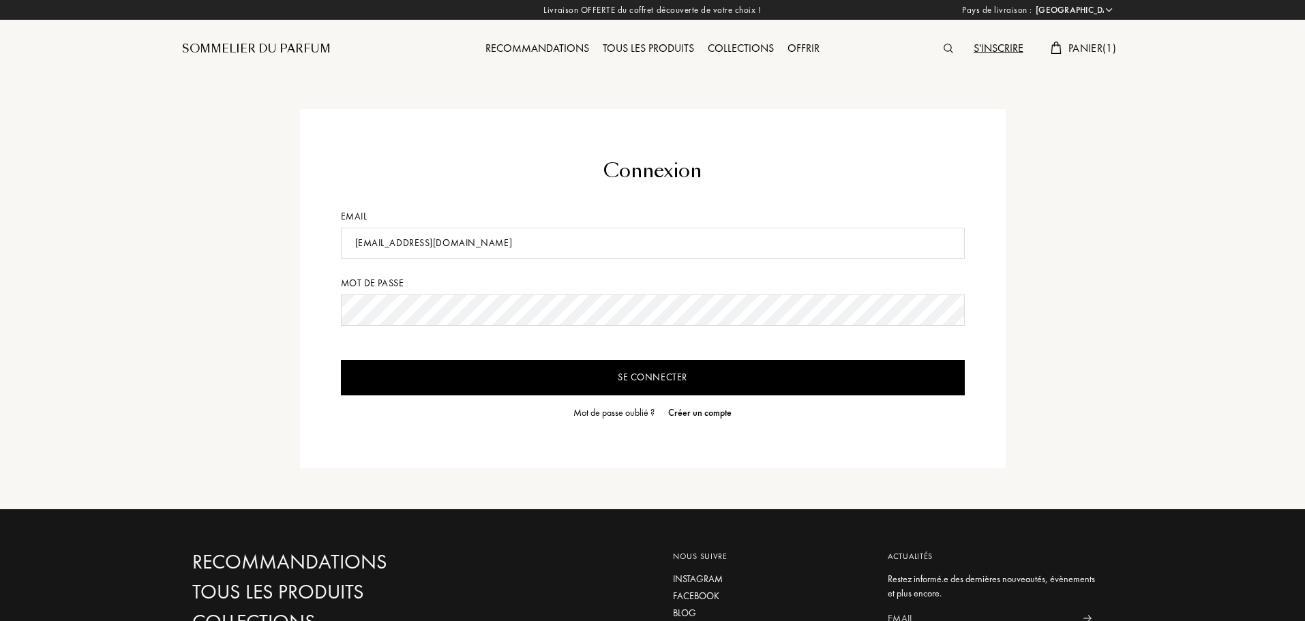
click at [341, 360] on input "Se connecter" at bounding box center [653, 377] width 624 height 35
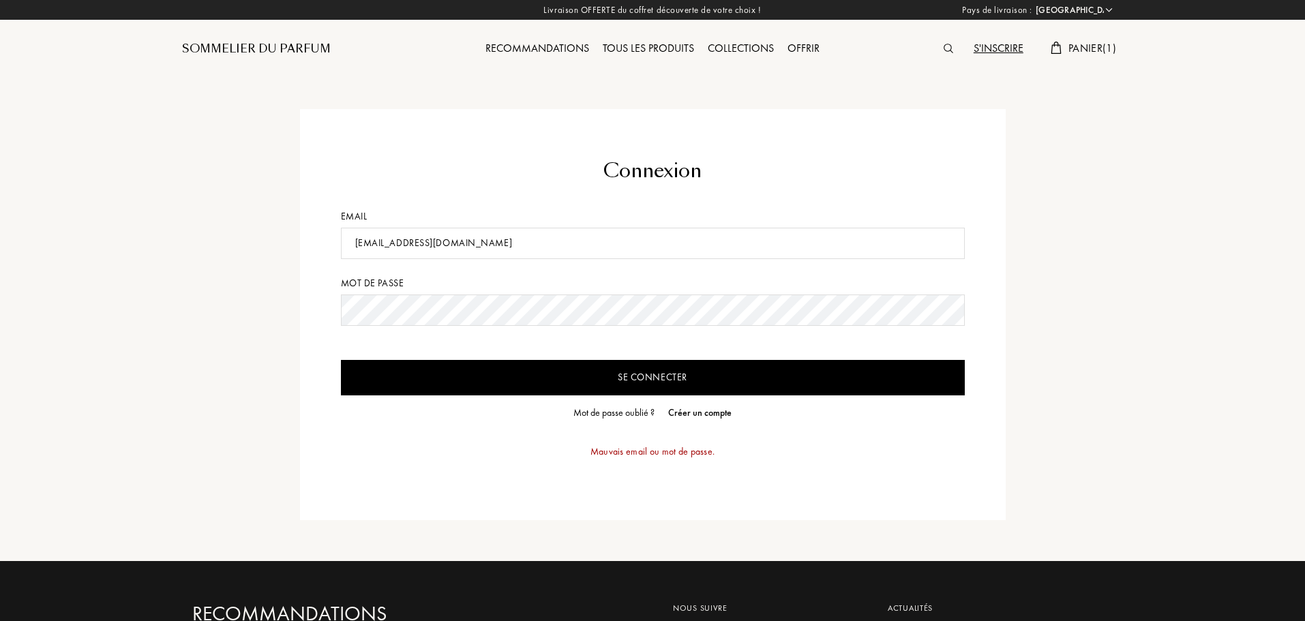
click at [624, 414] on div "Mot de passe oublié ?" at bounding box center [613, 413] width 81 height 14
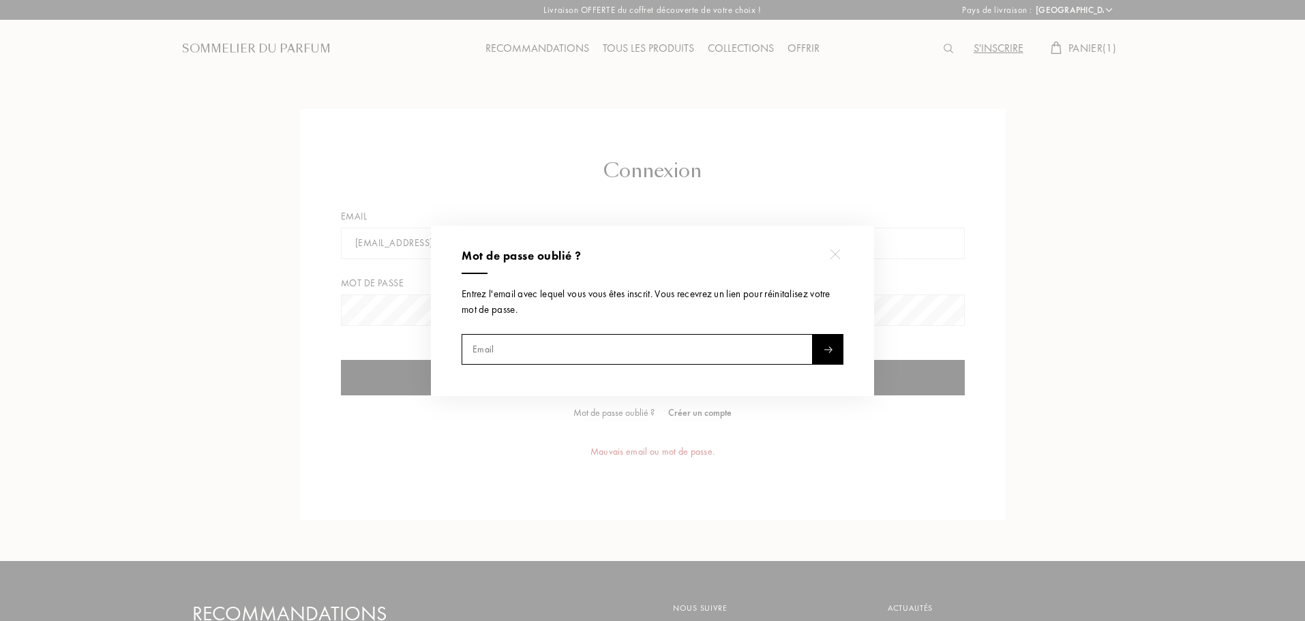
click at [613, 358] on input "text" at bounding box center [636, 349] width 351 height 31
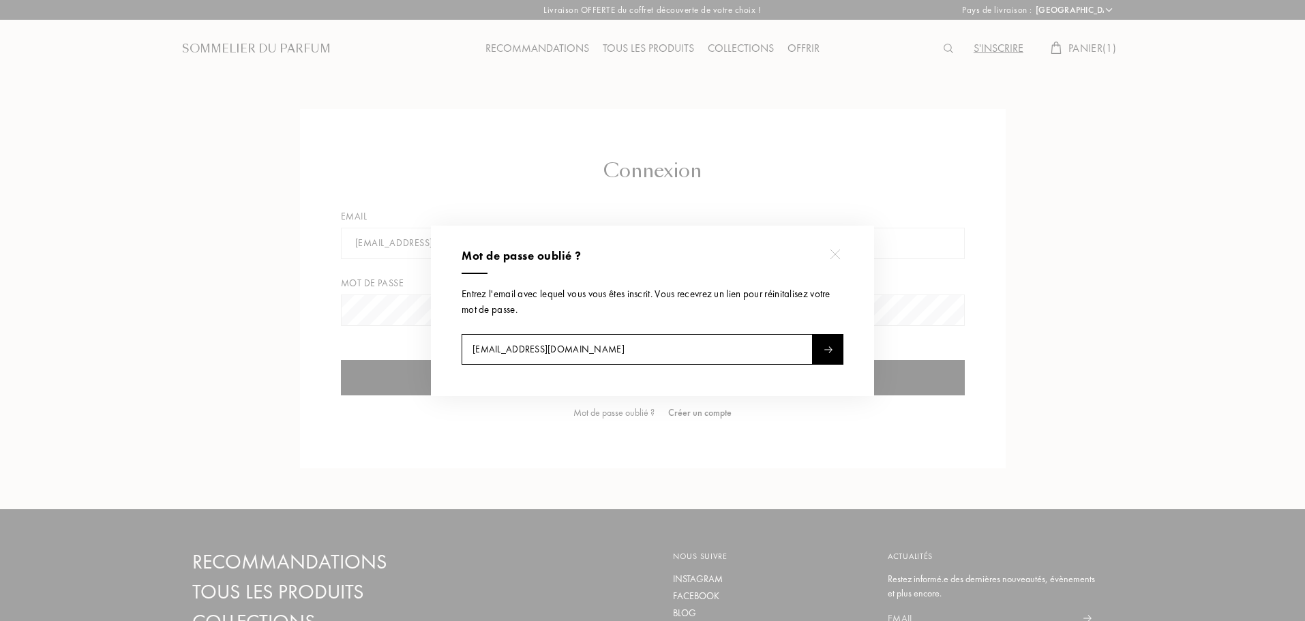
type input "[EMAIL_ADDRESS][DOMAIN_NAME]"
click at [823, 354] on div at bounding box center [827, 349] width 31 height 31
drag, startPoint x: 849, startPoint y: 139, endPoint x: 855, endPoint y: 134, distance: 7.8
click at [849, 138] on div at bounding box center [654, 310] width 1309 height 621
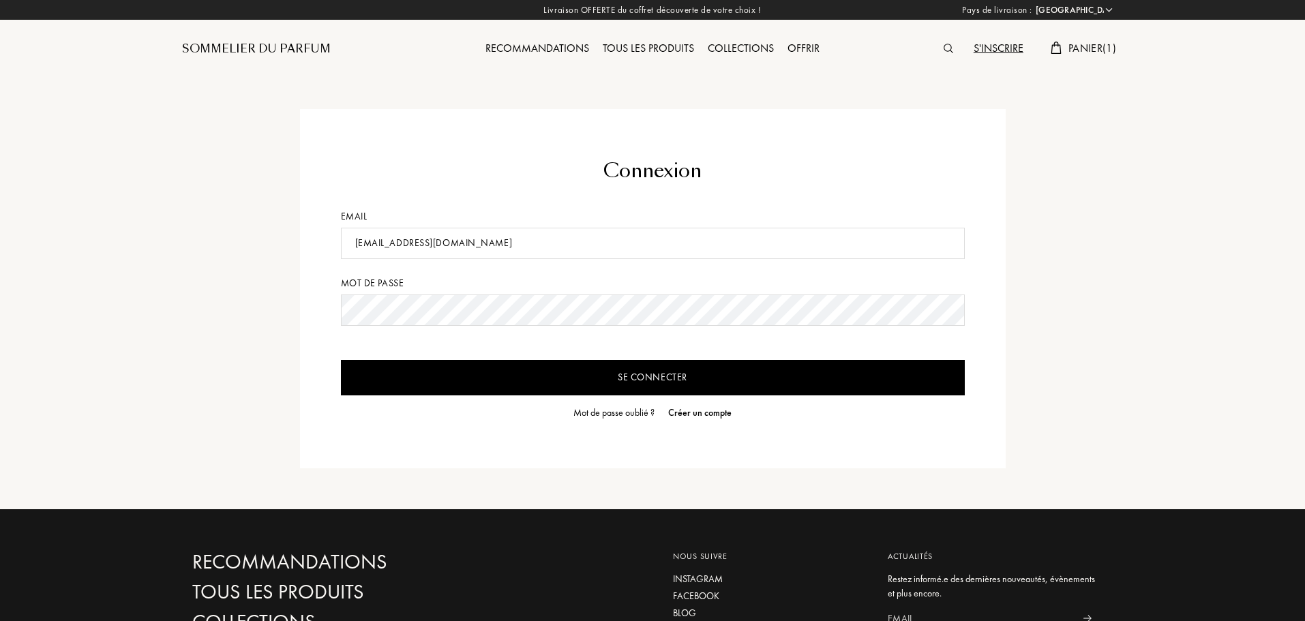
click at [1076, 45] on span "Panier ( 1 )" at bounding box center [1092, 48] width 48 height 14
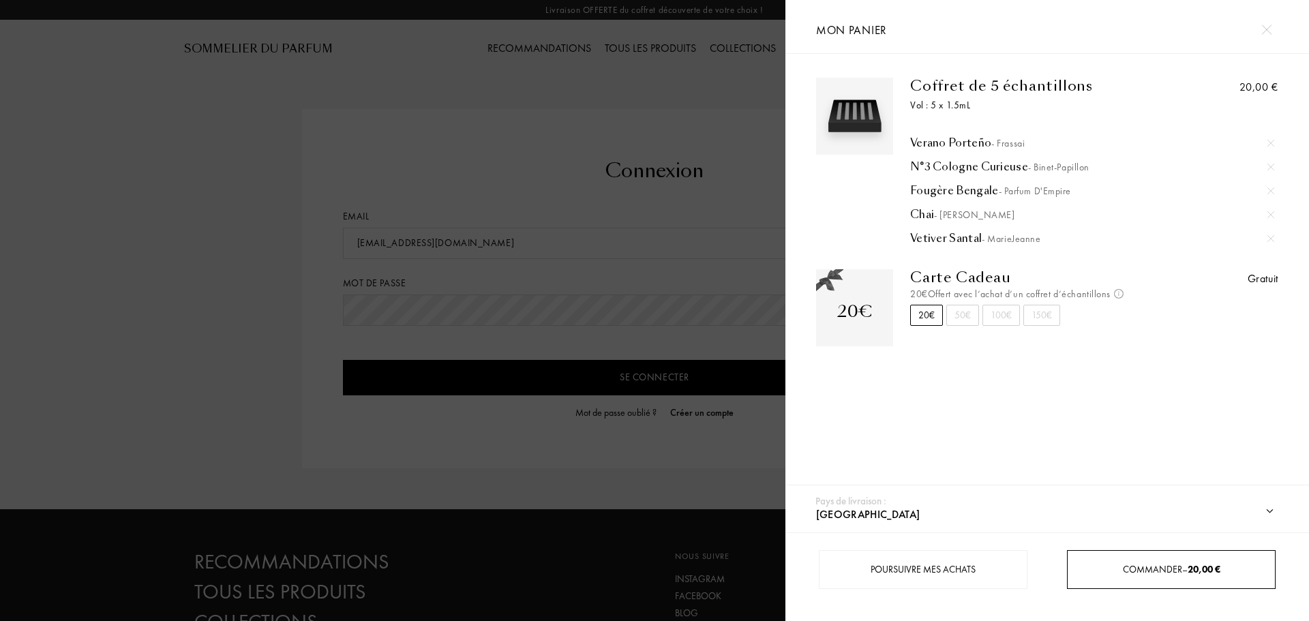
click at [1151, 571] on span "Commander – 20,00 €" at bounding box center [1171, 569] width 97 height 12
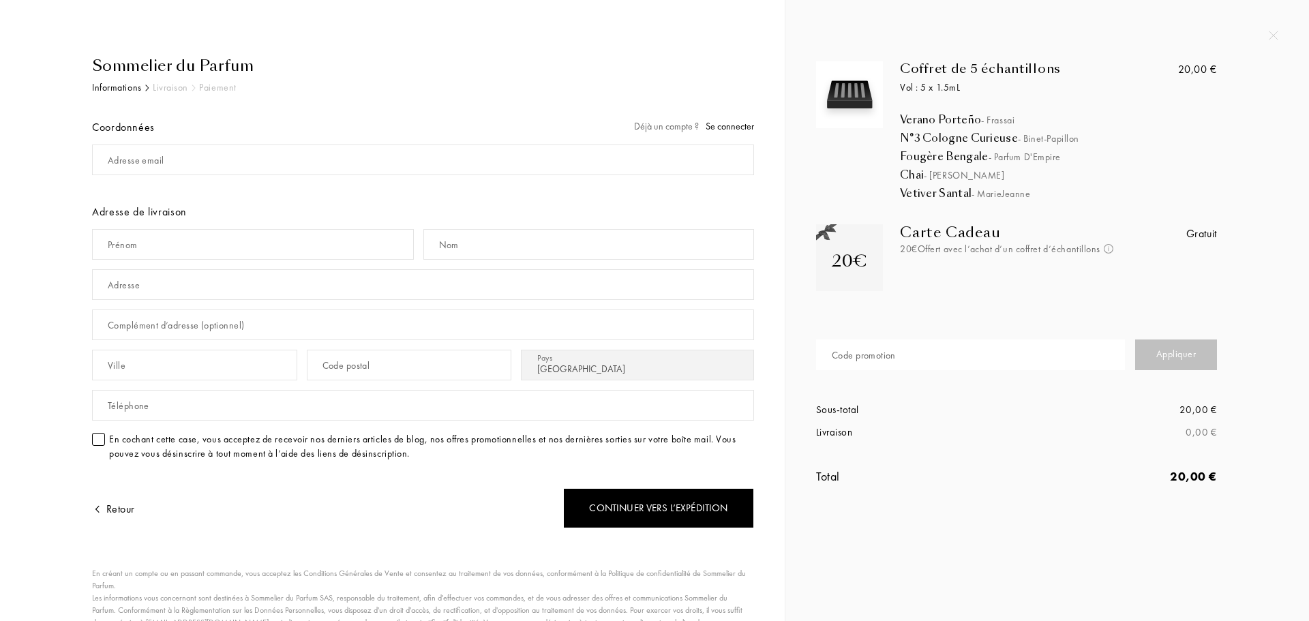
select select "FR"
click at [198, 157] on input "mail" at bounding box center [423, 159] width 662 height 31
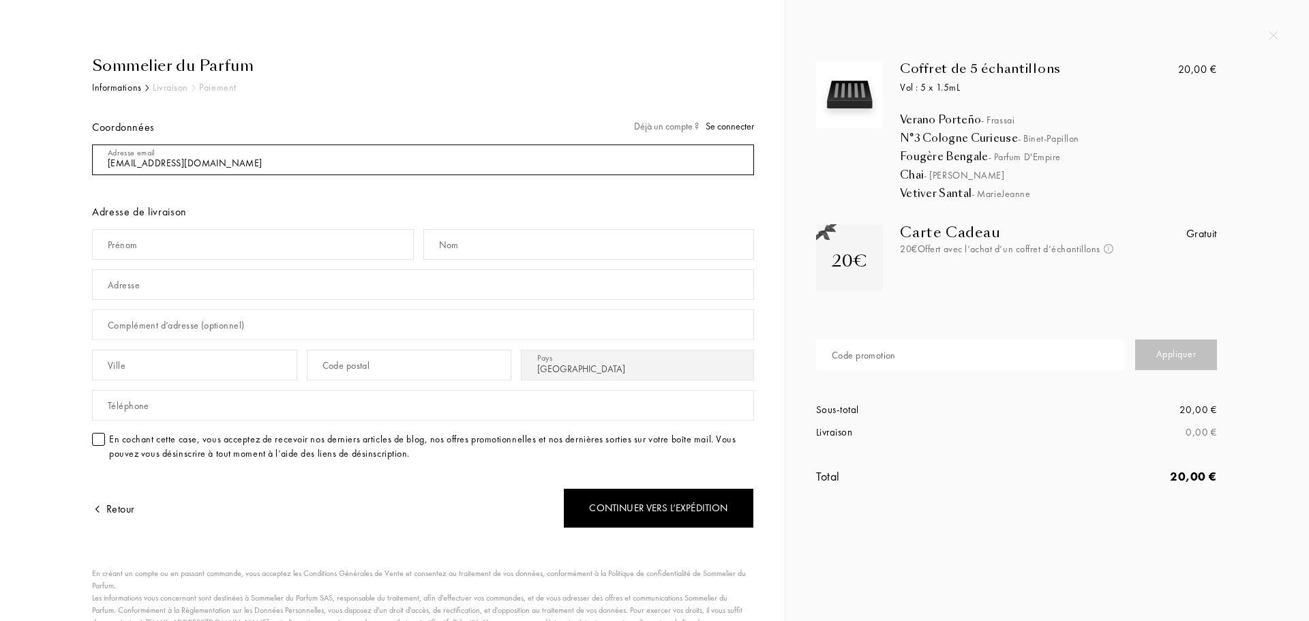
type input "[EMAIL_ADDRESS][DOMAIN_NAME]"
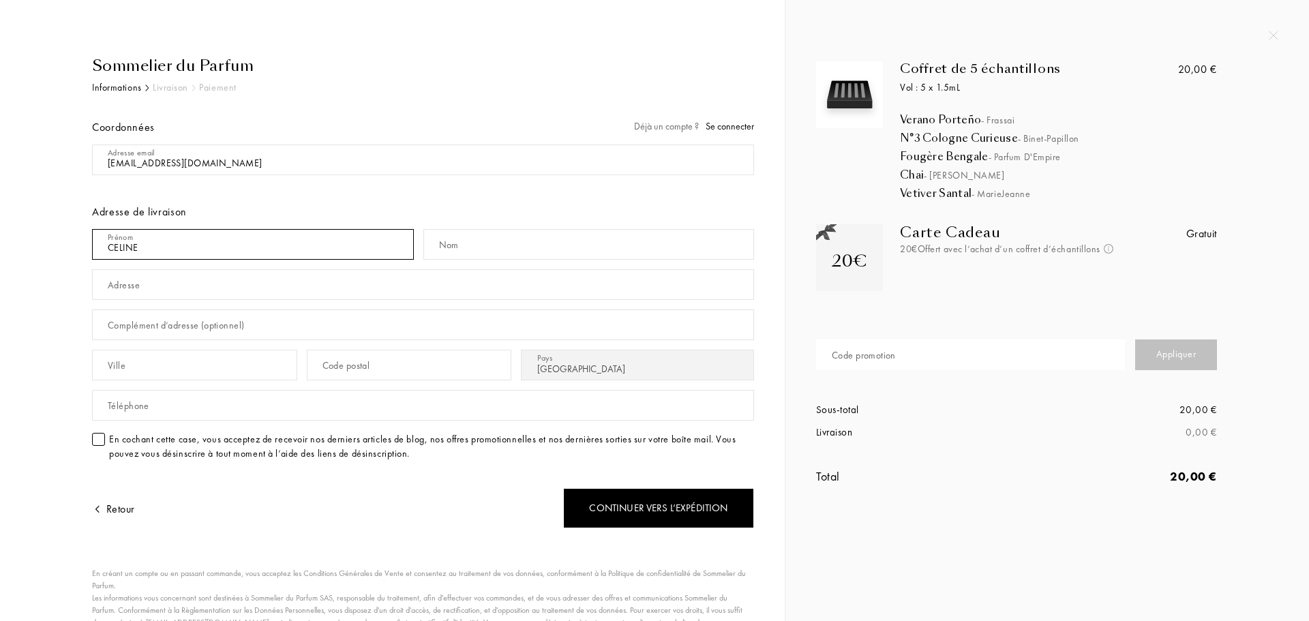
type input "CELINE"
type input "COCHELIN"
type input "[STREET_ADDRESS]"
type input "TRELIVAN"
type input "22100"
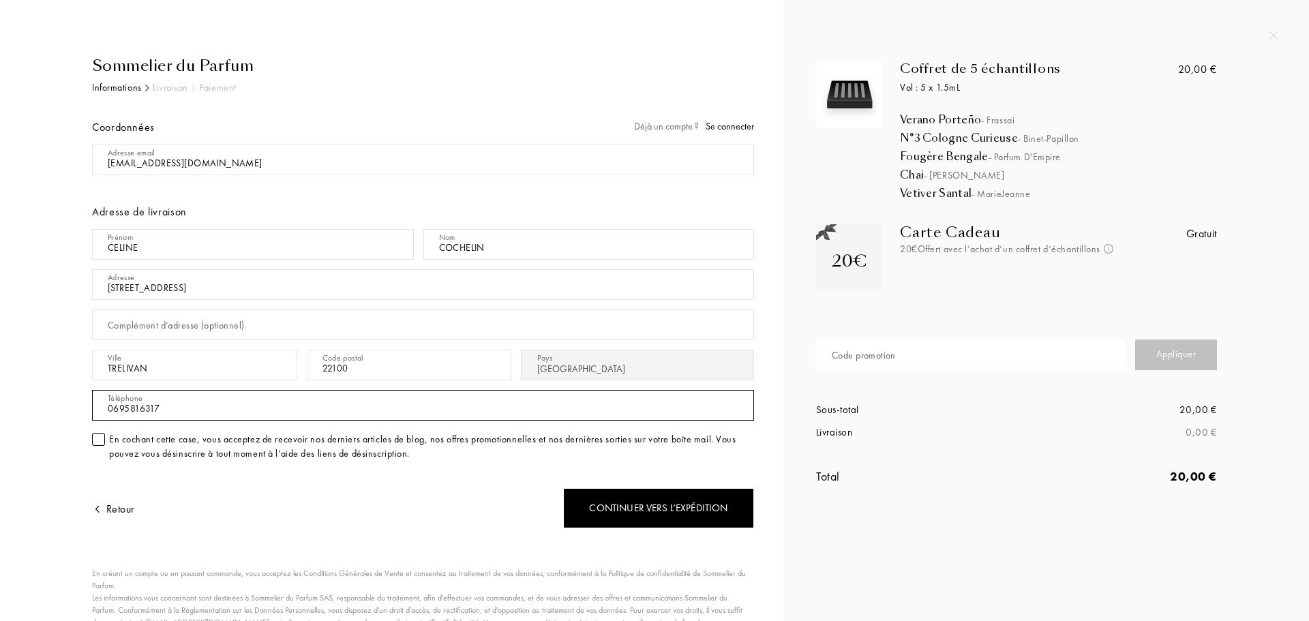
type input "0695816317"
click at [93, 440] on div at bounding box center [98, 439] width 13 height 13
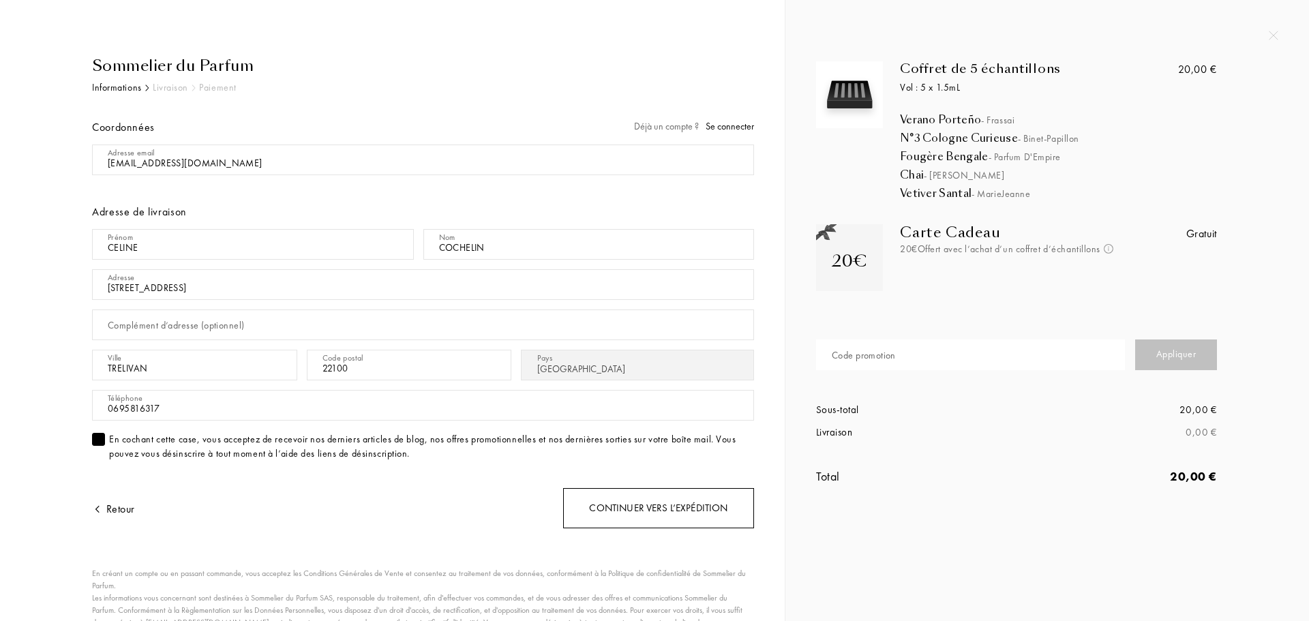
click at [667, 511] on div "Continuer vers l’expédition" at bounding box center [658, 508] width 191 height 40
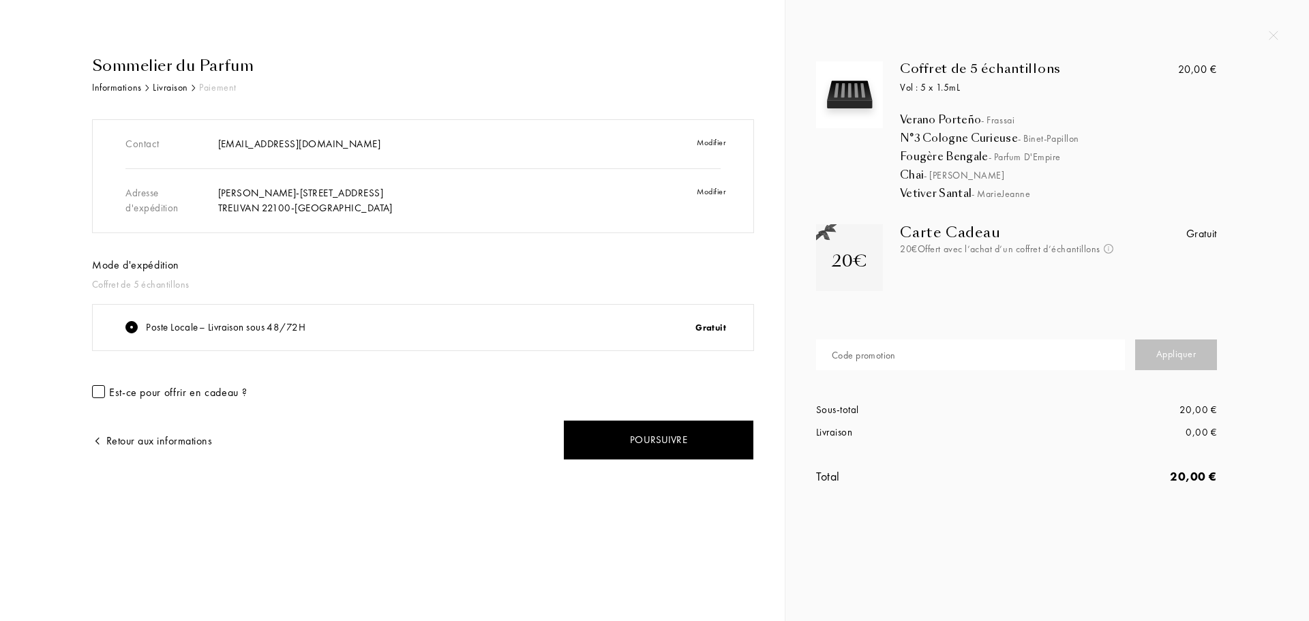
click at [93, 395] on div at bounding box center [98, 391] width 13 height 13
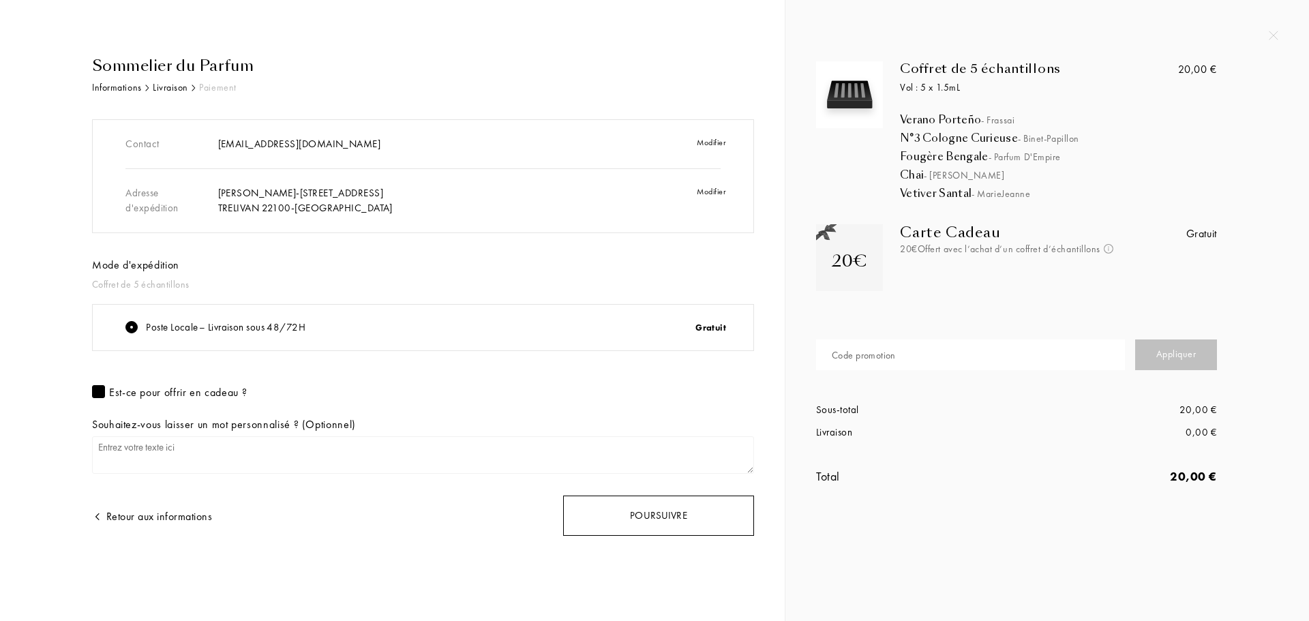
click at [689, 512] on div "Poursuivre" at bounding box center [658, 516] width 191 height 40
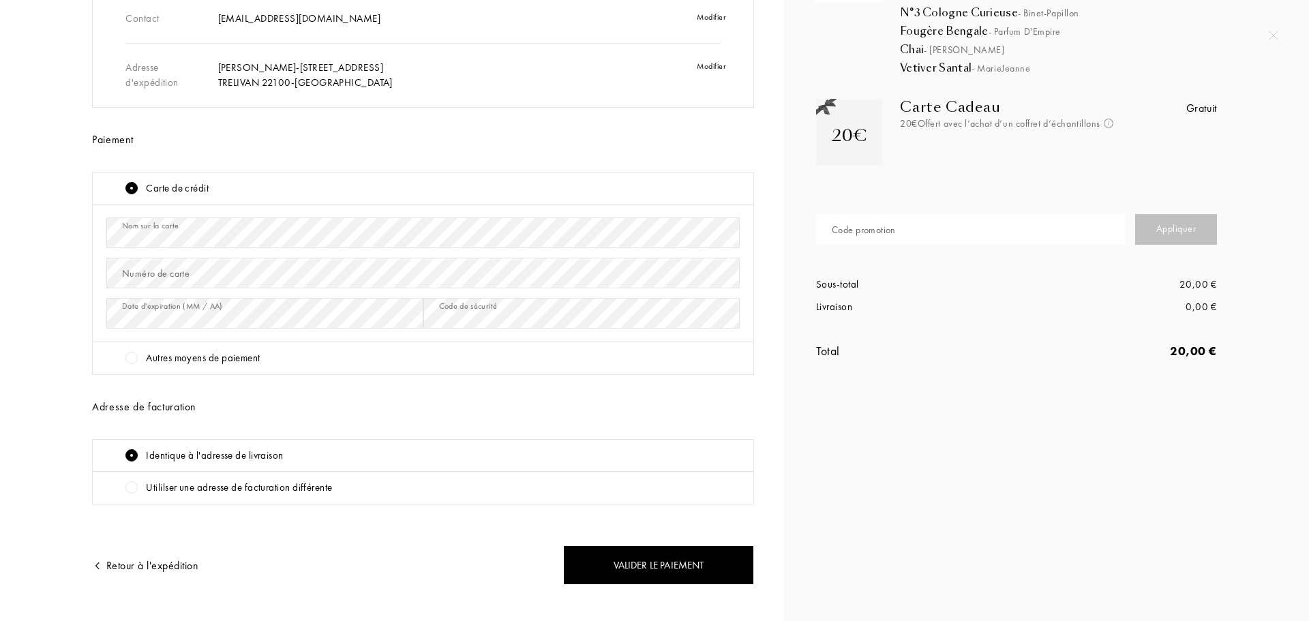
scroll to position [136, 0]
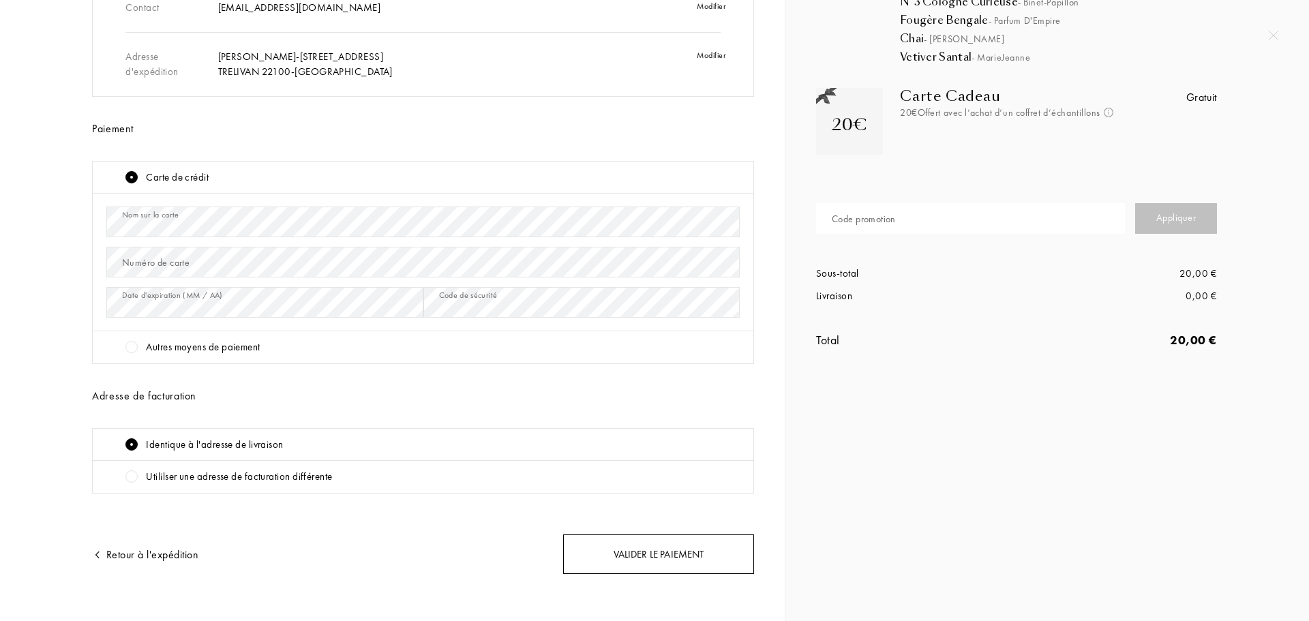
click at [652, 564] on div "Valider le paiement" at bounding box center [658, 554] width 191 height 40
click at [675, 554] on div "Valider le paiement" at bounding box center [658, 554] width 191 height 40
click at [665, 552] on div "Valider le paiement" at bounding box center [658, 554] width 191 height 40
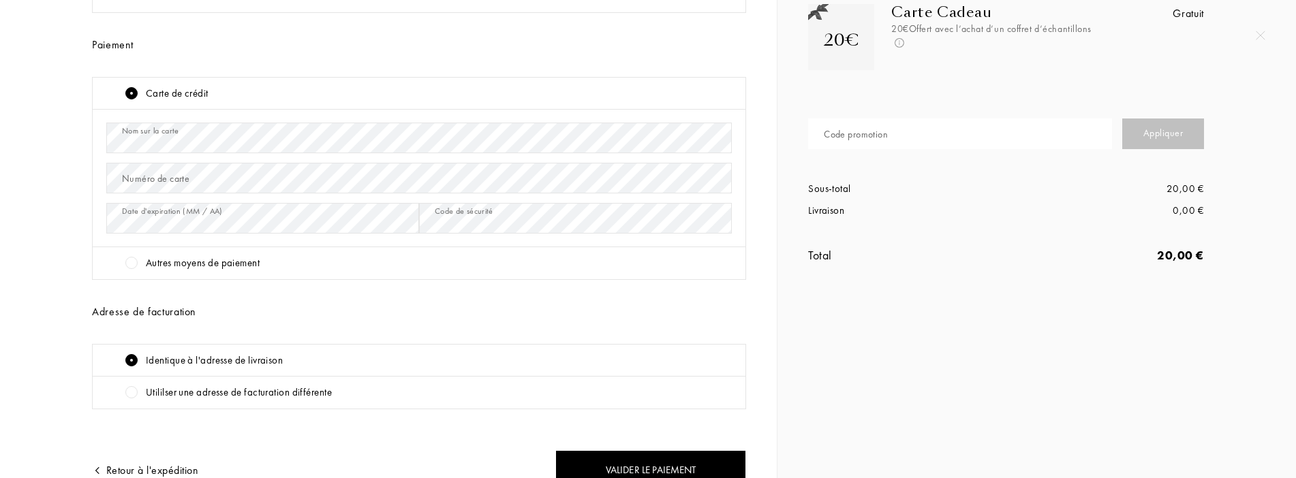
scroll to position [273, 0]
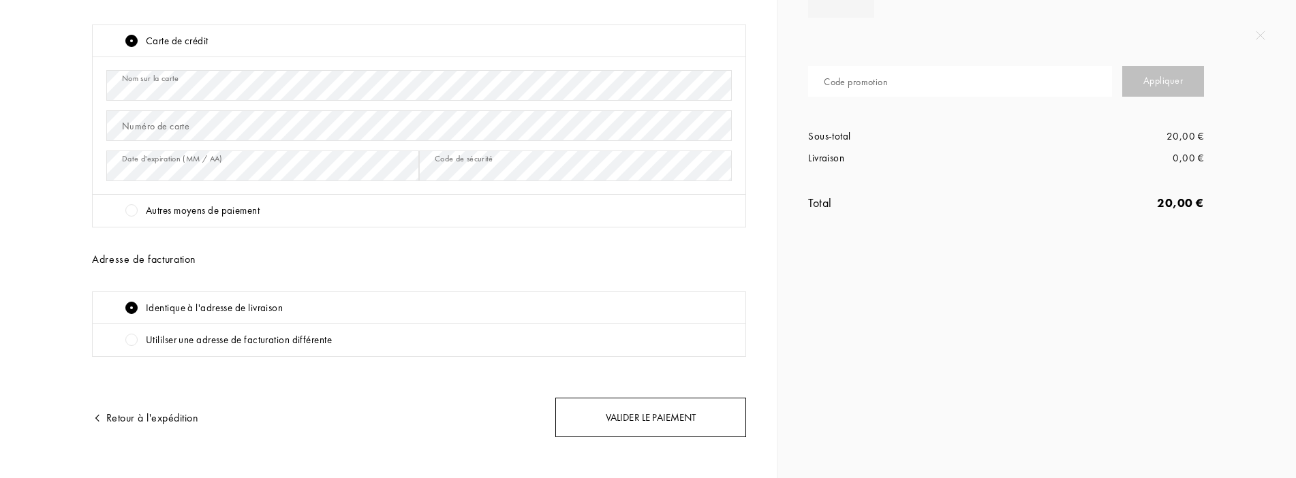
click at [664, 423] on div "Valider le paiement" at bounding box center [650, 418] width 191 height 40
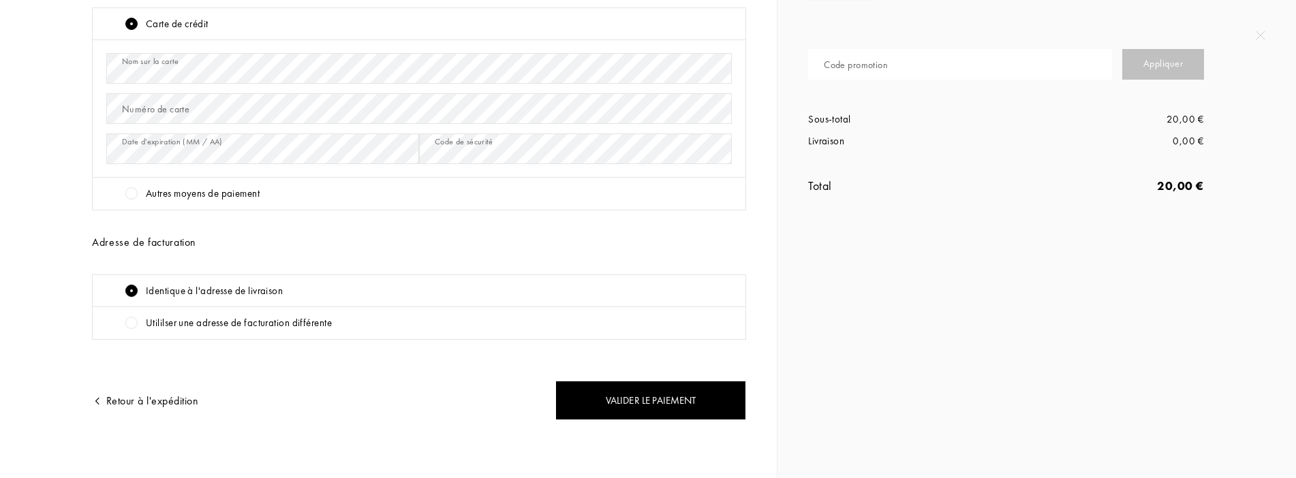
scroll to position [291, 0]
click at [173, 401] on div "Retour à l'expédition" at bounding box center [145, 400] width 106 height 16
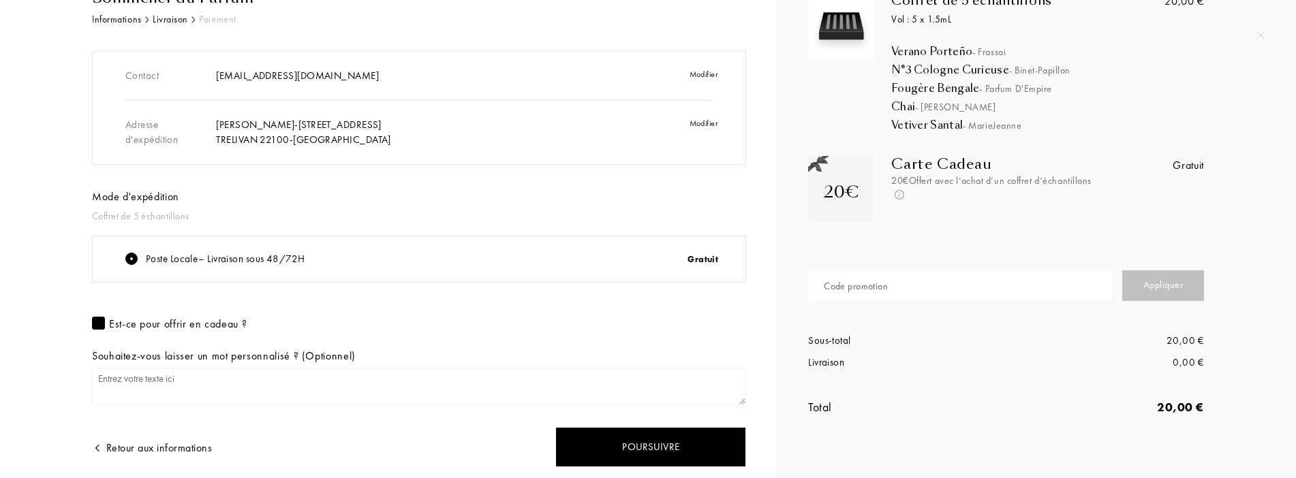
scroll to position [117, 0]
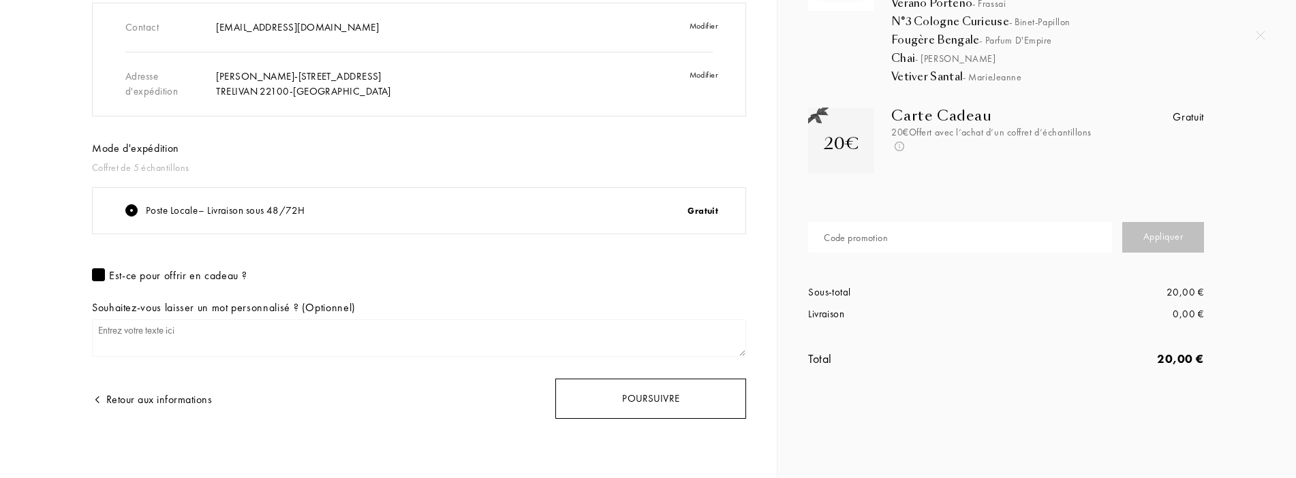
click at [666, 404] on div "Poursuivre" at bounding box center [650, 399] width 191 height 40
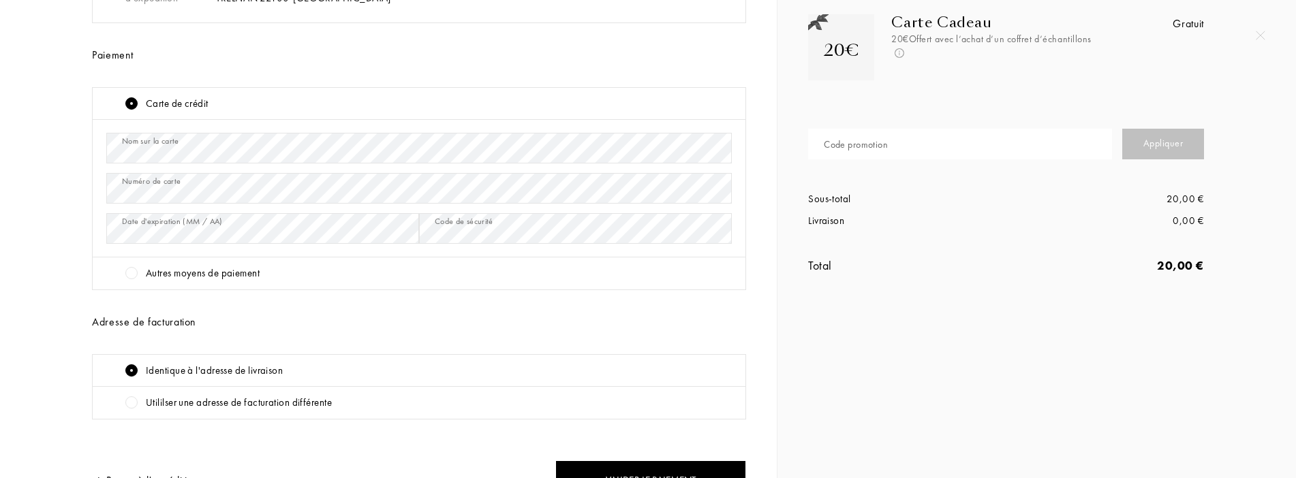
scroll to position [273, 0]
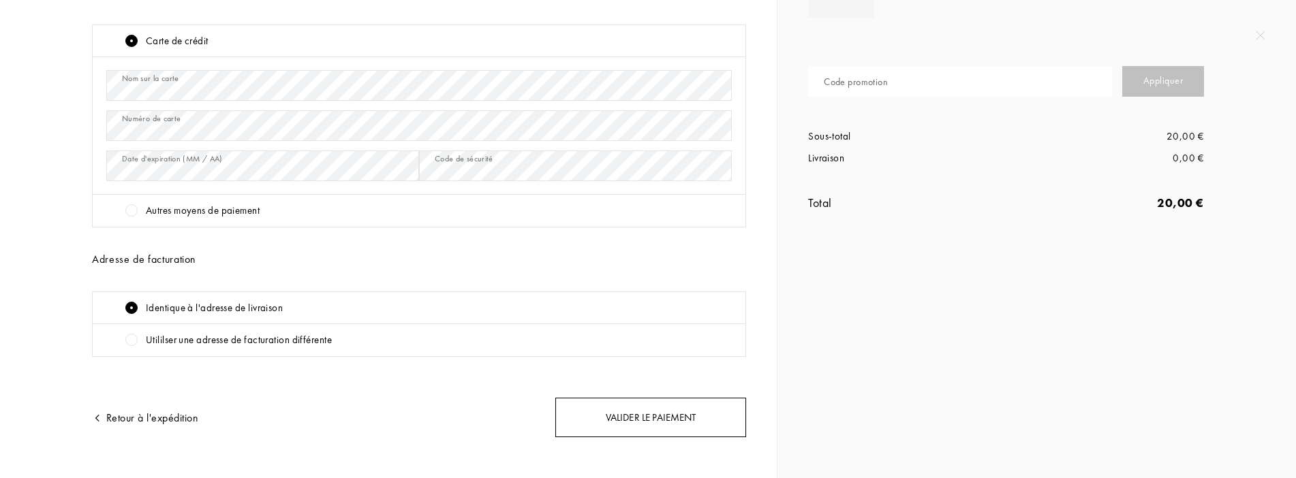
click at [620, 414] on div "Valider le paiement" at bounding box center [650, 418] width 191 height 40
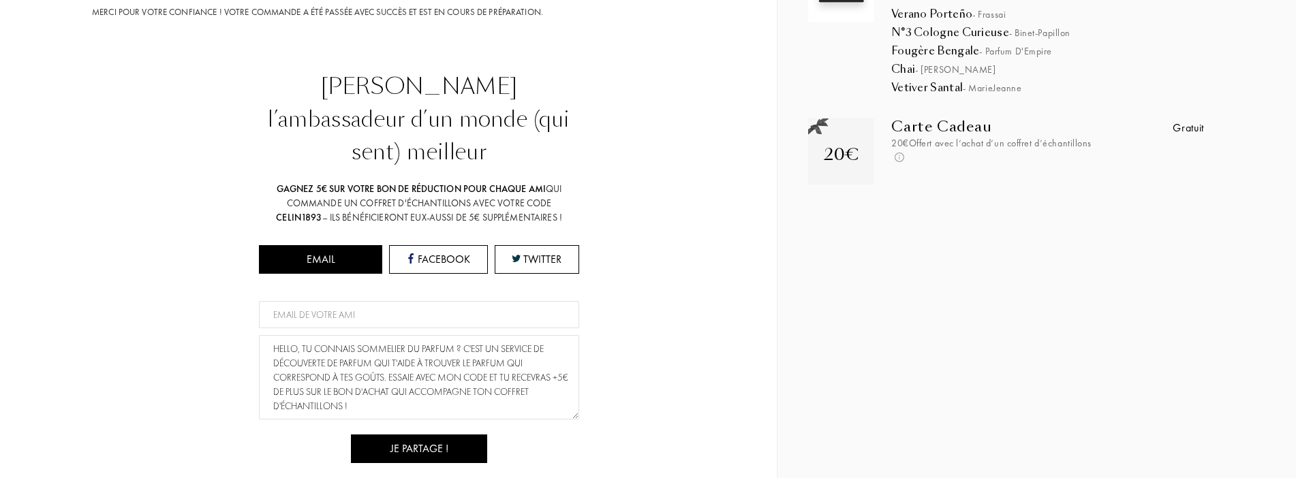
scroll to position [0, 0]
